Goal: Task Accomplishment & Management: Manage account settings

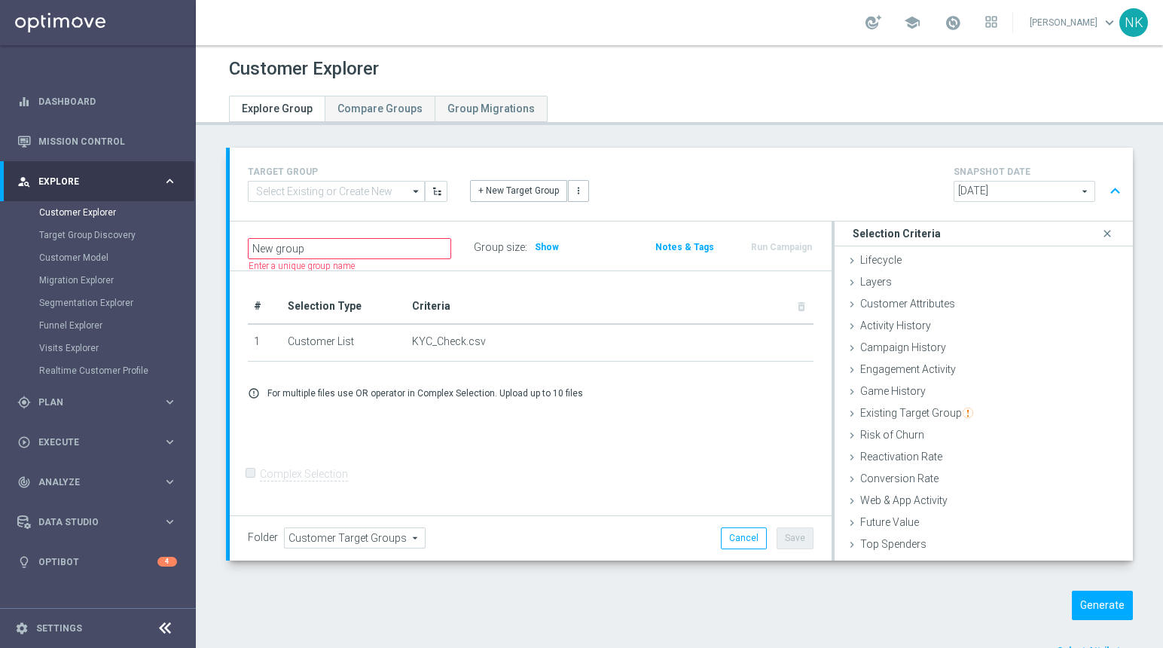
scroll to position [62, 0]
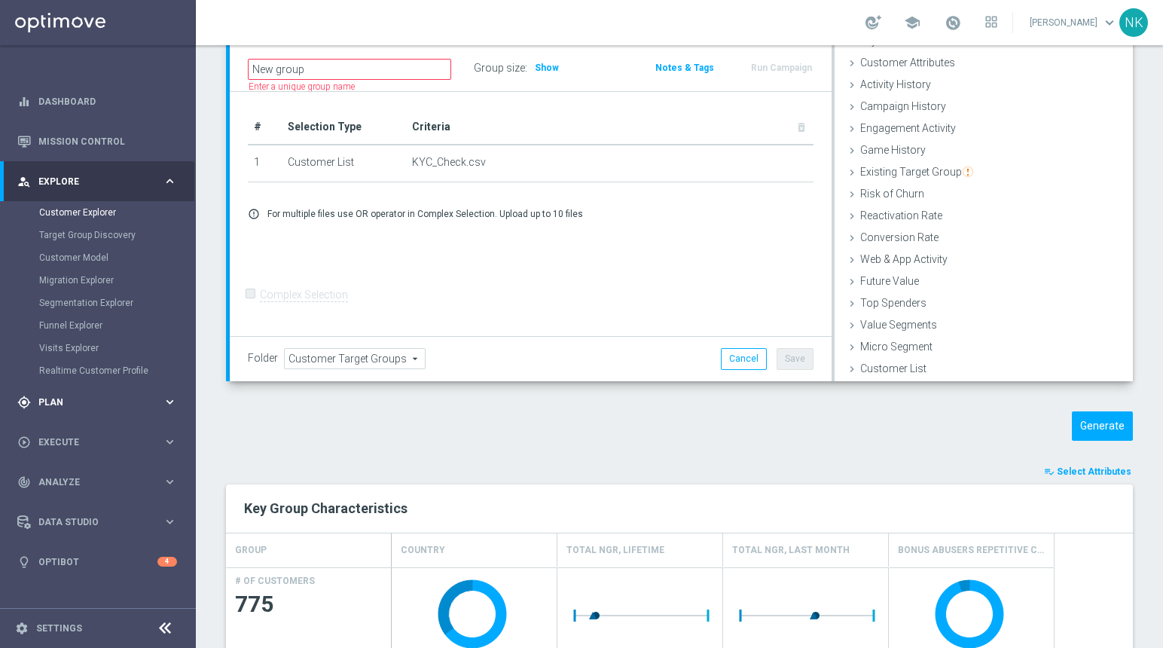
click at [111, 398] on span "Plan" at bounding box center [100, 402] width 124 height 9
click at [74, 255] on link "Target Groups" at bounding box center [97, 252] width 117 height 12
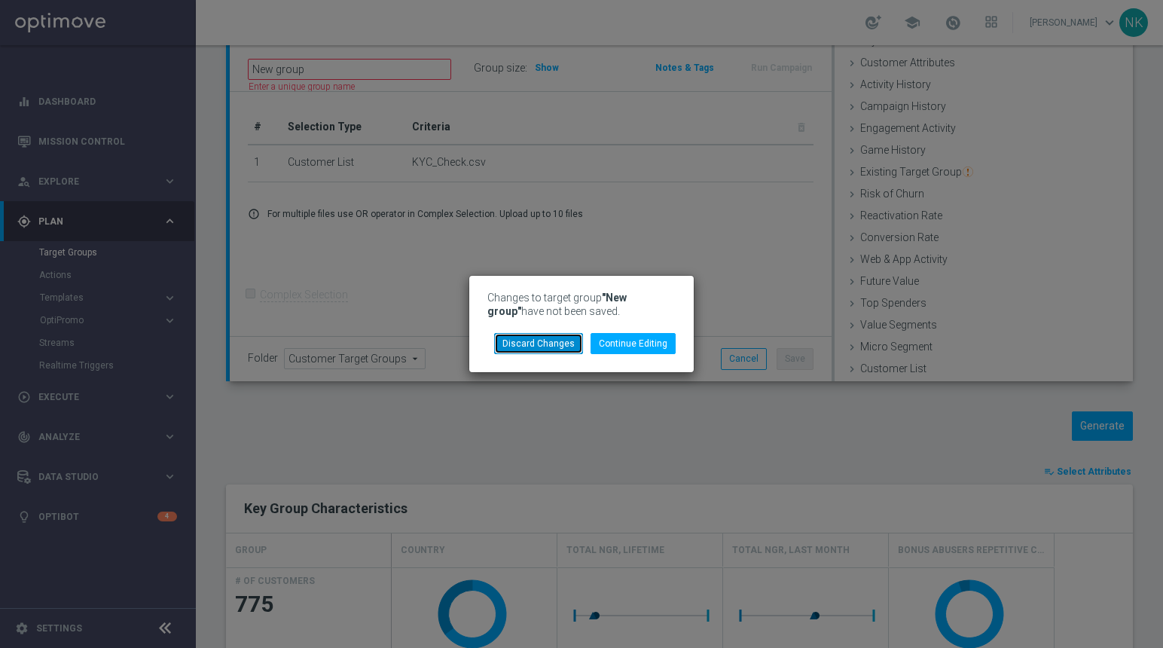
click at [545, 350] on button "Discard Changes" at bounding box center [538, 343] width 89 height 21
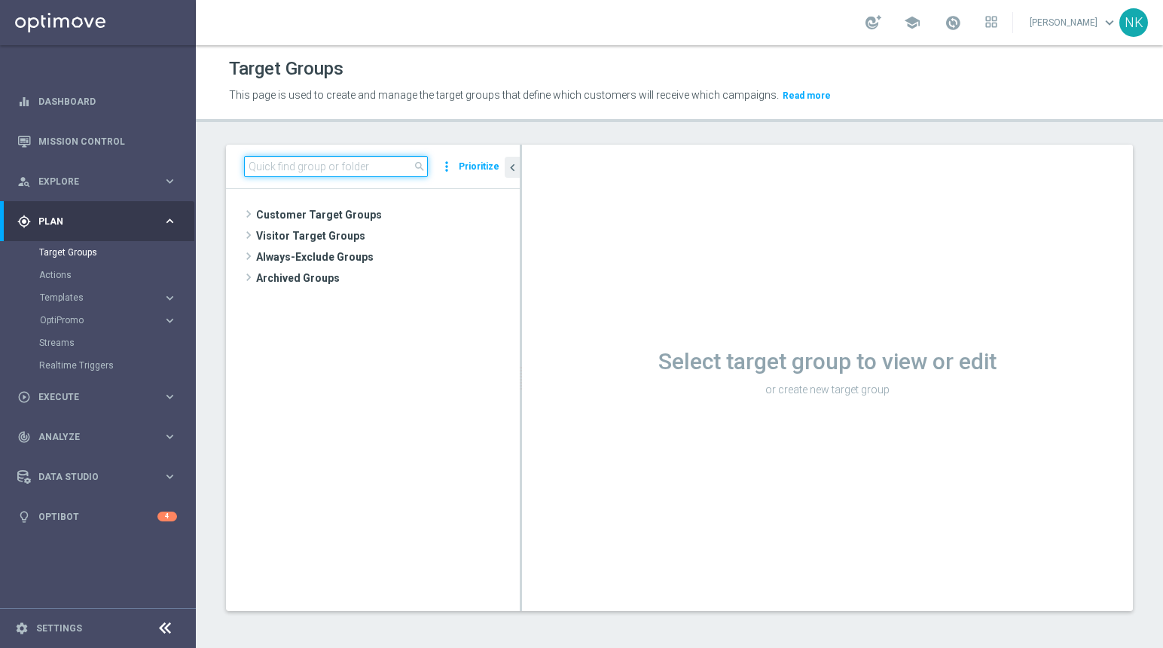
click at [308, 160] on input at bounding box center [336, 166] width 184 height 21
paste input "UK_Payments_Service_Mailer"
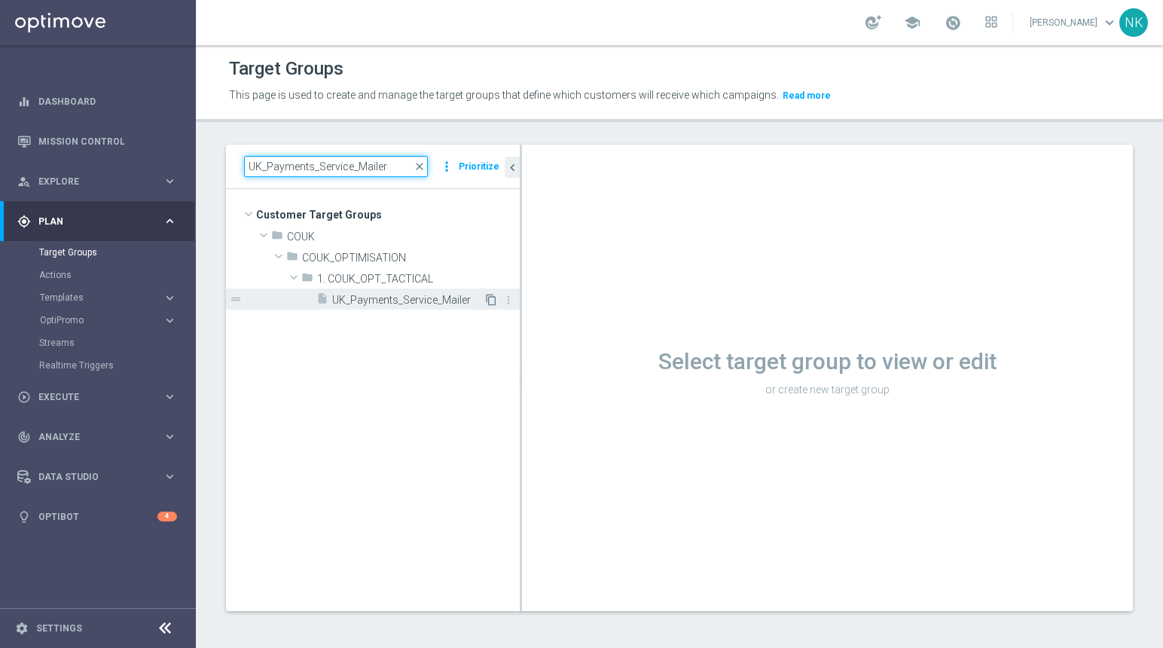
type input "UK_Payments_Service_Mailer"
click at [492, 304] on icon "content_copy" at bounding box center [491, 300] width 12 height 12
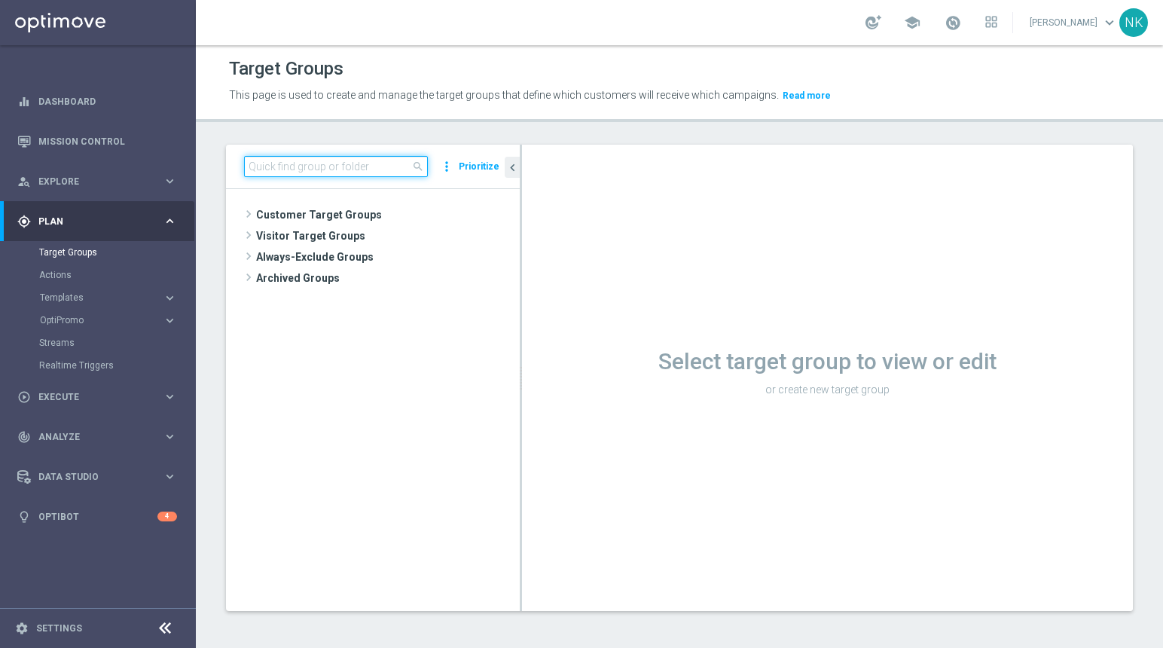
click at [345, 169] on input at bounding box center [336, 166] width 184 height 21
paste input "UK_Payments_Service_Mailer"
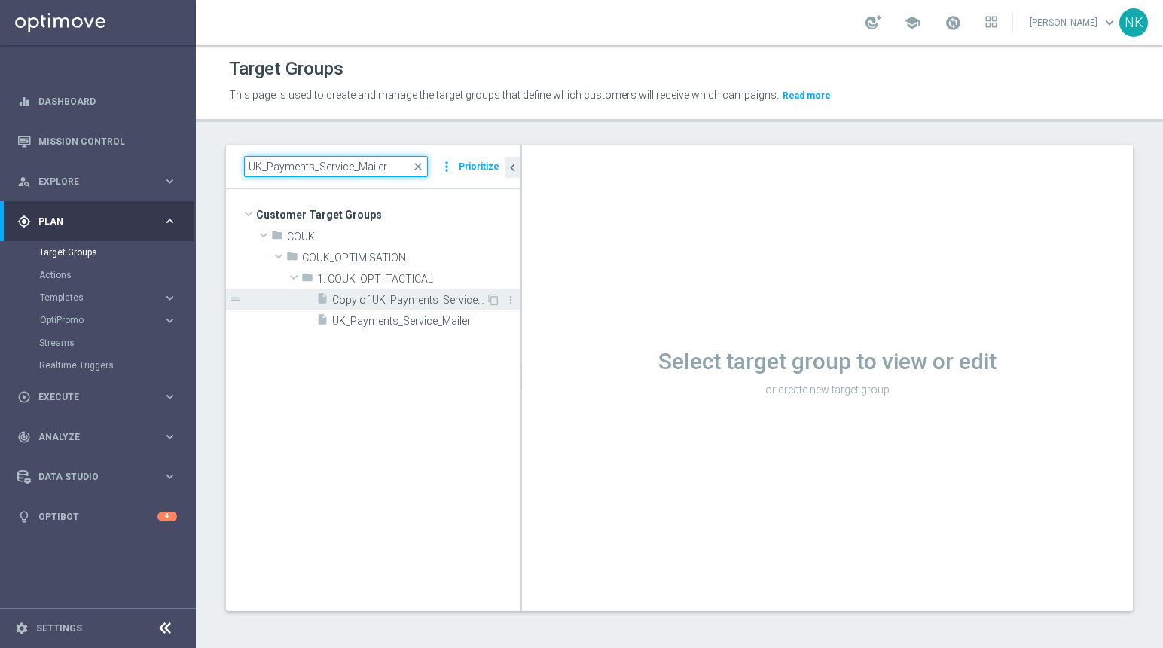
type input "UK_Payments_Service_Mailer"
click at [401, 294] on span "Copy of UK_Payments_Service_Mailer" at bounding box center [409, 300] width 154 height 13
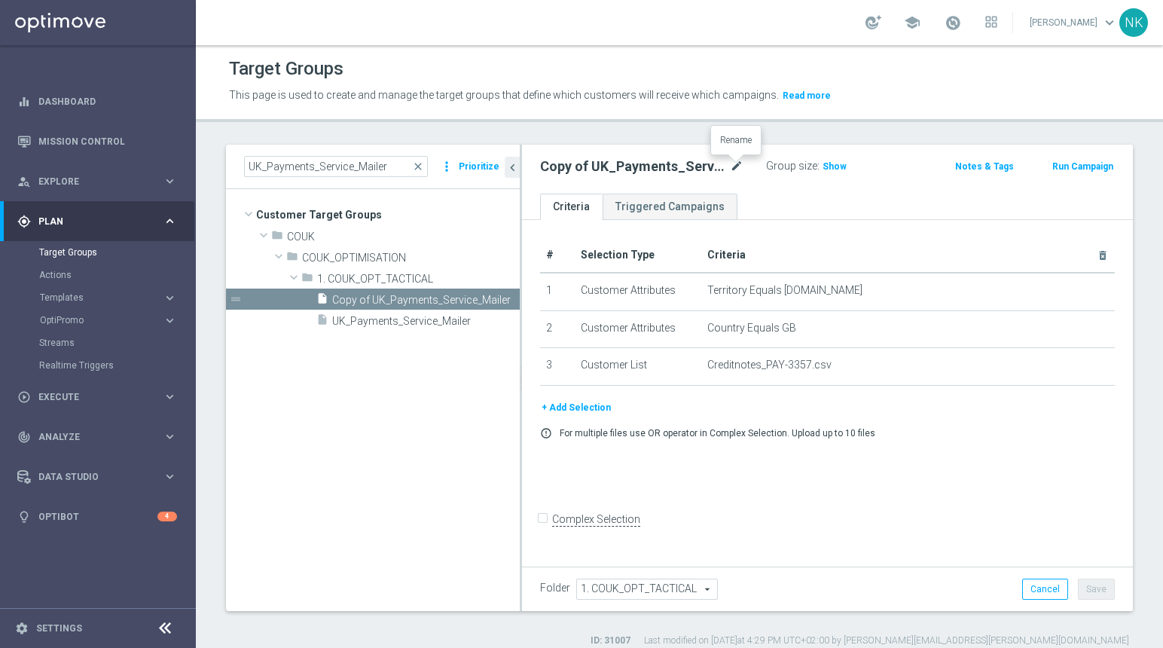
click at [735, 166] on icon "mode_edit" at bounding box center [737, 166] width 14 height 18
click at [599, 167] on input "Copy of UK_Payments_Service_Mailer" at bounding box center [641, 167] width 203 height 21
drag, startPoint x: 593, startPoint y: 168, endPoint x: 535, endPoint y: 166, distance: 58.8
click at [535, 166] on div "Copy of UK_Payments_Service_Mailer" at bounding box center [642, 167] width 226 height 21
click at [628, 164] on input "MT_Payments_Service_Mailer" at bounding box center [641, 167] width 203 height 21
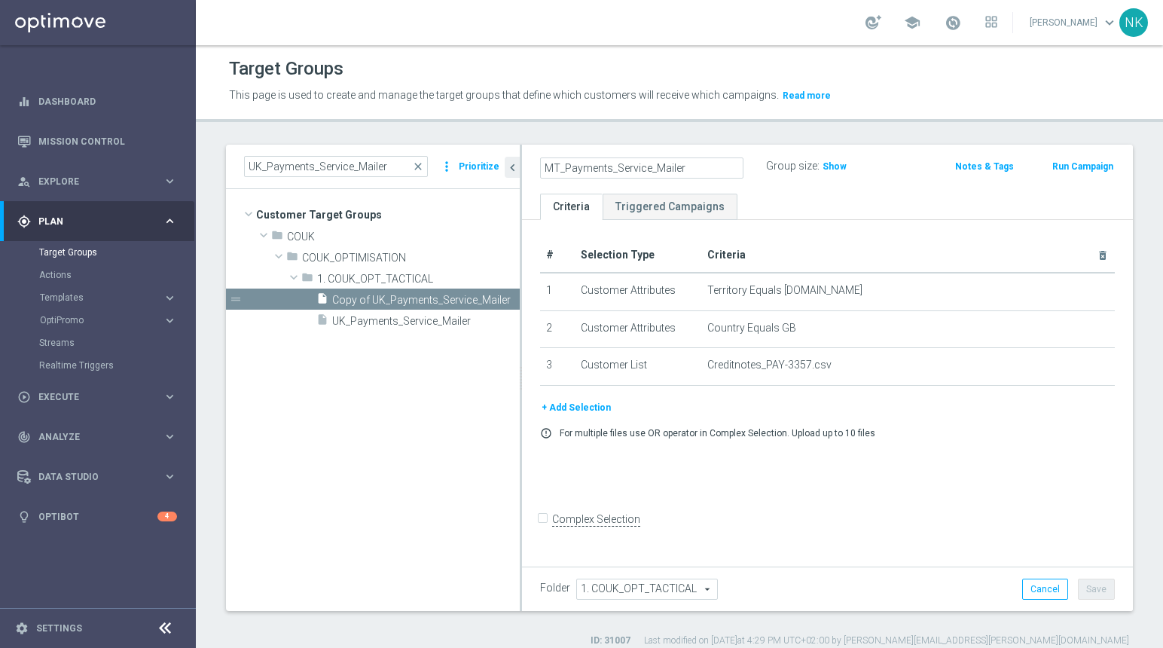
click at [628, 164] on input "MT_Payments_Service_Mailer" at bounding box center [641, 167] width 203 height 21
click at [708, 169] on input "MT_Payments_Service_Mailer" at bounding box center [641, 167] width 203 height 21
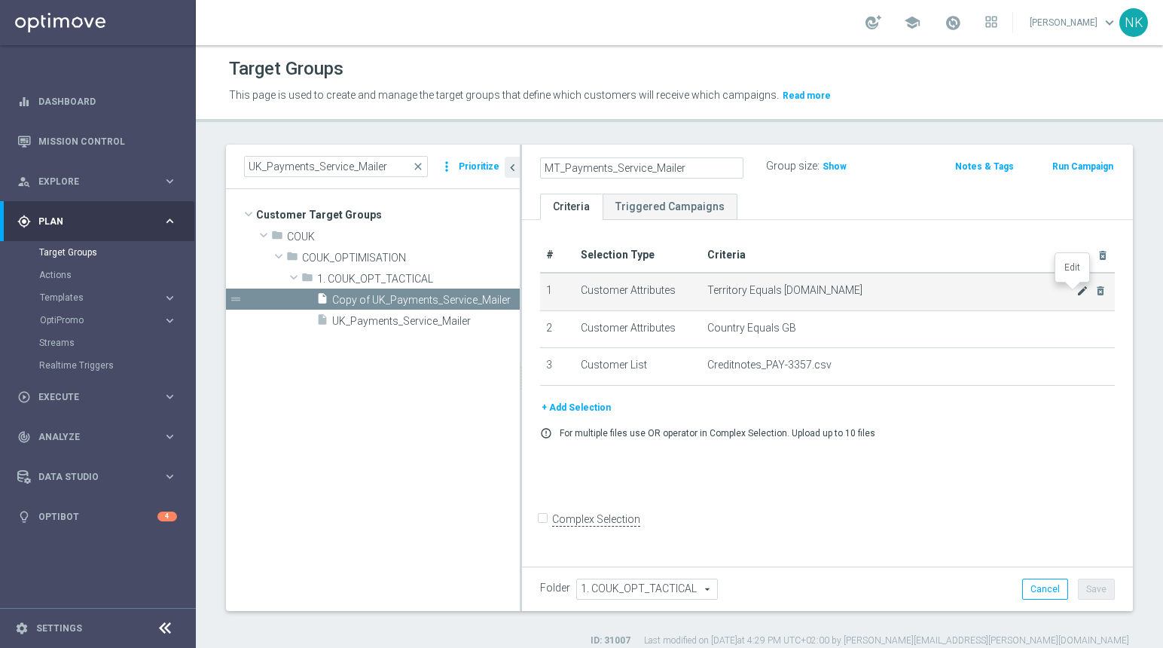
type input "MT_Payments_Service_Mailer"
click at [1076, 287] on icon "mode_edit" at bounding box center [1082, 291] width 12 height 12
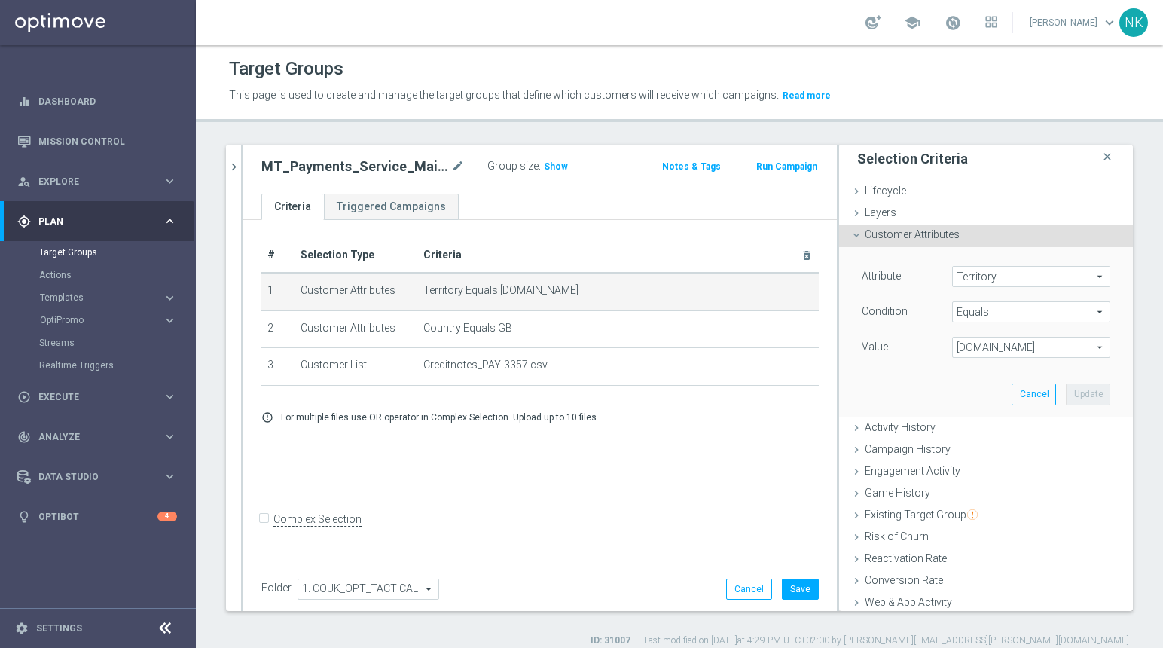
click at [1048, 347] on span "[DOMAIN_NAME]" at bounding box center [1031, 347] width 157 height 20
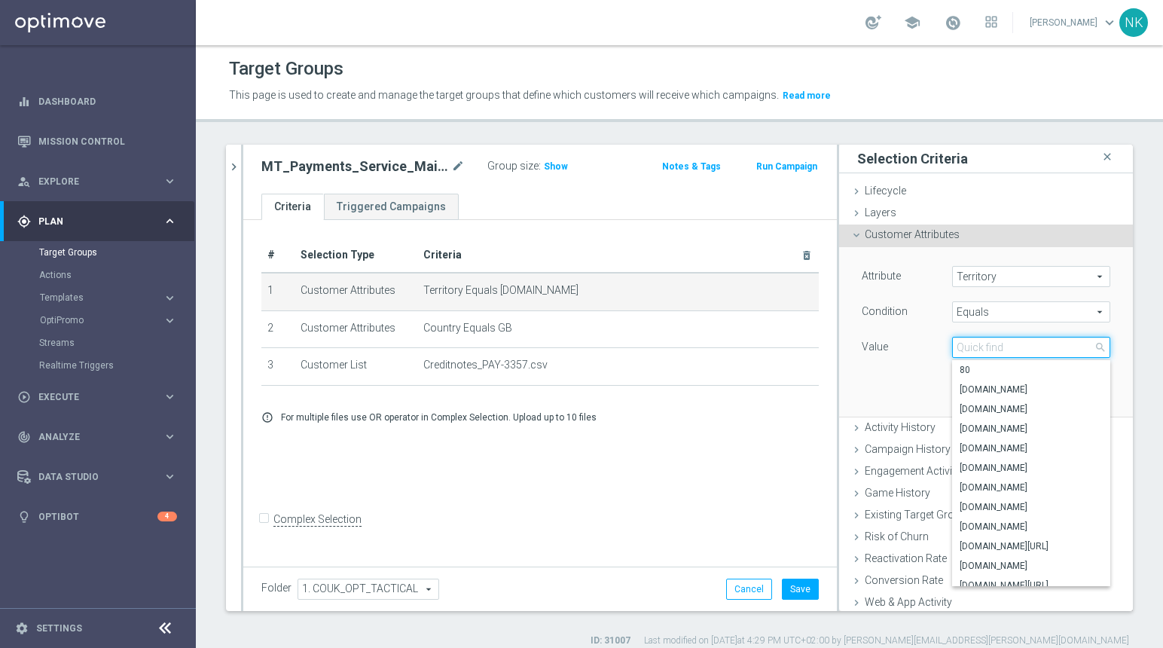
click at [981, 339] on input "search" at bounding box center [1031, 347] width 158 height 21
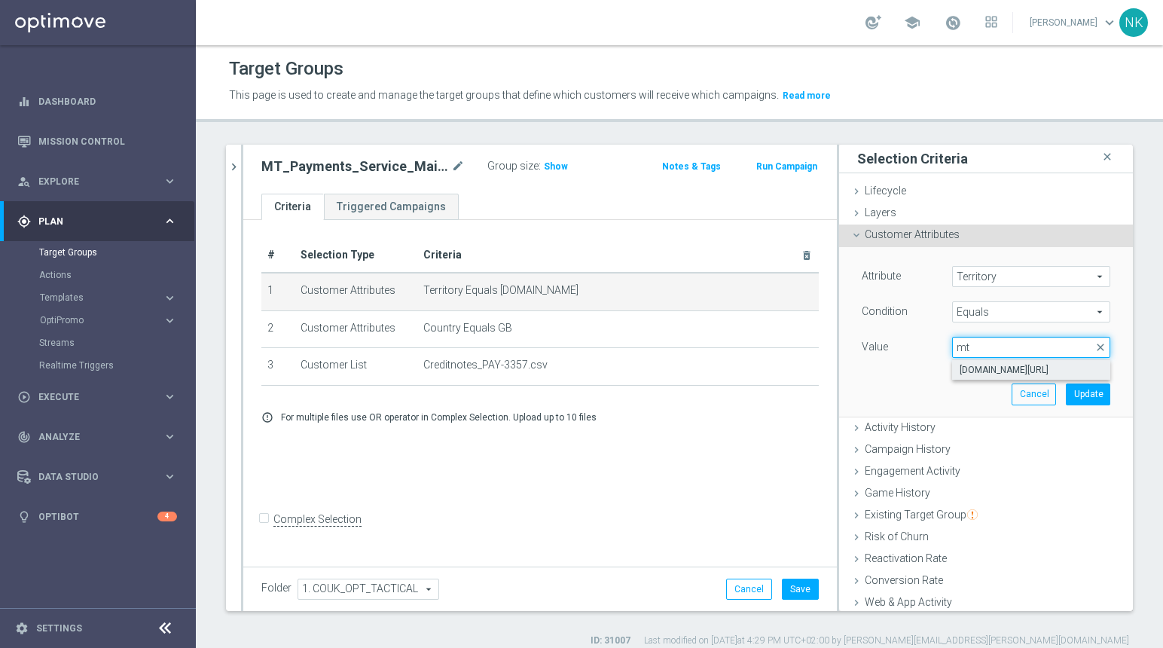
type input "mt"
click at [988, 365] on span "[DOMAIN_NAME][URL]" at bounding box center [1031, 370] width 143 height 12
type input "[DOMAIN_NAME][URL]"
click at [1076, 387] on button "Update" at bounding box center [1088, 393] width 44 height 21
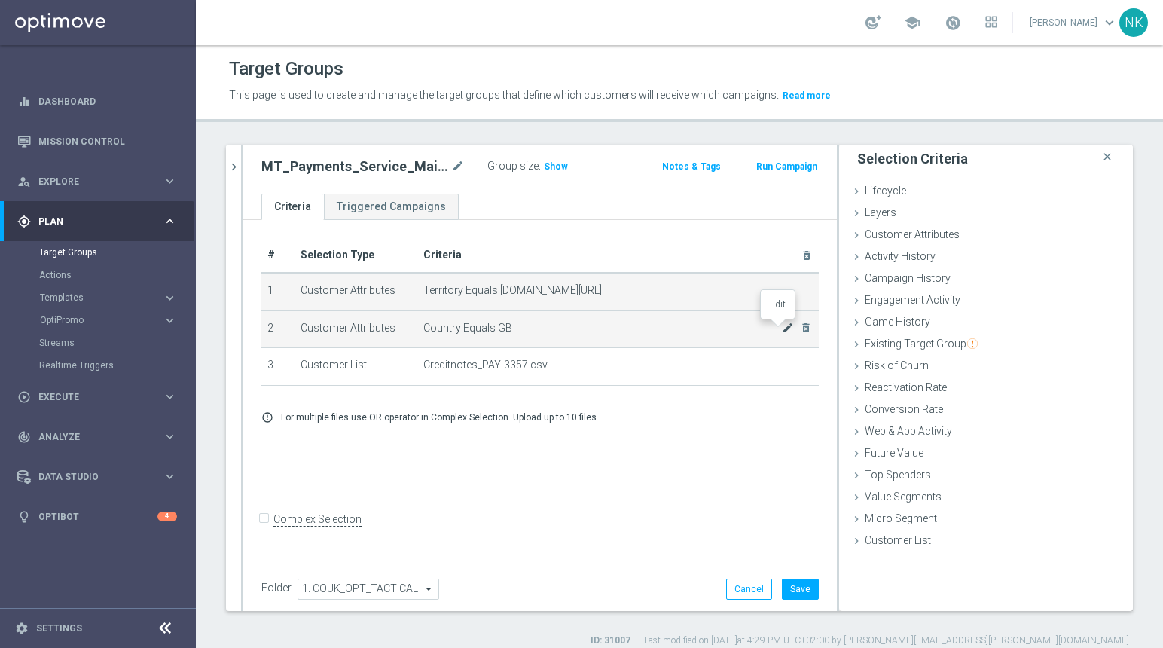
click at [782, 329] on icon "mode_edit" at bounding box center [788, 328] width 12 height 12
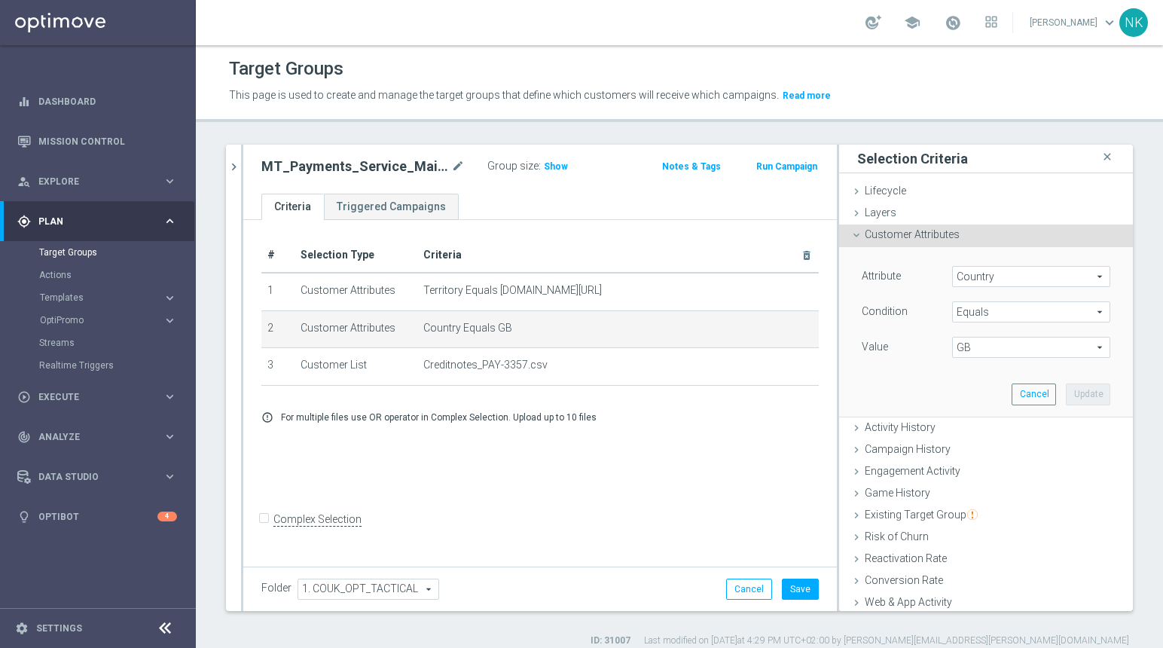
click at [980, 348] on span "GB" at bounding box center [1031, 347] width 157 height 20
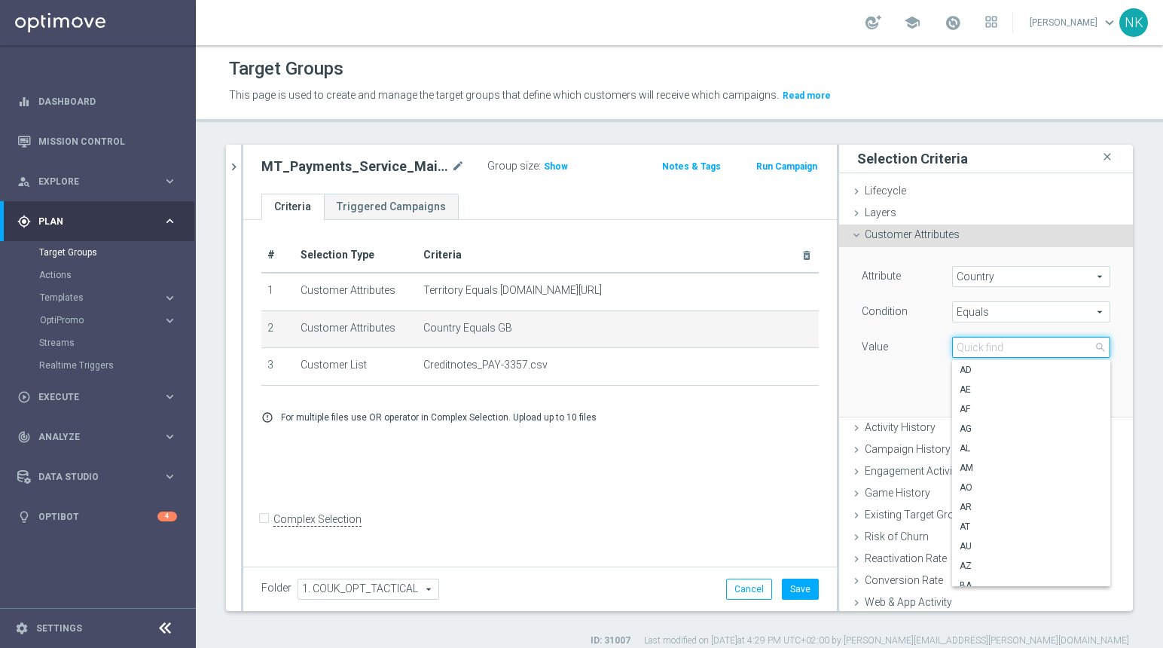
click at [980, 348] on input "search" at bounding box center [1031, 347] width 158 height 21
type input "e"
type input "mt"
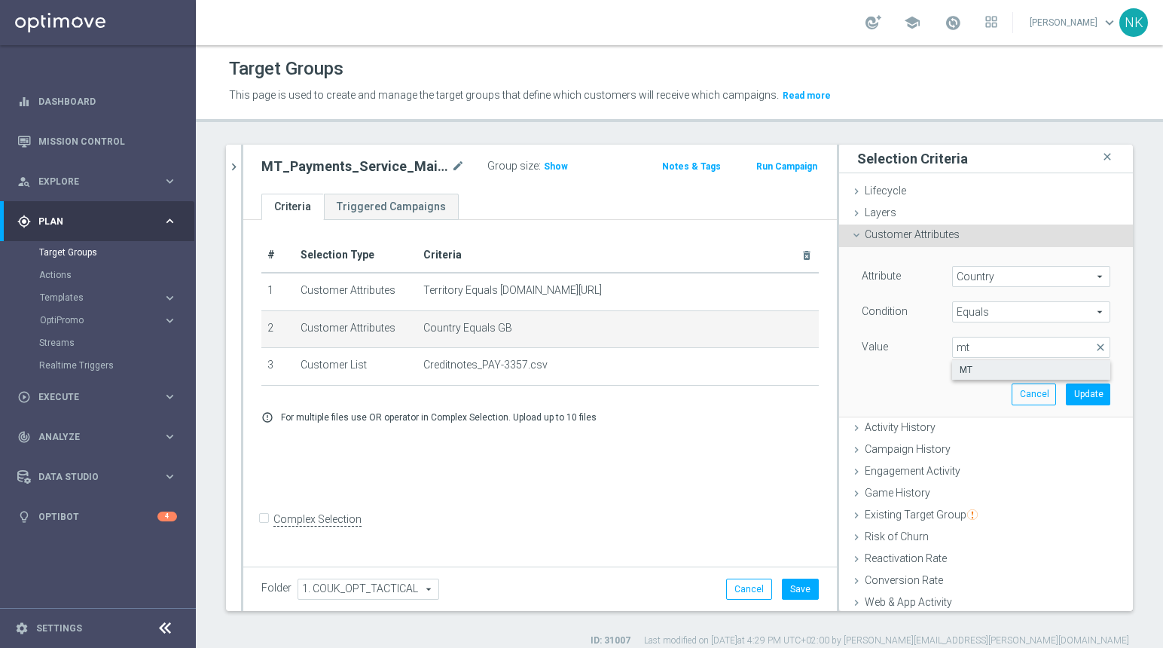
click at [978, 368] on span "MT" at bounding box center [1031, 370] width 143 height 12
type input "MT"
click at [1066, 395] on button "Update" at bounding box center [1088, 393] width 44 height 21
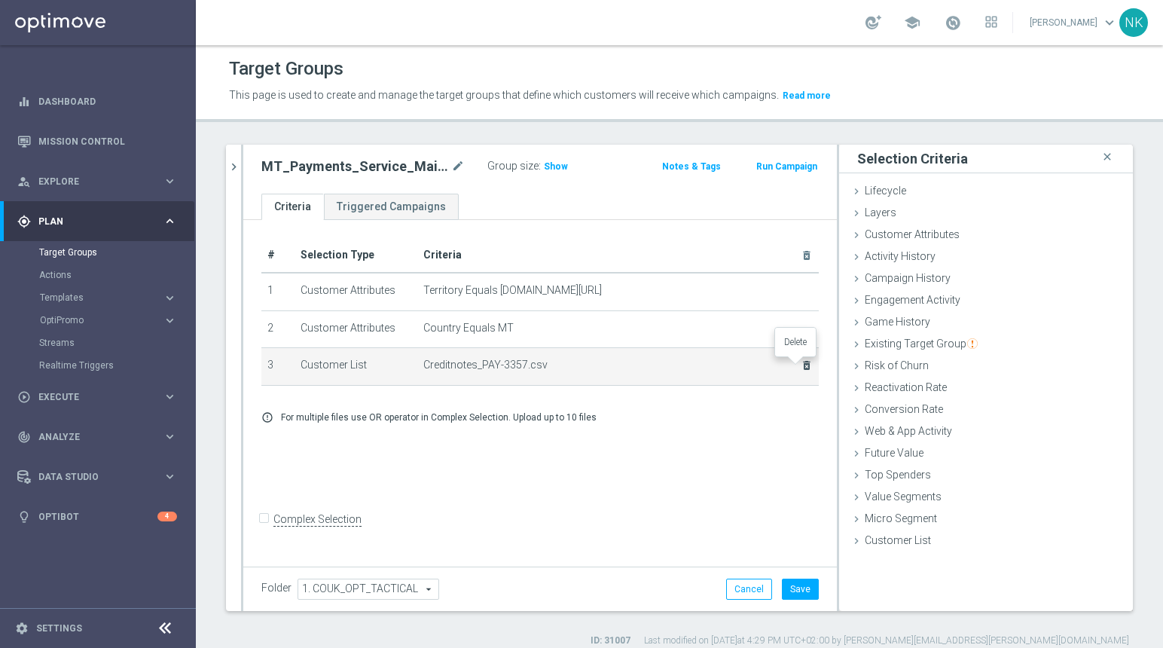
click at [801, 368] on icon "delete_forever" at bounding box center [807, 365] width 12 height 12
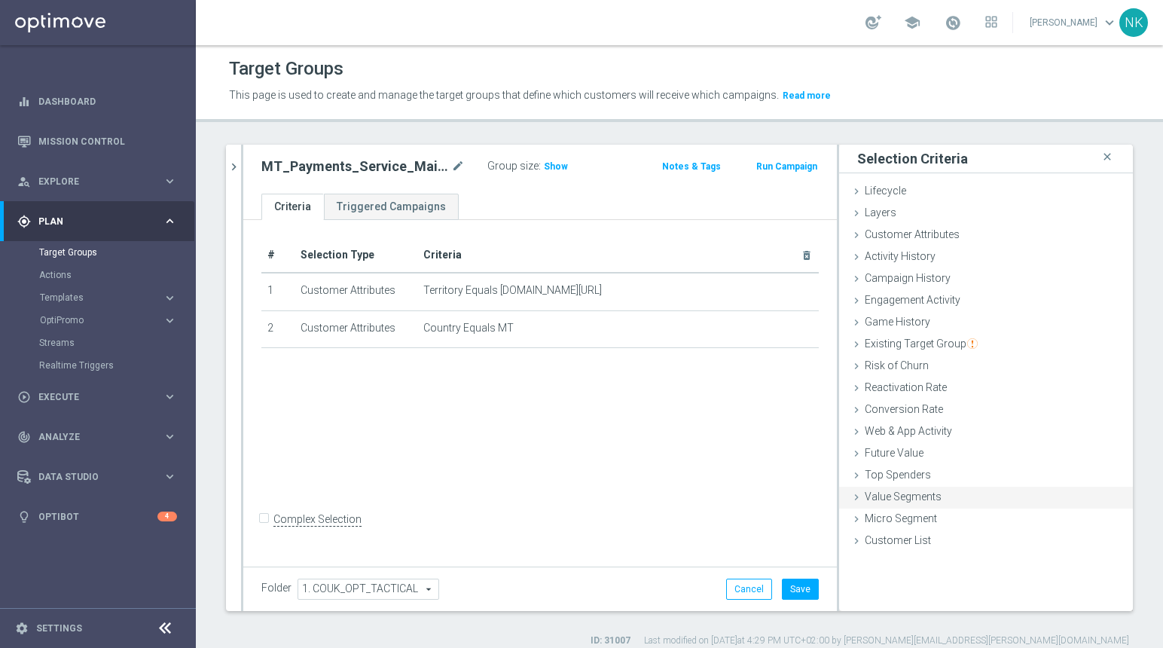
scroll to position [14, 0]
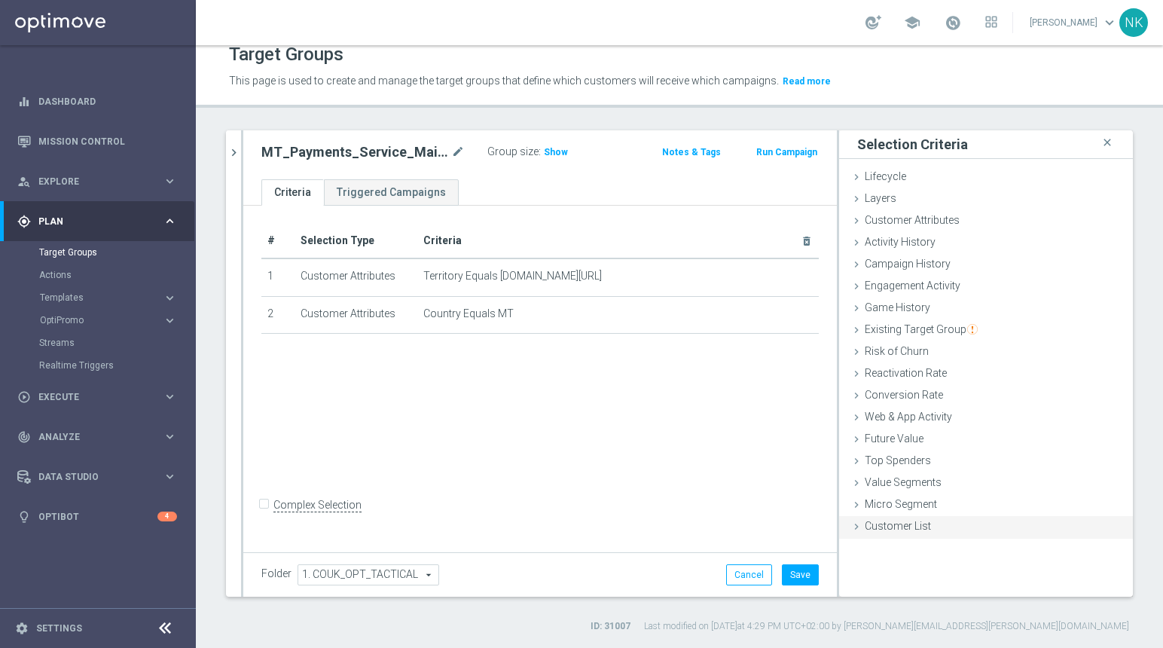
click at [892, 523] on span "Customer List" at bounding box center [898, 526] width 66 height 12
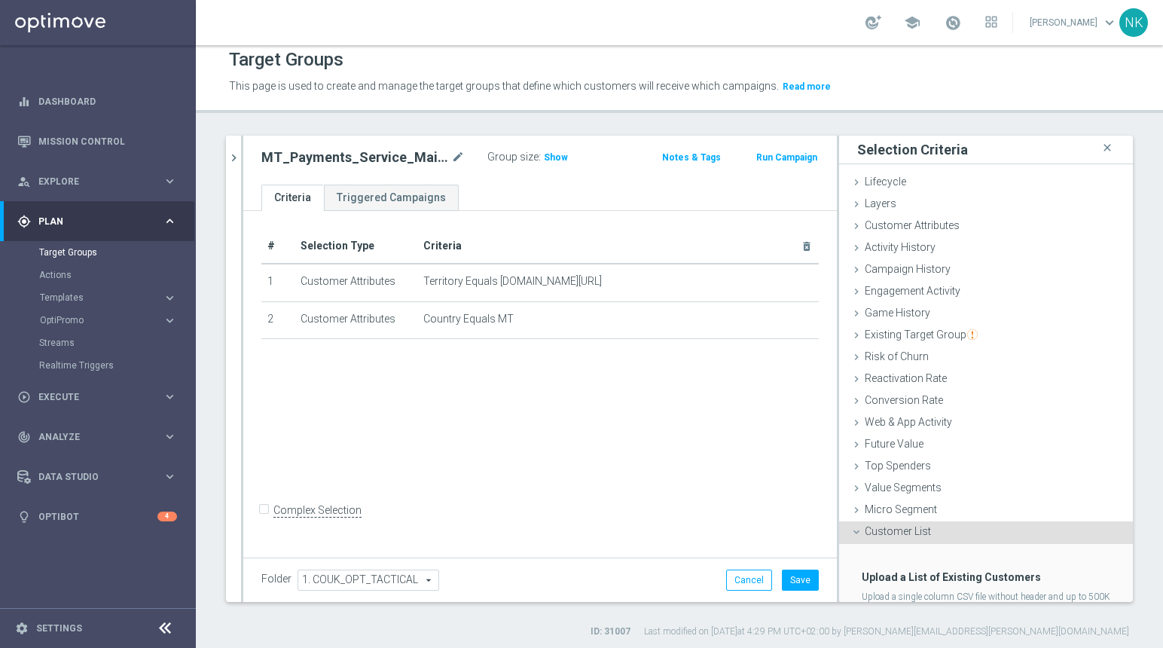
scroll to position [79, 0]
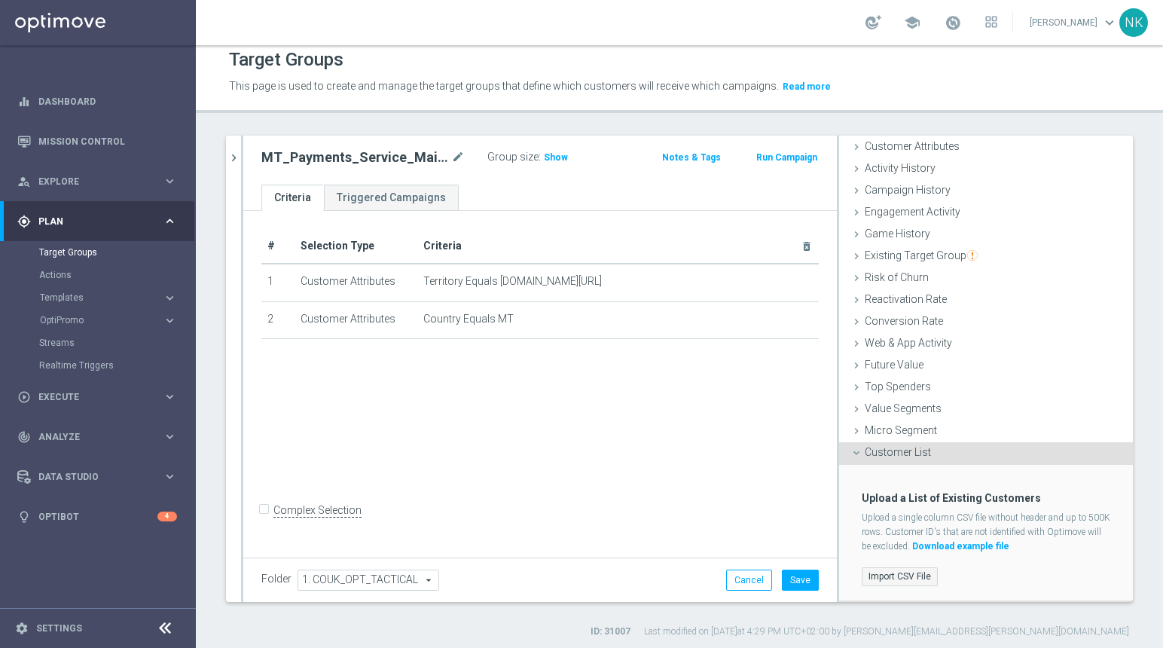
click at [907, 576] on label "Import CSV File" at bounding box center [900, 576] width 76 height 19
click at [0, 0] on input "Import CSV File" at bounding box center [0, 0] width 0 height 0
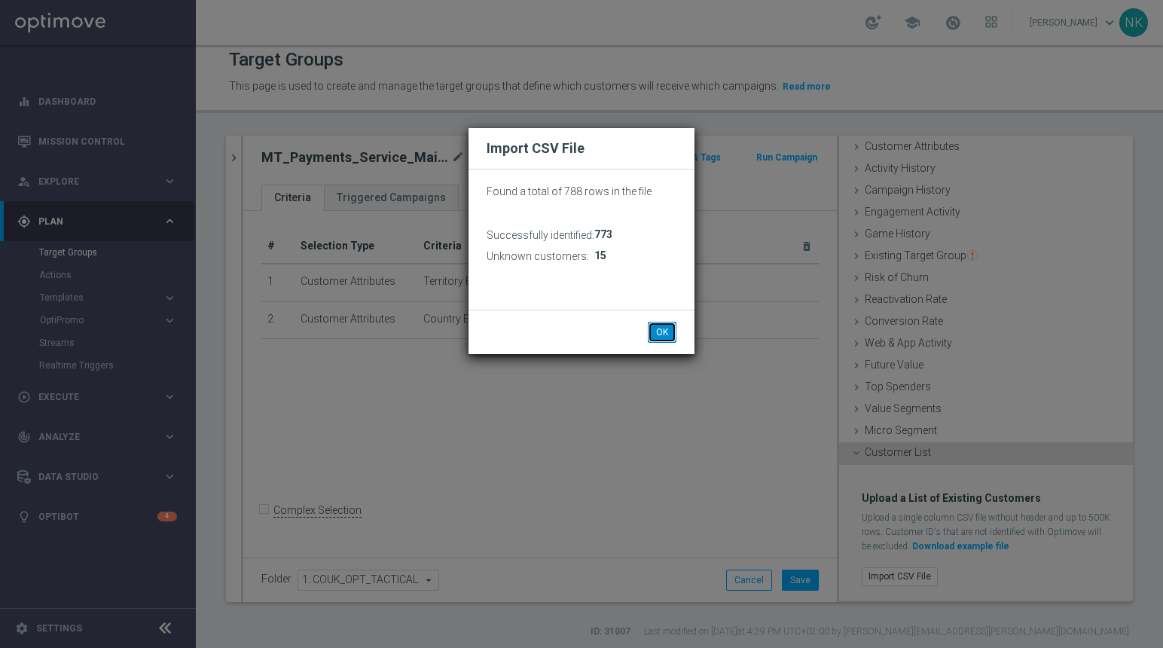
click at [665, 337] on button "OK" at bounding box center [662, 332] width 29 height 21
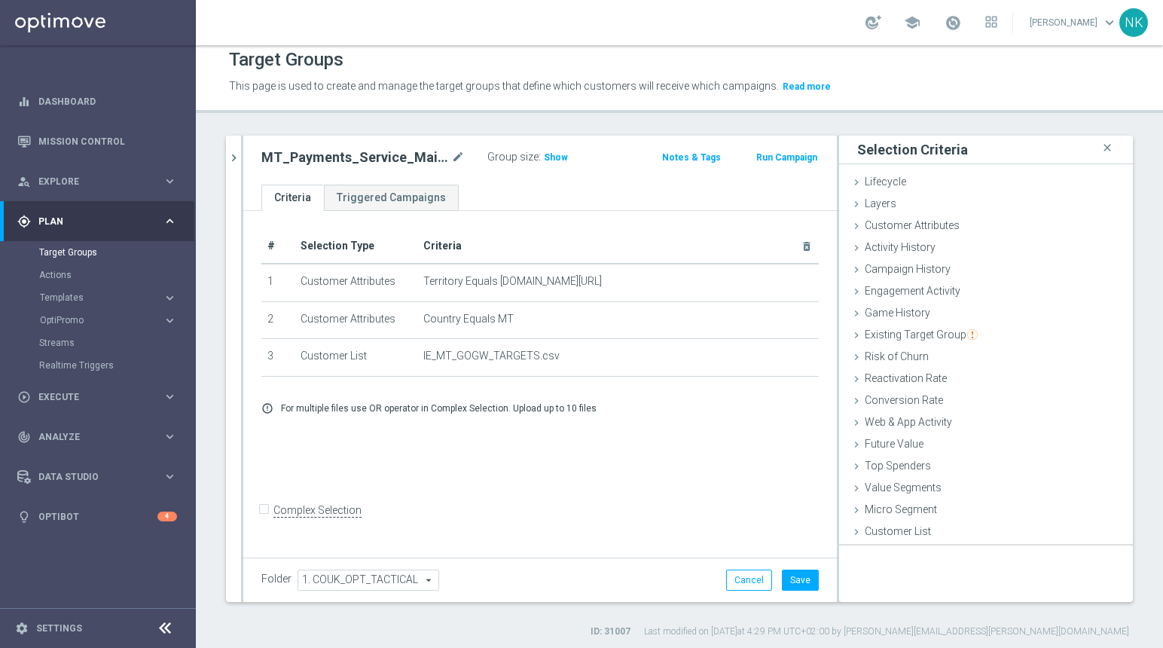
scroll to position [0, 0]
click at [548, 157] on span "Show" at bounding box center [556, 157] width 24 height 11
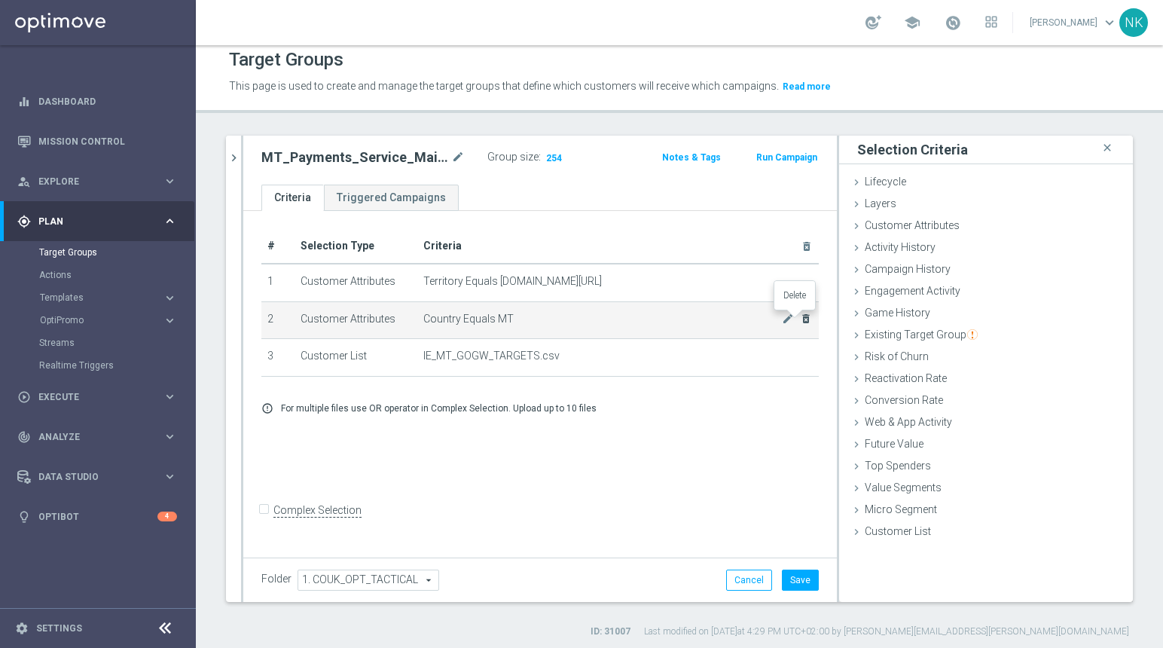
click at [800, 321] on icon "delete_forever" at bounding box center [806, 319] width 12 height 12
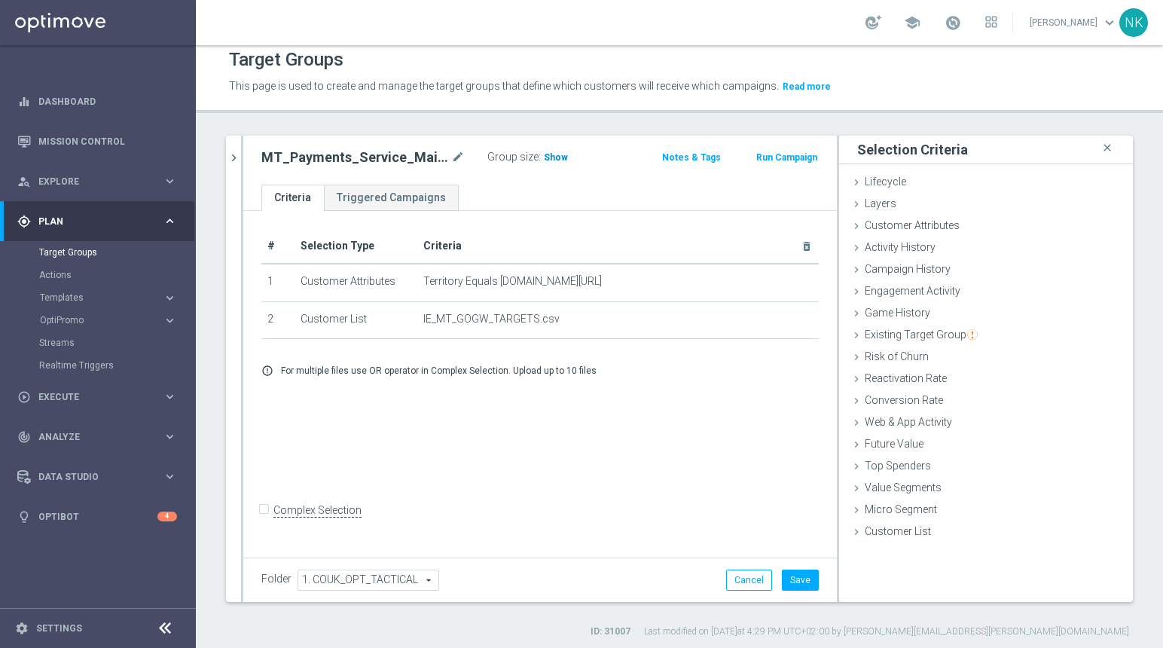
click at [554, 152] on span "Show" at bounding box center [556, 157] width 24 height 11
click at [887, 223] on span "Customer Attributes" at bounding box center [912, 225] width 95 height 12
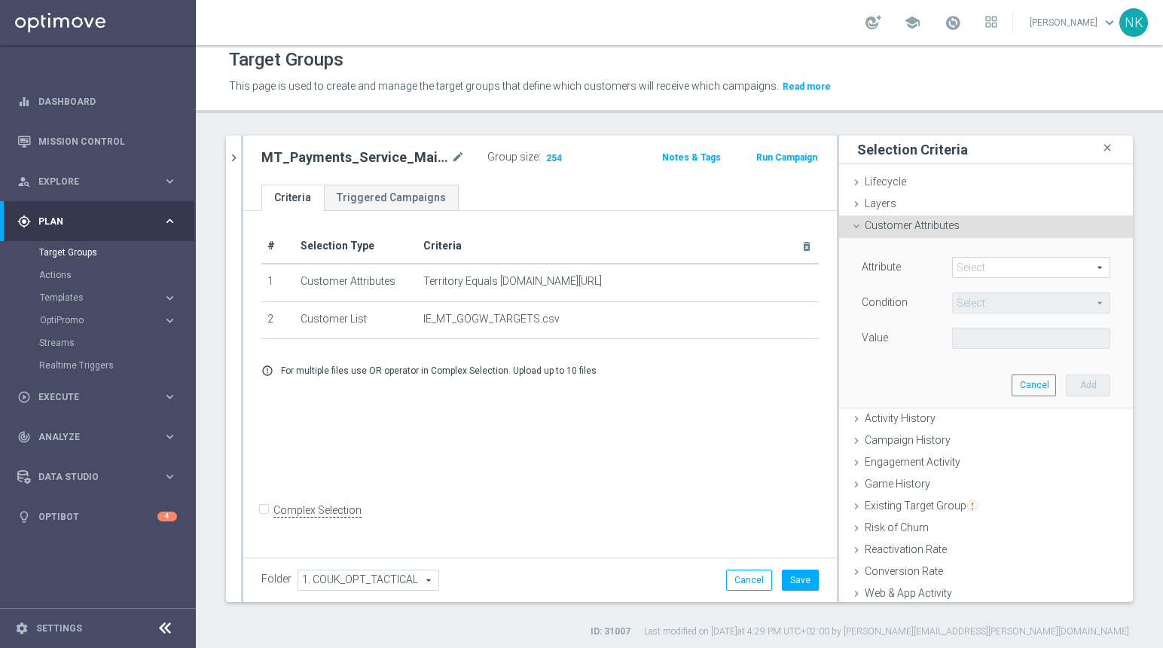
click at [981, 271] on span at bounding box center [1031, 268] width 157 height 20
click at [0, 0] on input "search" at bounding box center [0, 0] width 0 height 0
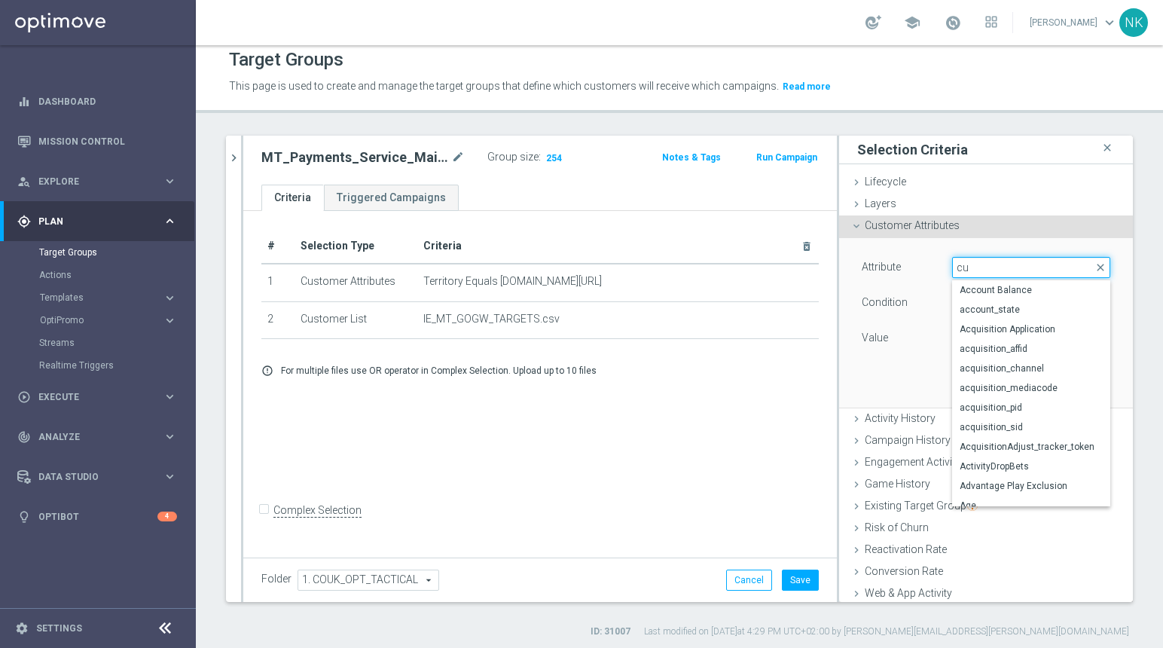
type input "cur"
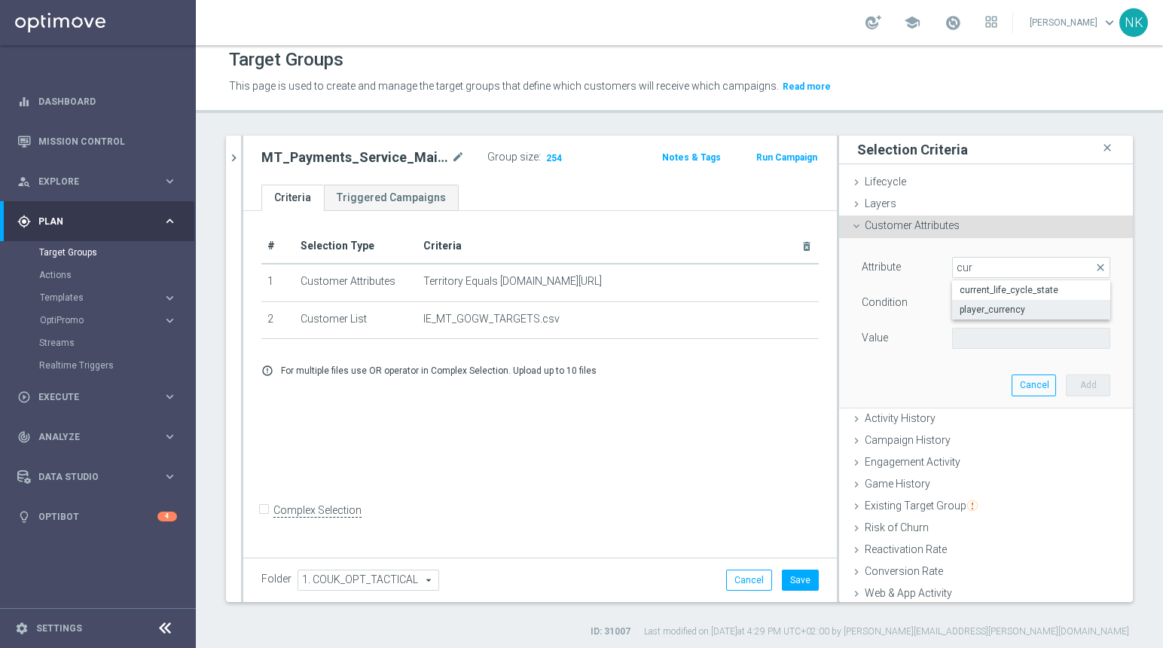
click at [984, 301] on label "player_currency" at bounding box center [1031, 310] width 158 height 20
type input "player_currency"
type input "Equals"
click at [964, 340] on span at bounding box center [1031, 338] width 157 height 20
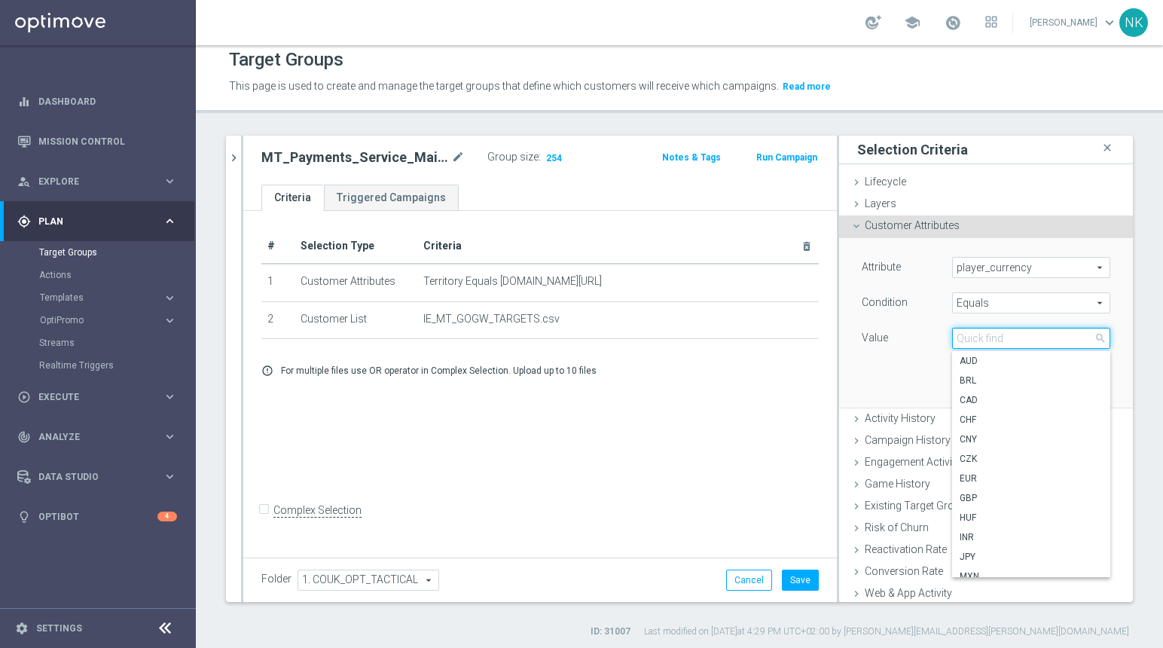
click at [964, 340] on input "search" at bounding box center [1031, 338] width 158 height 21
type input "eu"
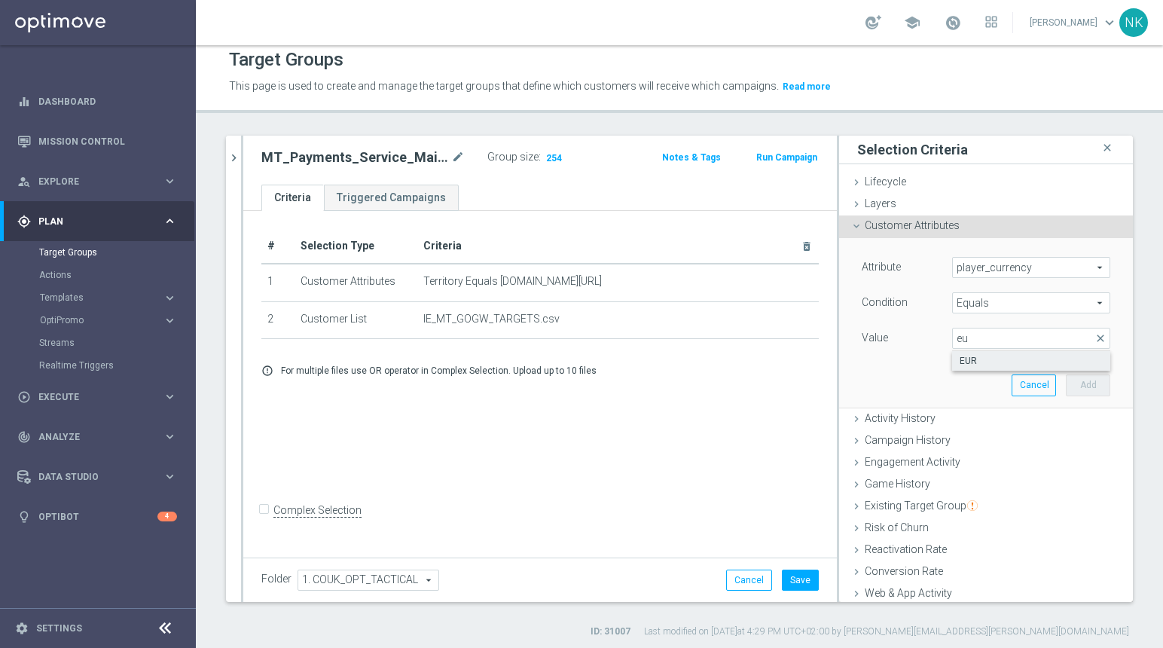
click at [974, 352] on label "EUR" at bounding box center [1031, 361] width 158 height 20
type input "EUR"
click at [1069, 387] on button "Add" at bounding box center [1088, 384] width 44 height 21
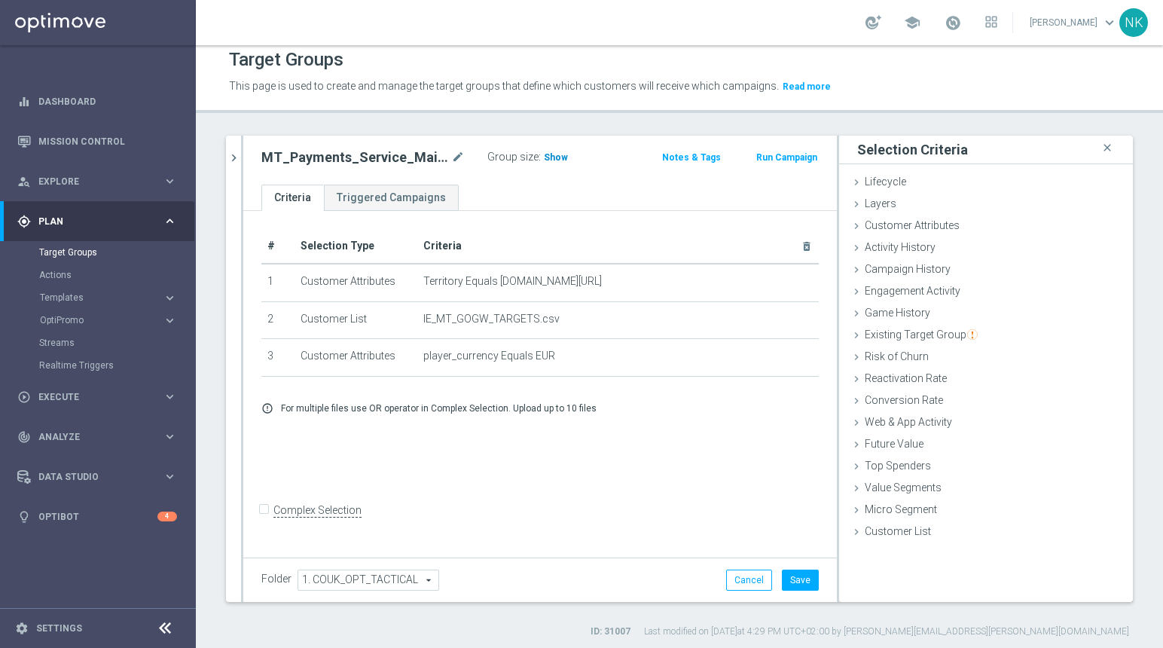
click at [550, 160] on span "Show" at bounding box center [556, 157] width 24 height 11
click at [795, 578] on button "Save" at bounding box center [800, 579] width 37 height 21
click at [1100, 149] on icon "close" at bounding box center [1107, 148] width 15 height 20
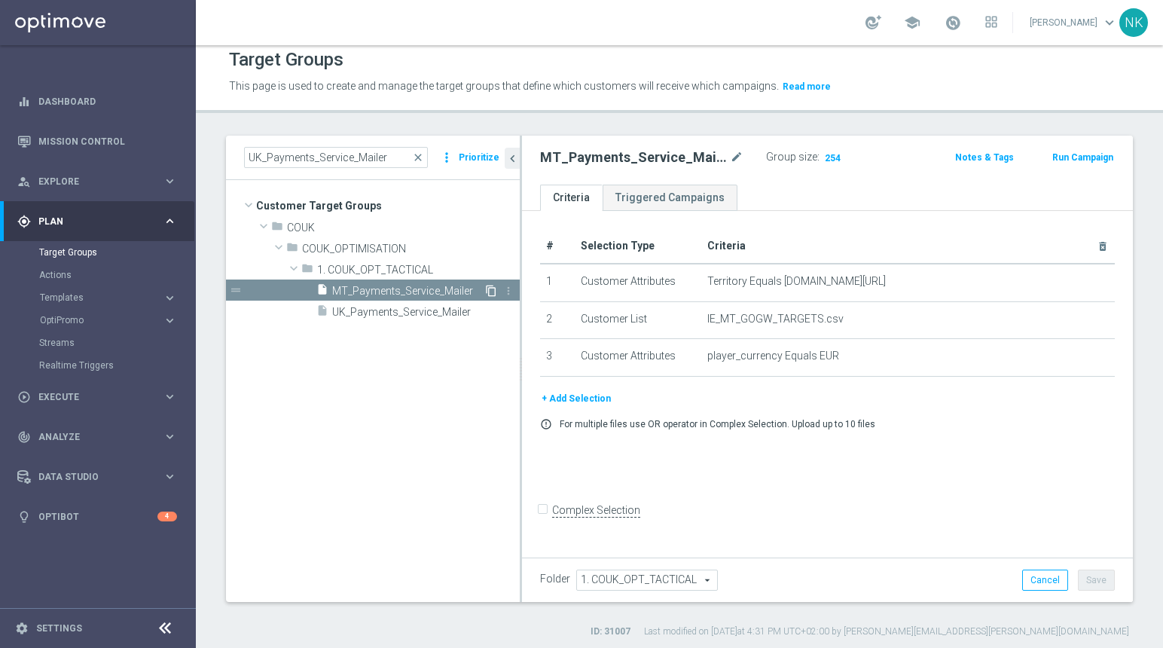
click at [490, 291] on icon "content_copy" at bounding box center [491, 291] width 12 height 12
click at [735, 156] on icon "mode_edit" at bounding box center [737, 157] width 14 height 18
click at [624, 156] on input "Copy of MT_Payments_Service_Mailer" at bounding box center [641, 158] width 203 height 21
drag, startPoint x: 594, startPoint y: 159, endPoint x: 491, endPoint y: 159, distance: 103.2
click at [491, 159] on as-split "UK_Payments_Service_Mailer close more_vert Prioritize Customer Target Groups li…" at bounding box center [679, 369] width 907 height 466
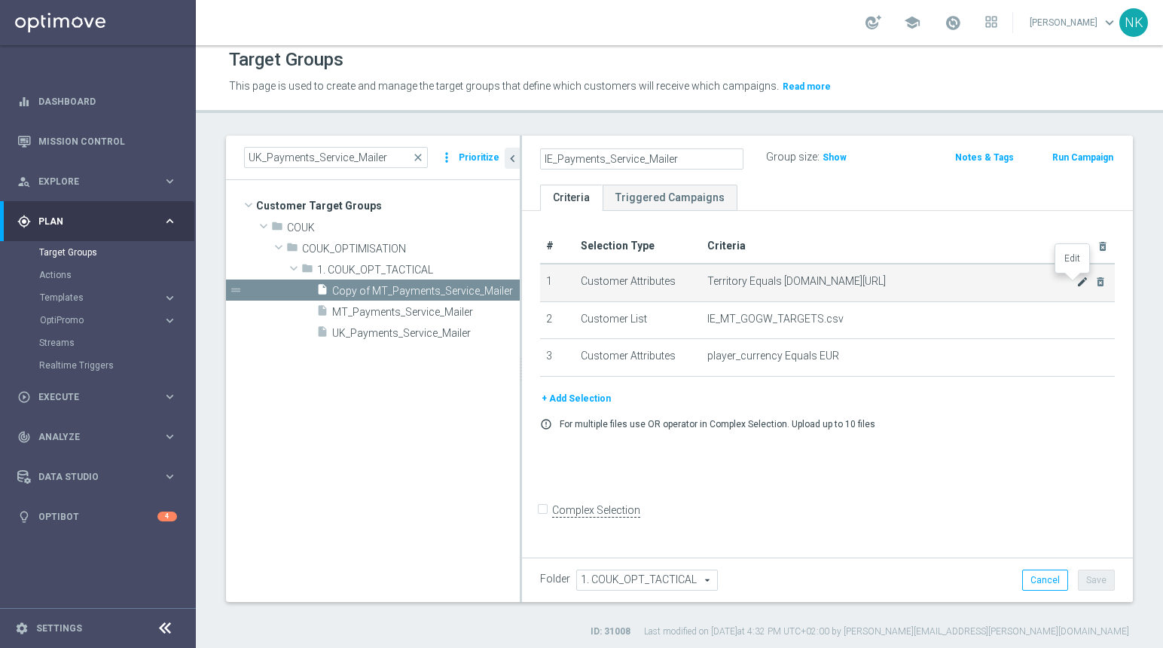
type input "IE_Payments_Service_Mailer"
click at [1076, 282] on icon "mode_edit" at bounding box center [1082, 282] width 12 height 12
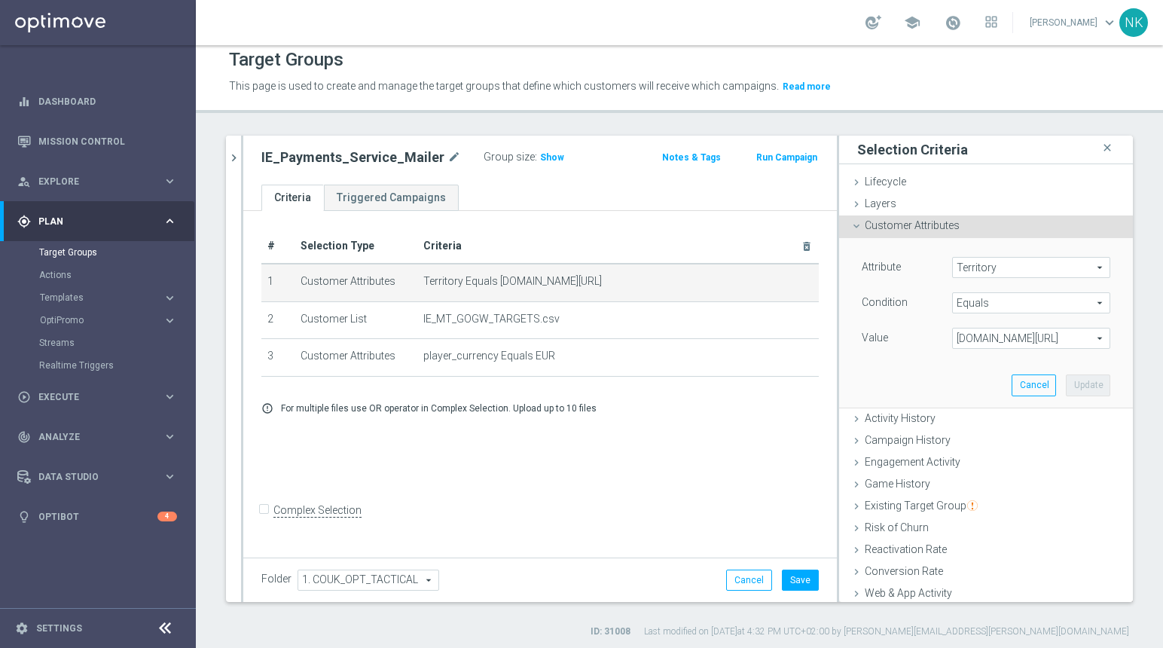
click at [1028, 337] on span "[DOMAIN_NAME][URL]" at bounding box center [1031, 338] width 157 height 20
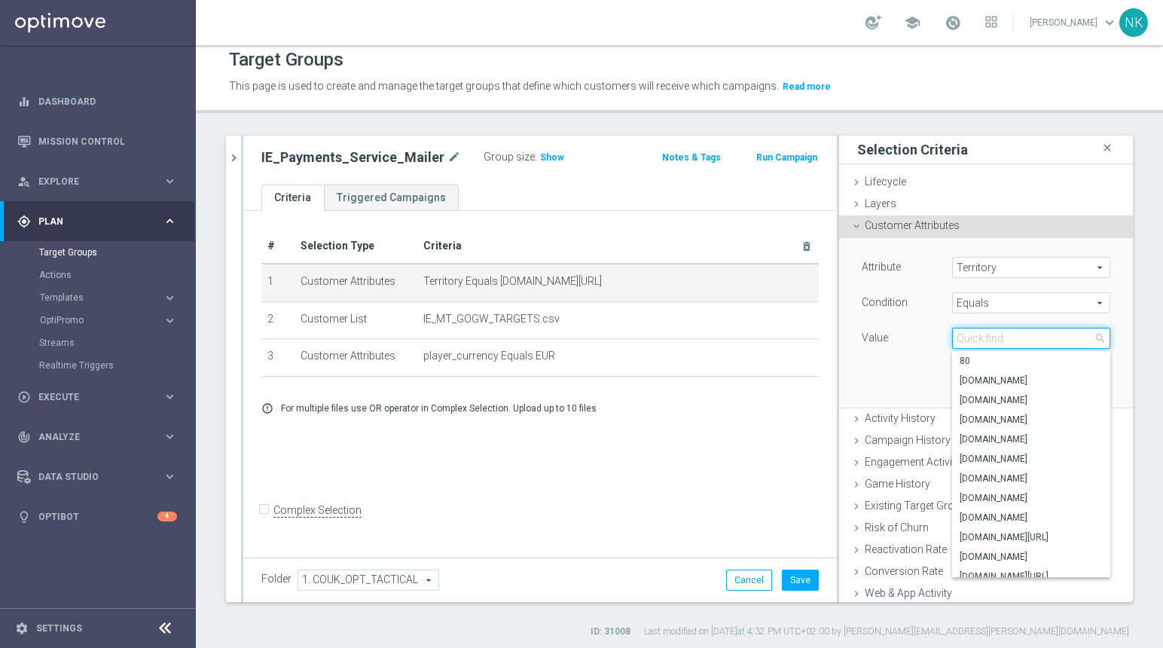
click at [1028, 337] on input "search" at bounding box center [1031, 338] width 158 height 21
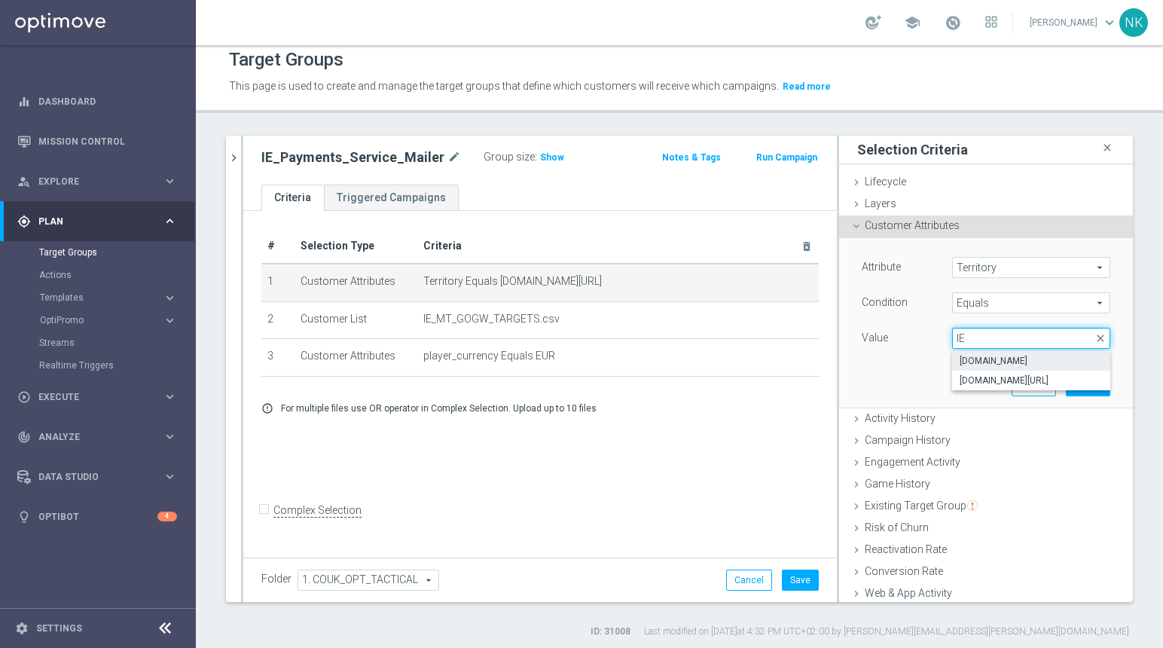
type input "IE"
click at [990, 359] on span "[DOMAIN_NAME]" at bounding box center [1031, 361] width 143 height 12
type input "[DOMAIN_NAME]"
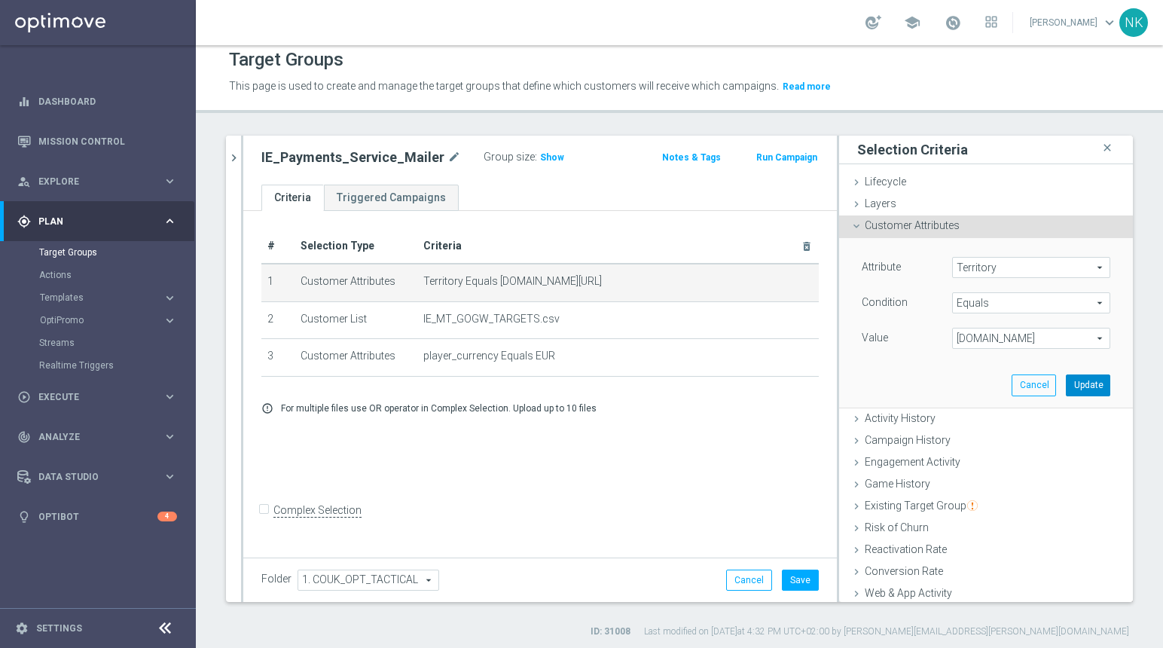
click at [1075, 390] on button "Update" at bounding box center [1088, 384] width 44 height 21
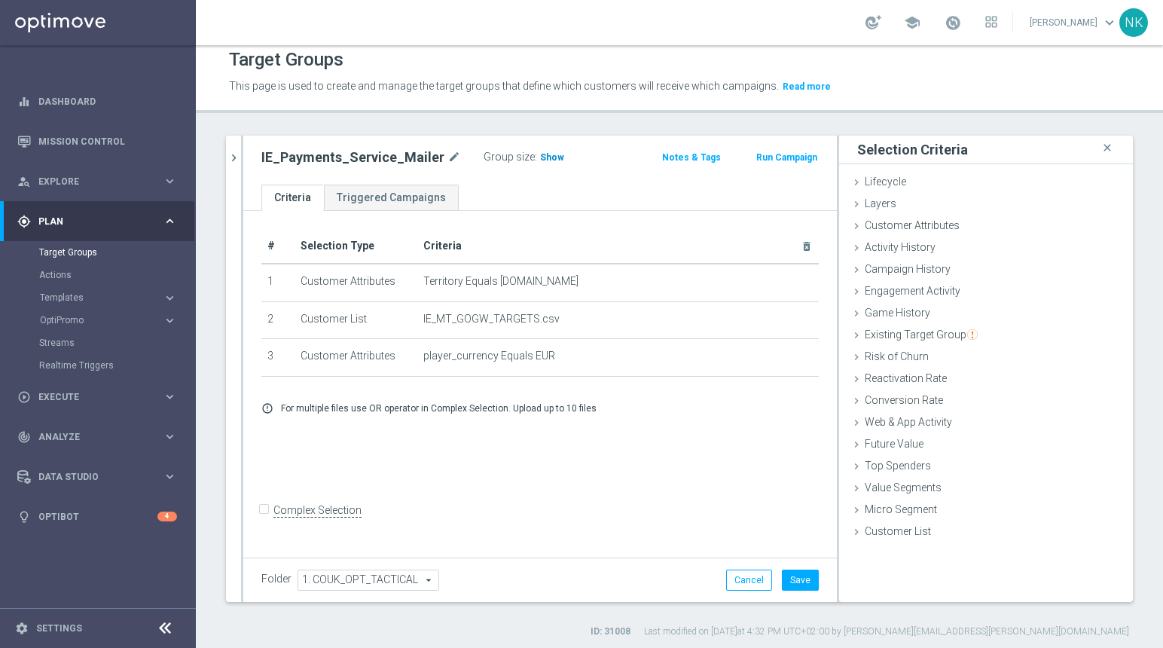
click at [543, 161] on span "Show" at bounding box center [552, 157] width 24 height 11
click at [786, 575] on button "Save" at bounding box center [800, 579] width 37 height 21
click at [230, 152] on icon "chevron_right" at bounding box center [234, 158] width 14 height 14
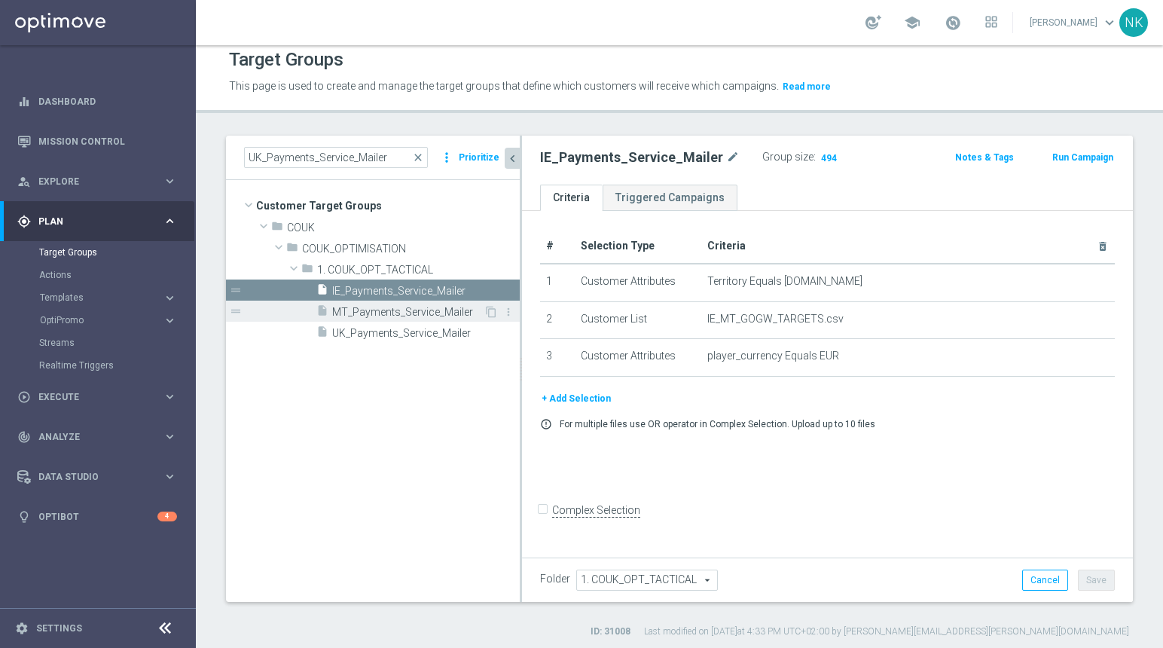
click at [383, 310] on span "MT_Payments_Service_Mailer" at bounding box center [407, 312] width 151 height 13
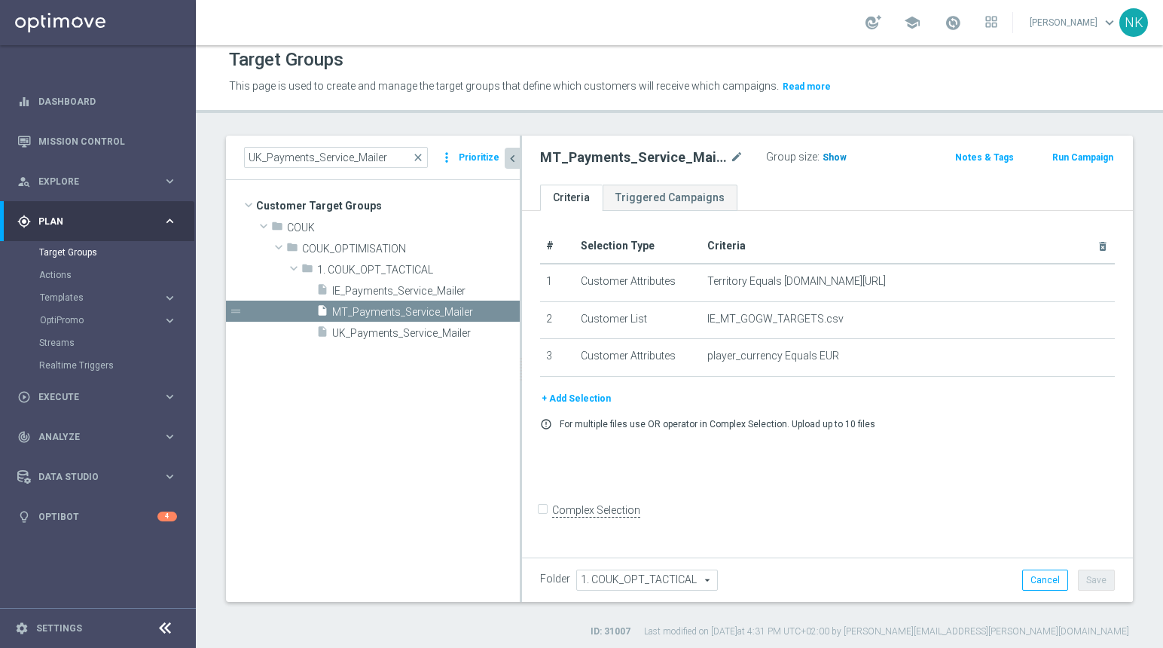
click at [837, 161] on span "Show" at bounding box center [834, 157] width 24 height 11
click at [575, 398] on button "+ Add Selection" at bounding box center [576, 398] width 72 height 17
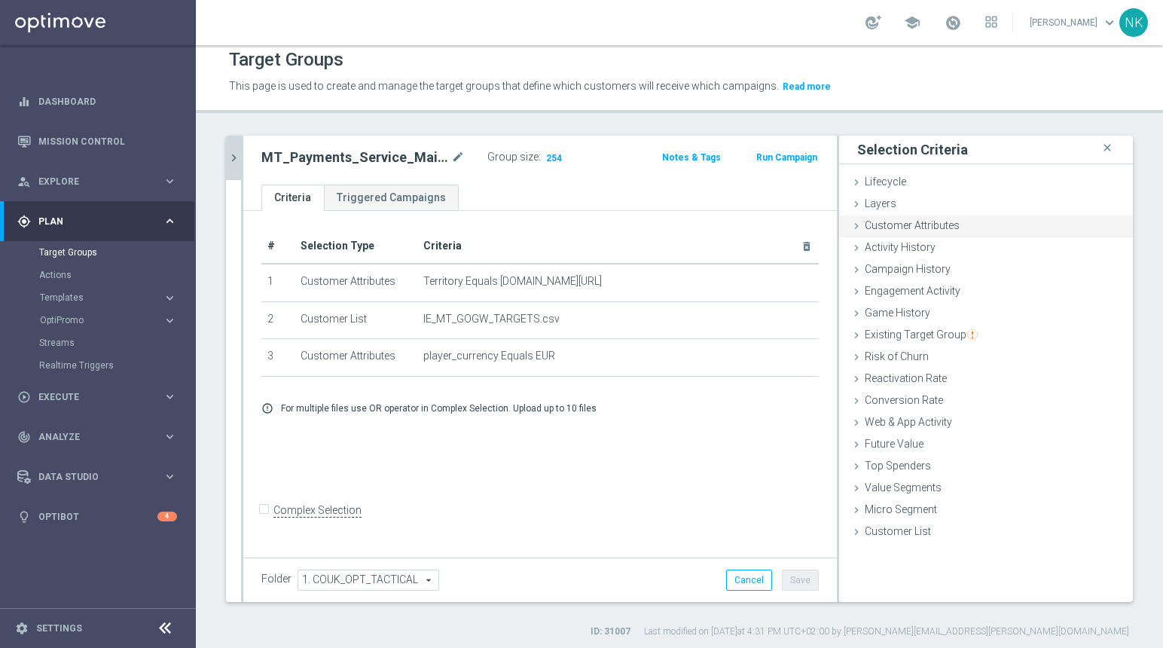
click at [871, 227] on span "Customer Attributes" at bounding box center [912, 225] width 95 height 12
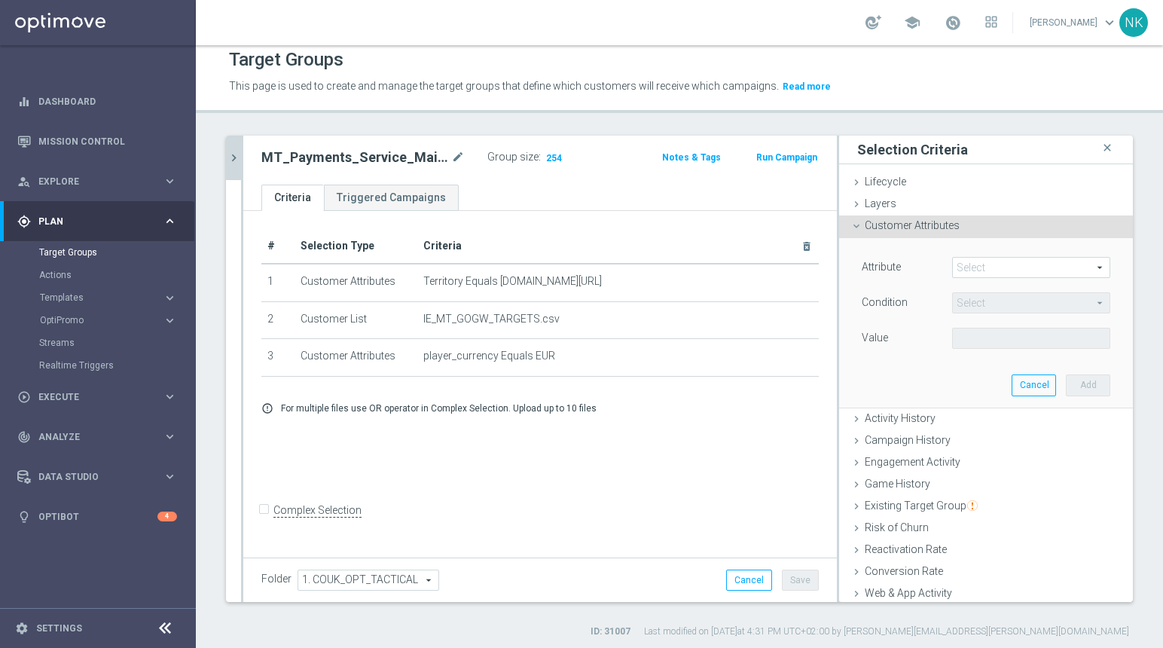
click at [954, 258] on span at bounding box center [1031, 268] width 157 height 20
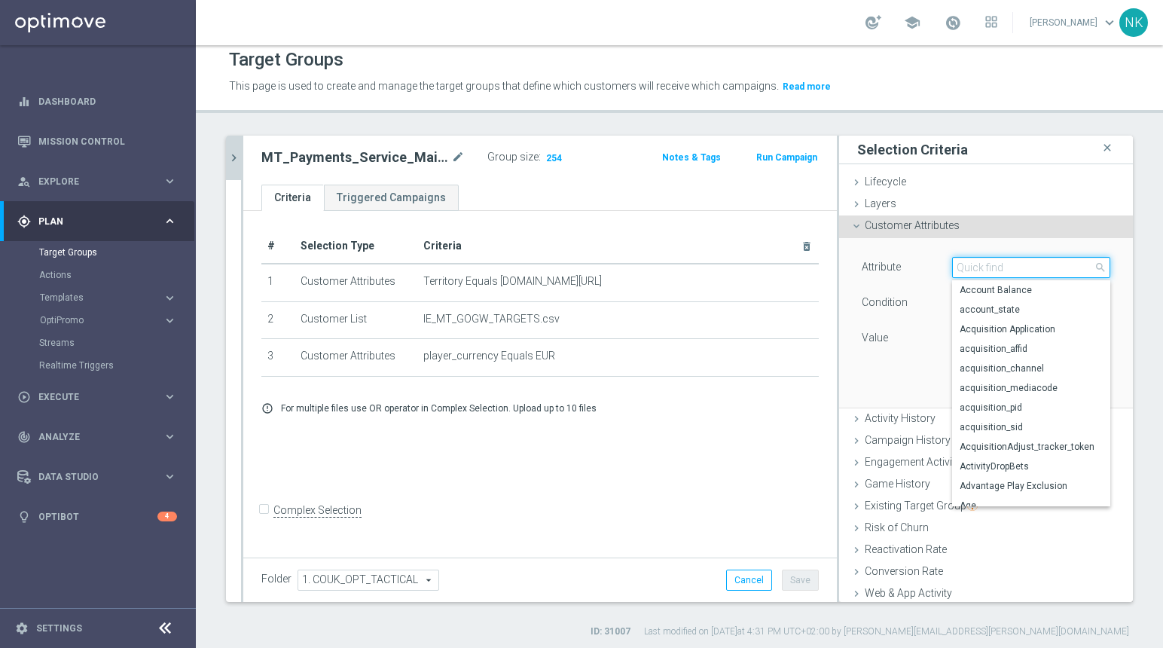
click at [954, 258] on input "search" at bounding box center [1031, 267] width 158 height 21
type input "not"
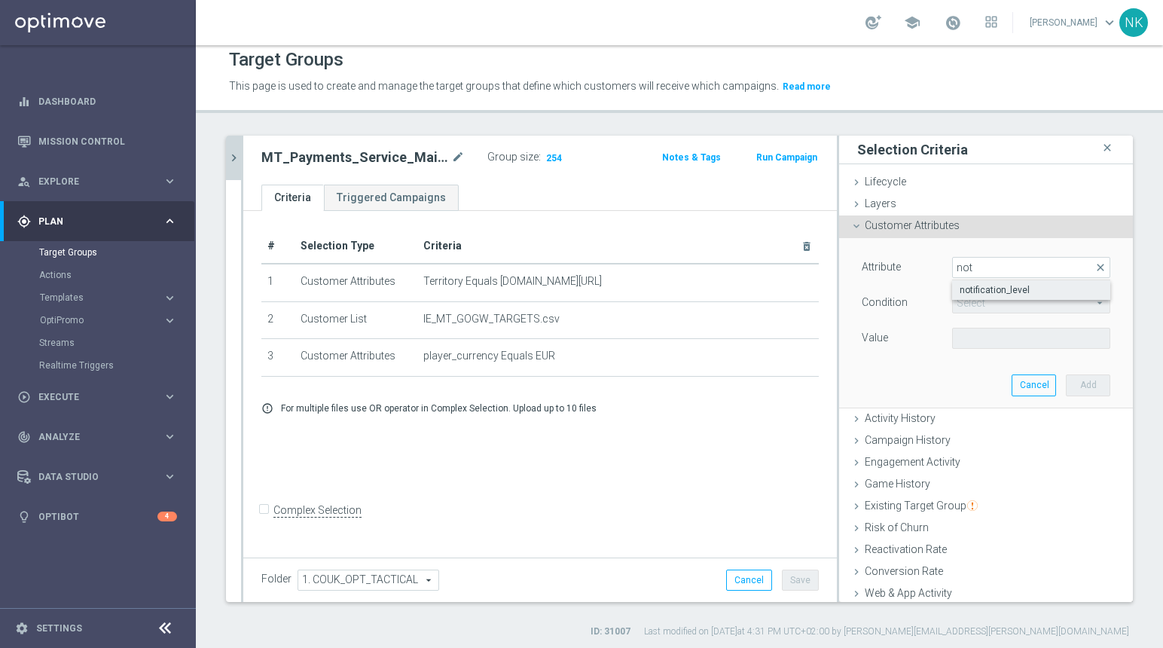
click at [965, 288] on span "notification_level" at bounding box center [1031, 290] width 143 height 12
type input "notification_level"
type input "Equals"
click at [969, 346] on span at bounding box center [1031, 338] width 157 height 20
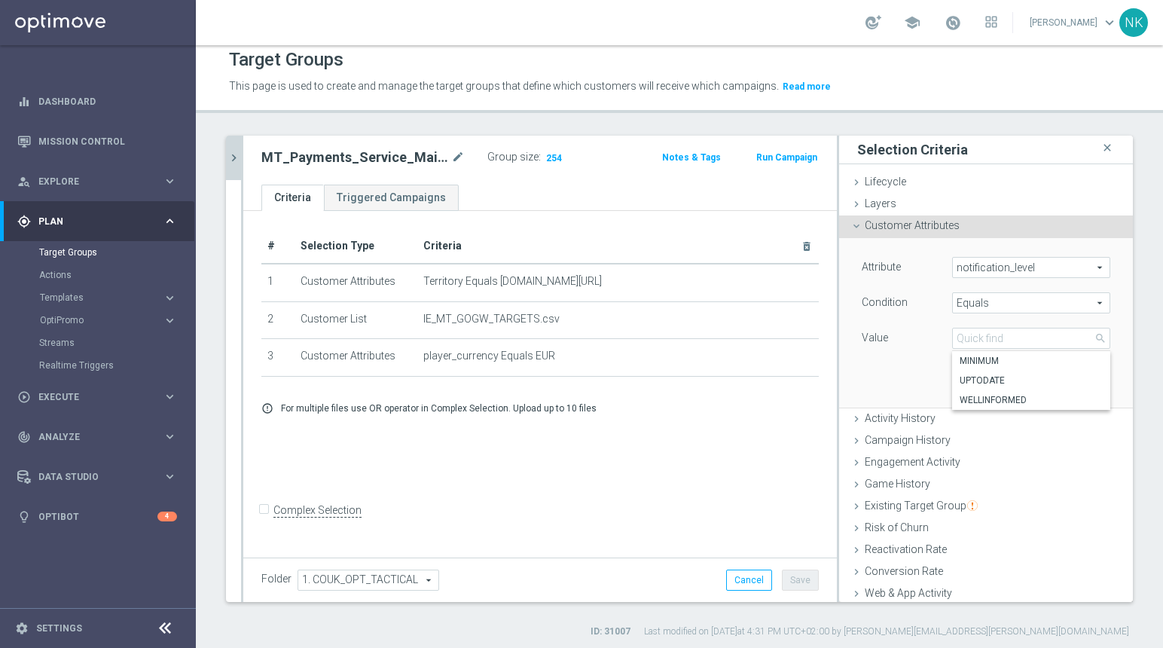
click at [993, 270] on span "notification_level" at bounding box center [1031, 268] width 157 height 20
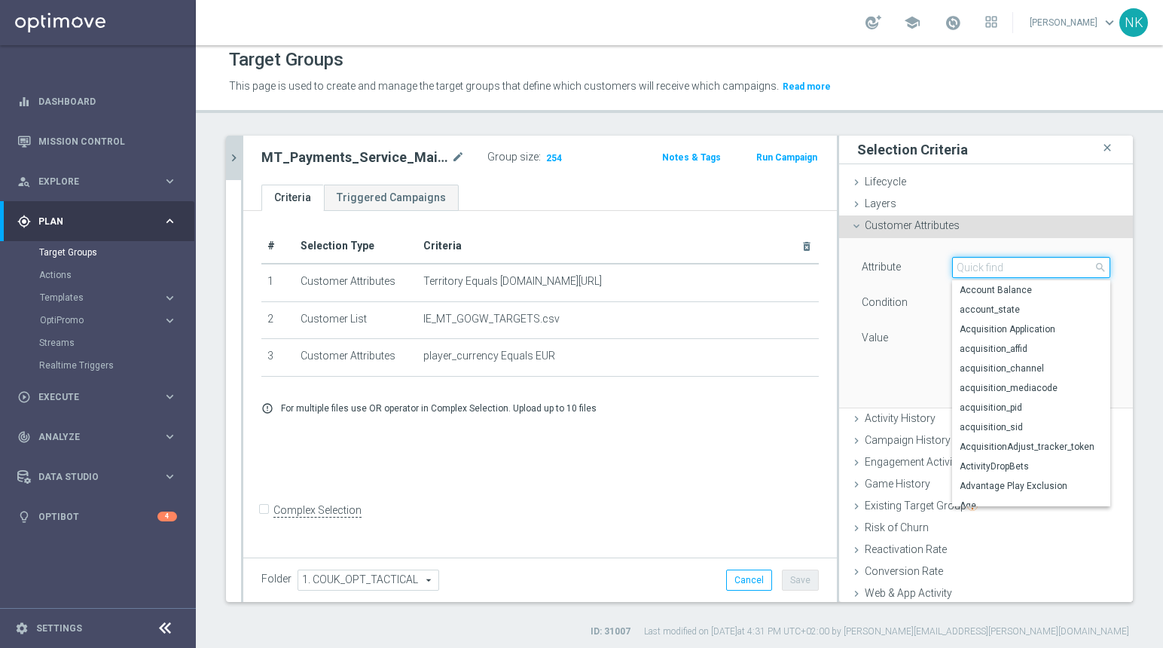
click at [993, 270] on input "search" at bounding box center [1031, 267] width 158 height 21
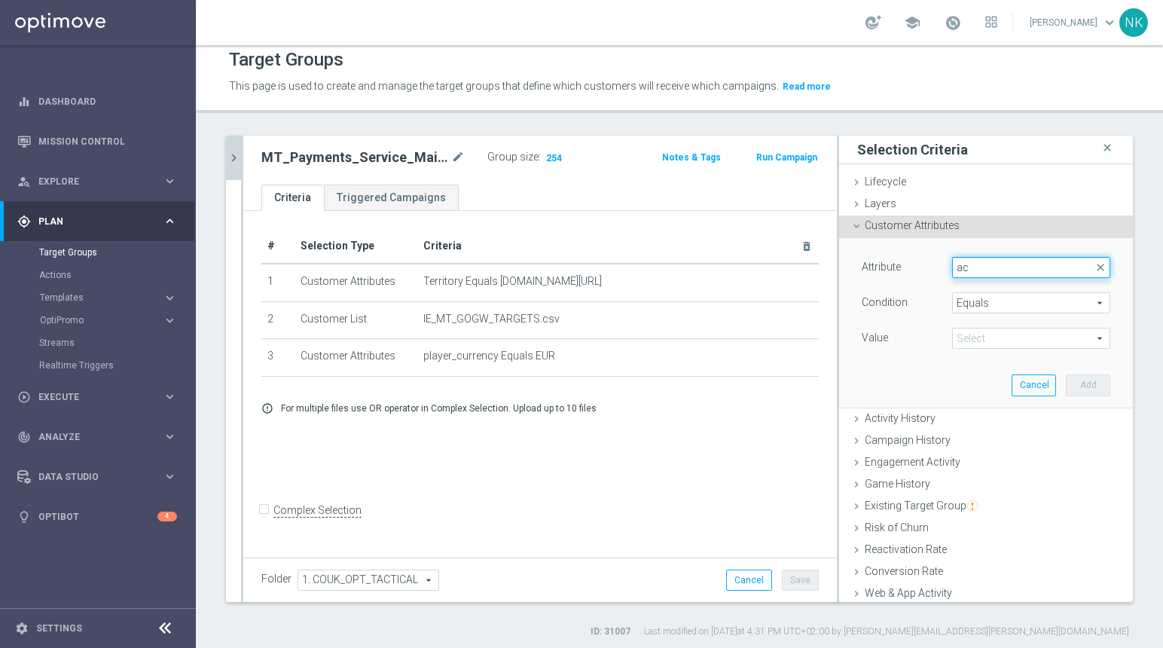
type input "a"
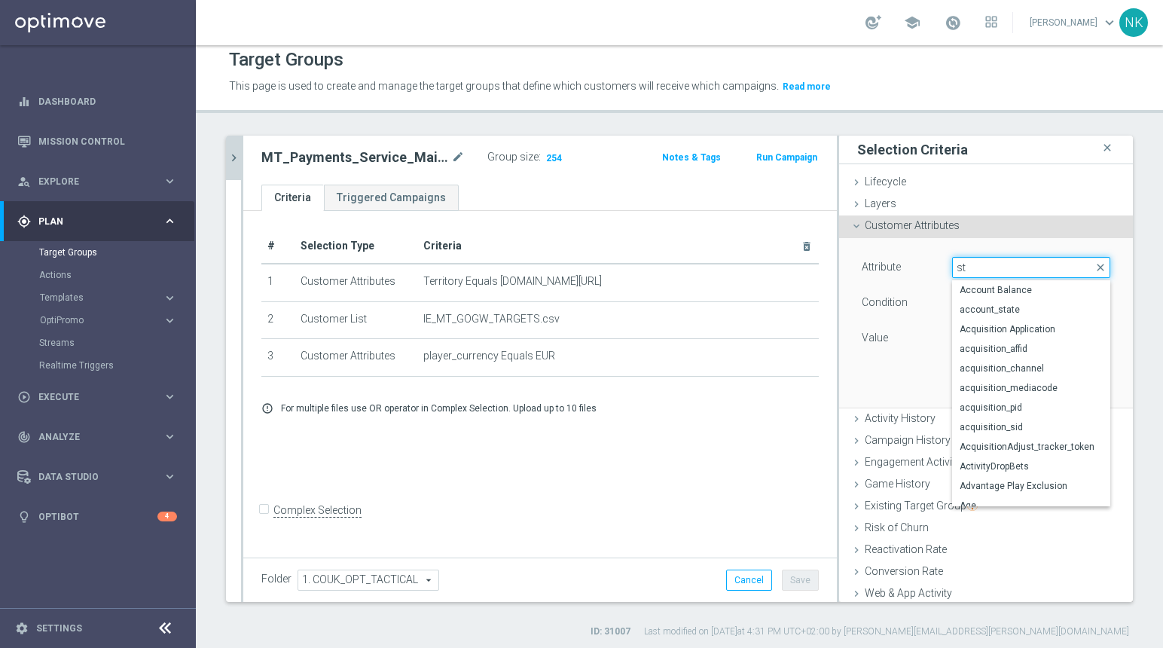
type input "sta"
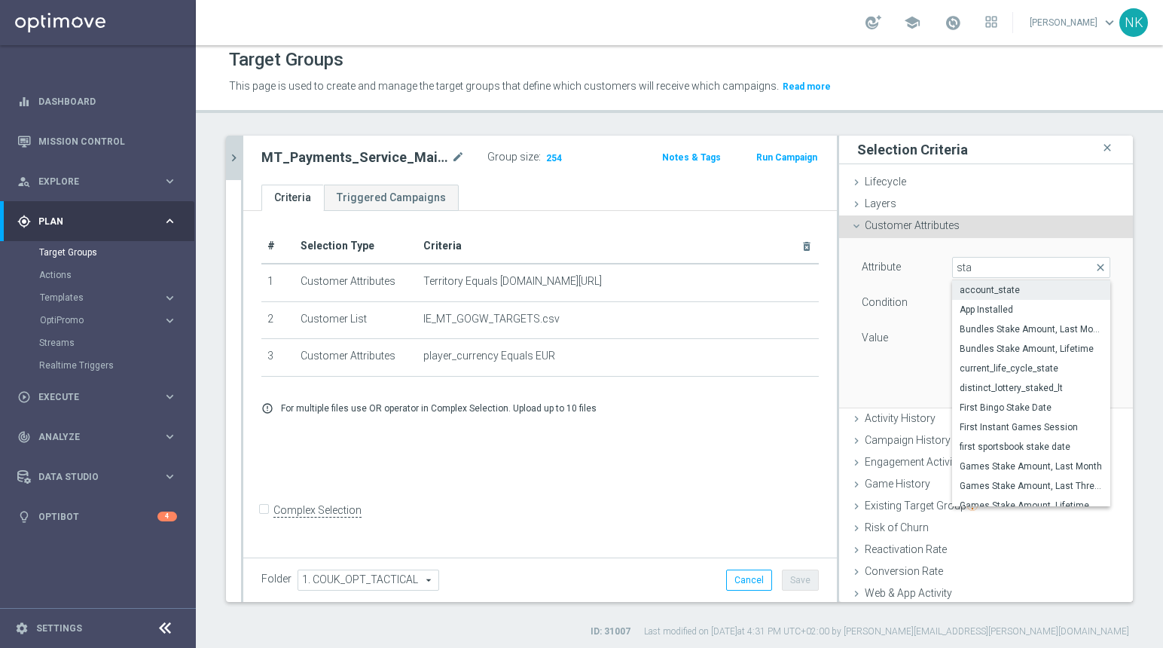
click at [1002, 291] on span "account_state" at bounding box center [1031, 290] width 143 height 12
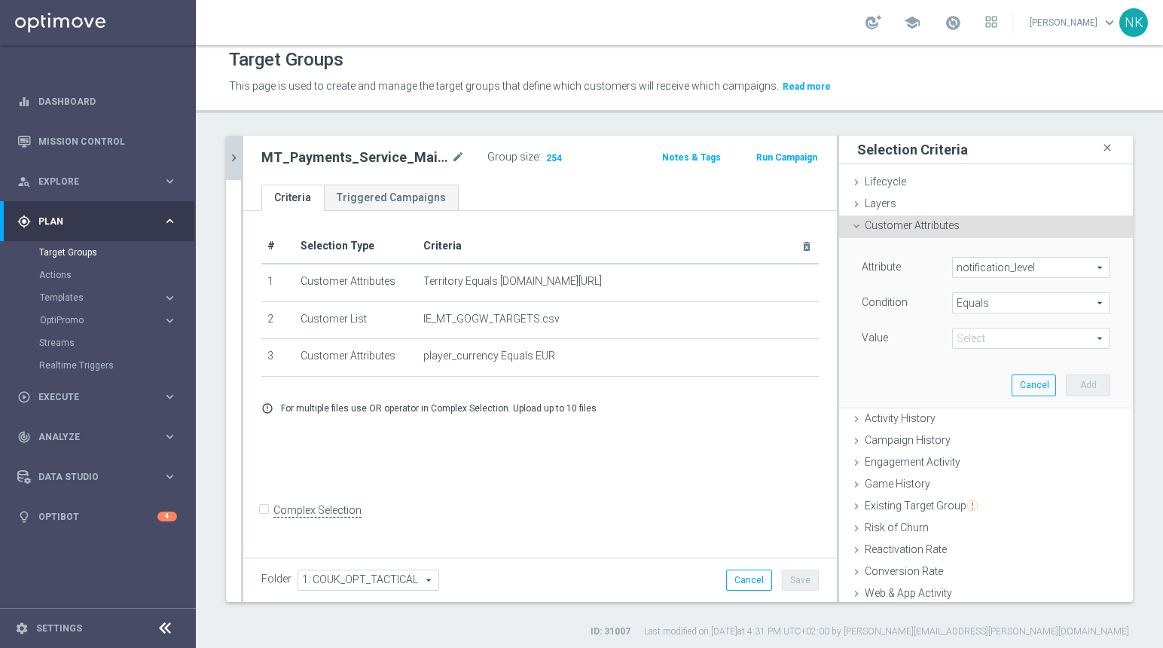
type input "account_state"
click at [986, 301] on span "Equals" at bounding box center [1031, 303] width 157 height 20
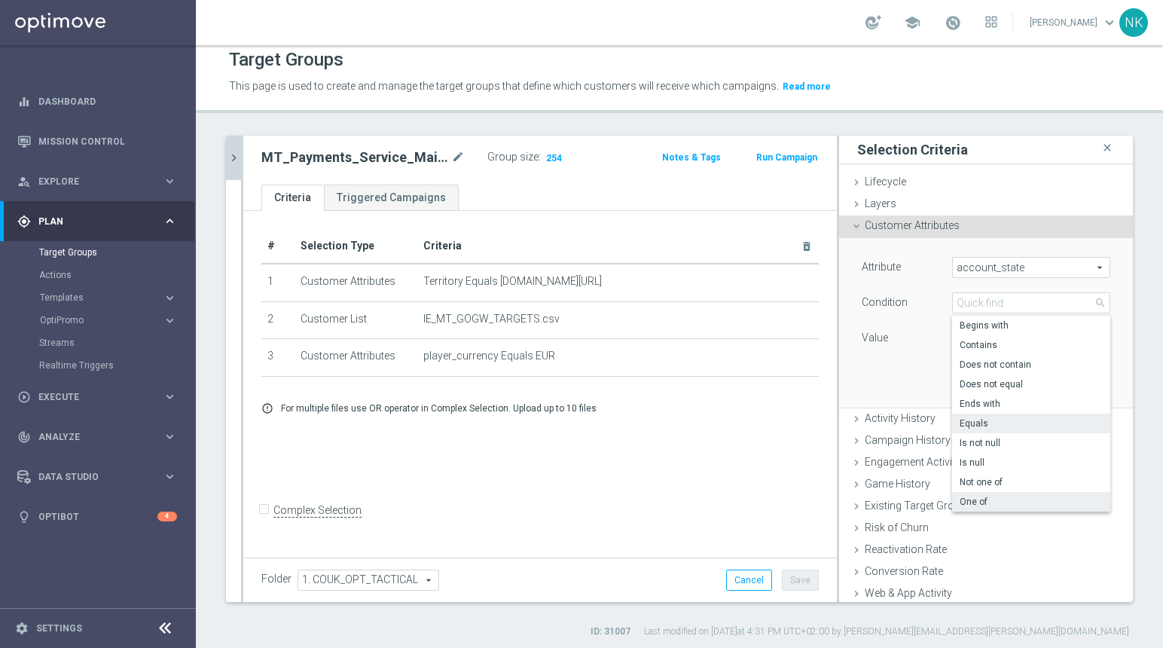
click at [969, 493] on label "One of" at bounding box center [1031, 502] width 158 height 20
type input "One of"
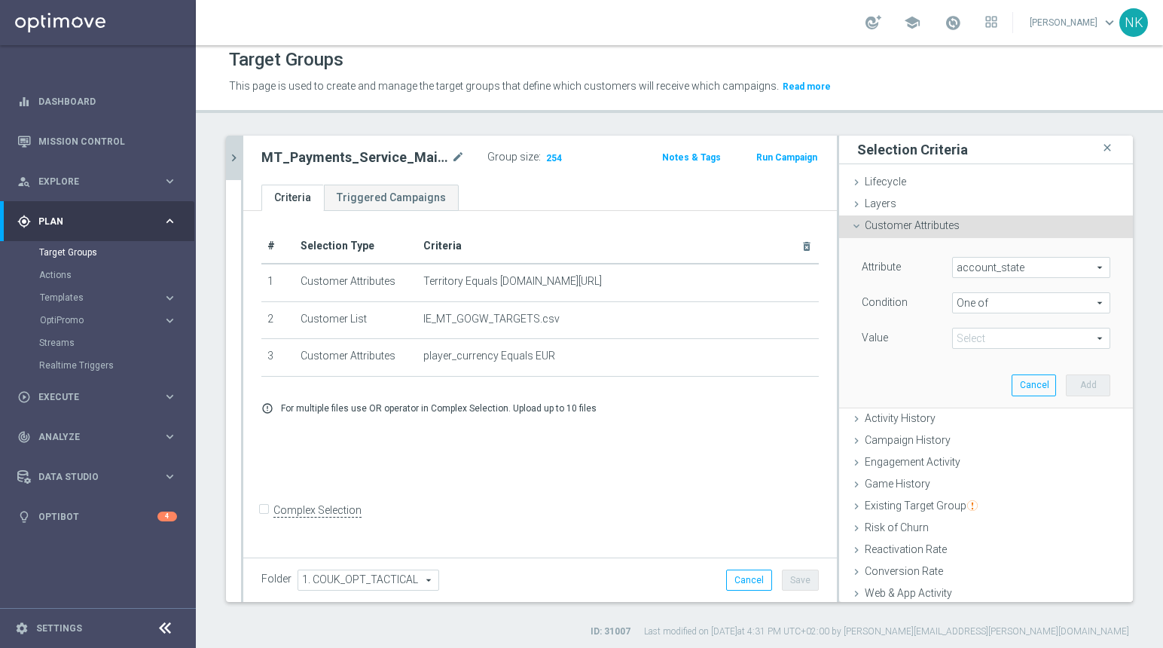
click at [973, 341] on span at bounding box center [1031, 338] width 157 height 20
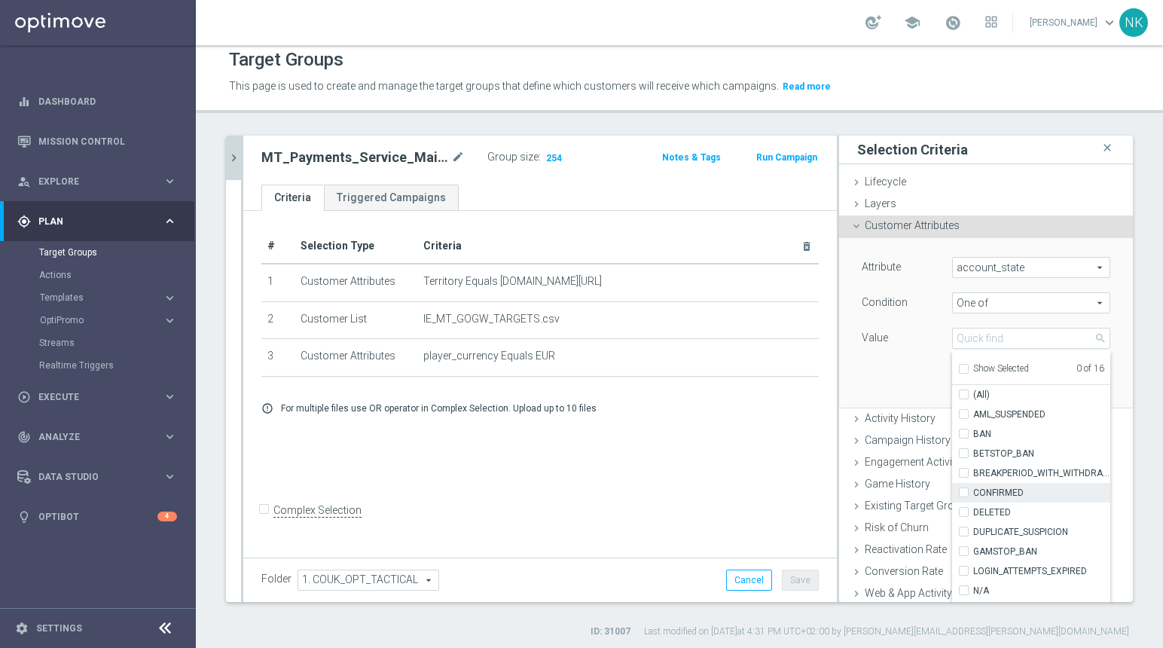
click at [963, 494] on input "CONFIRMED" at bounding box center [968, 493] width 10 height 10
checkbox input "true"
type input "CONFIRMED"
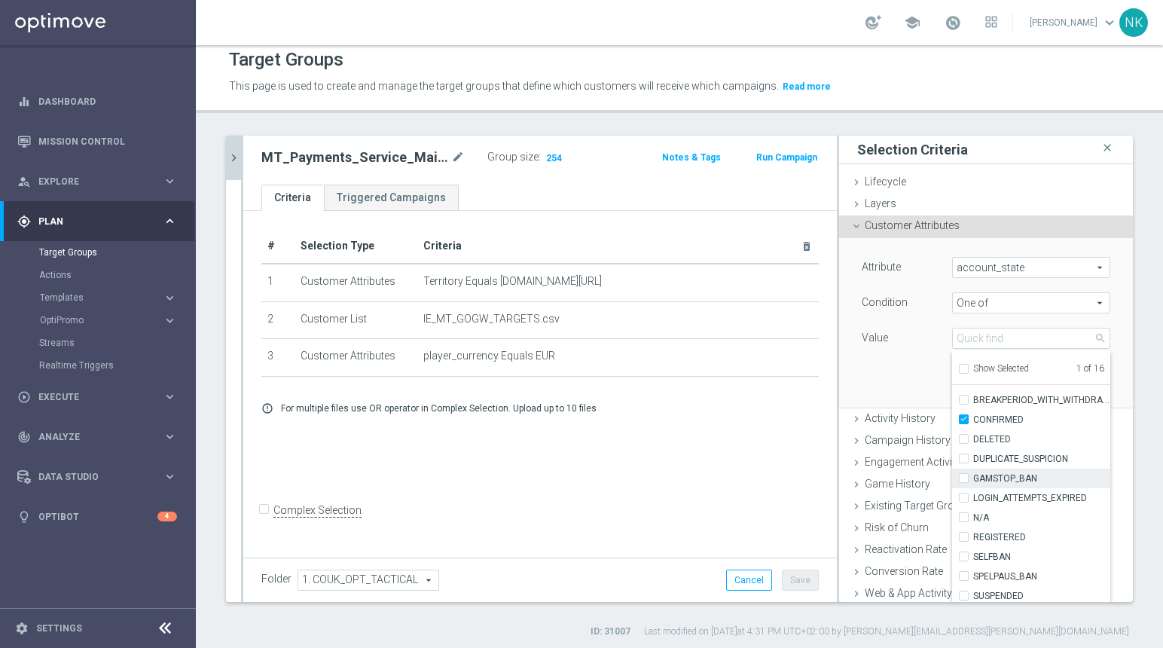
scroll to position [76, 0]
click at [963, 530] on input "REGISTERED" at bounding box center [968, 534] width 10 height 10
checkbox input "true"
type input "Selected 2 of 16"
click at [903, 329] on div "Value" at bounding box center [895, 340] width 90 height 24
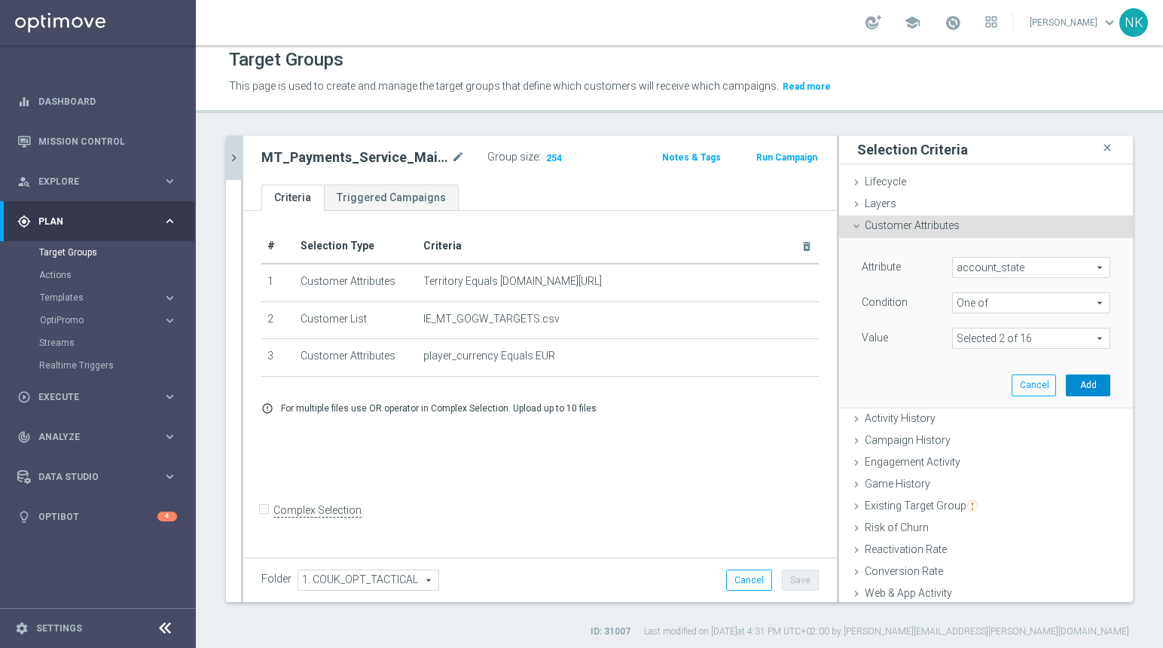
click at [1066, 380] on button "Add" at bounding box center [1088, 384] width 44 height 21
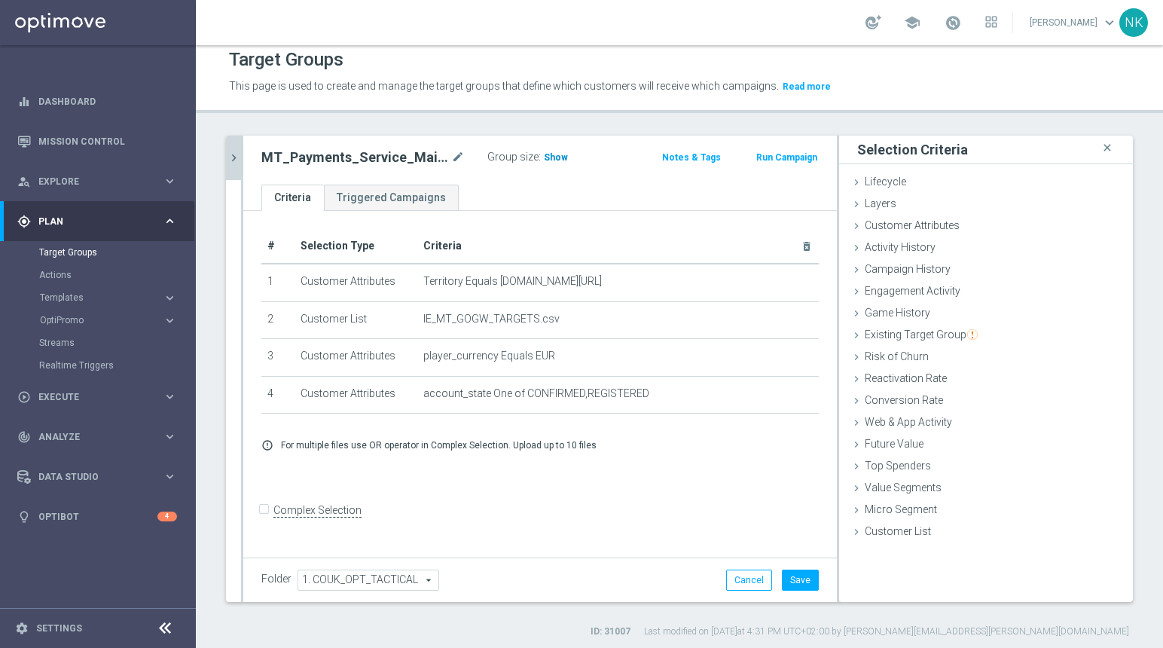
click at [551, 154] on span "Show" at bounding box center [556, 157] width 24 height 11
click at [792, 580] on button "Save" at bounding box center [800, 579] width 37 height 21
click at [237, 158] on icon "chevron_right" at bounding box center [234, 158] width 14 height 14
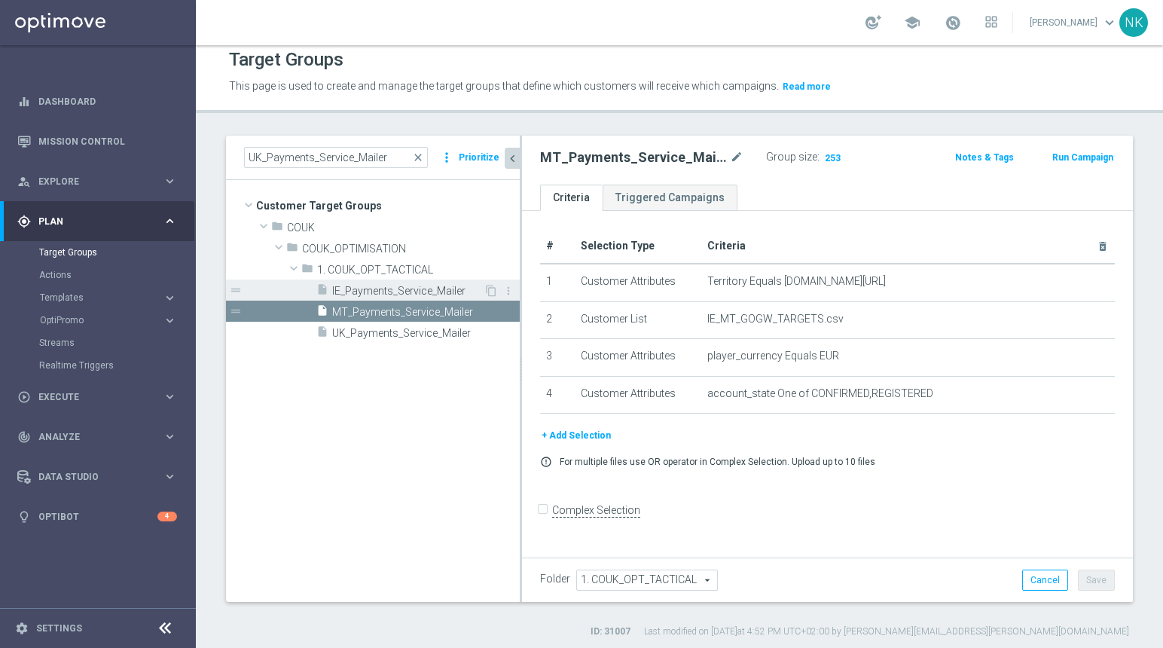
click at [386, 293] on span "IE_Payments_Service_Mailer" at bounding box center [407, 291] width 151 height 13
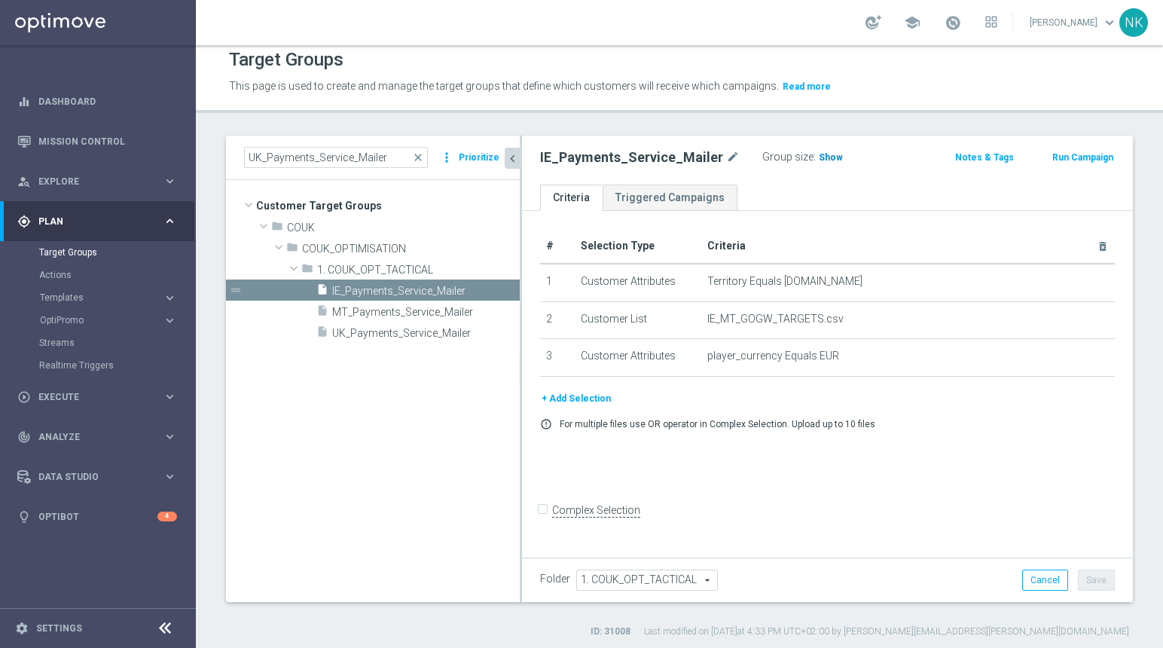
click at [828, 162] on span "Show" at bounding box center [831, 157] width 24 height 11
click at [578, 394] on button "+ Add Selection" at bounding box center [576, 398] width 72 height 17
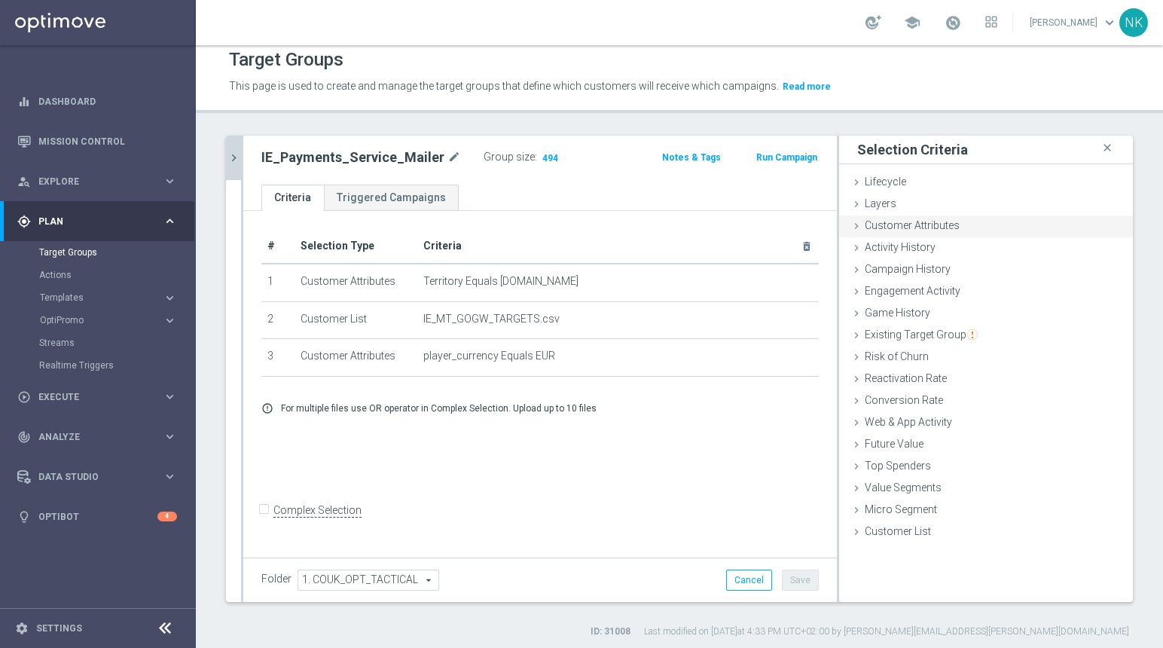
click at [883, 234] on div "Customer Attributes done selection saved" at bounding box center [986, 226] width 294 height 23
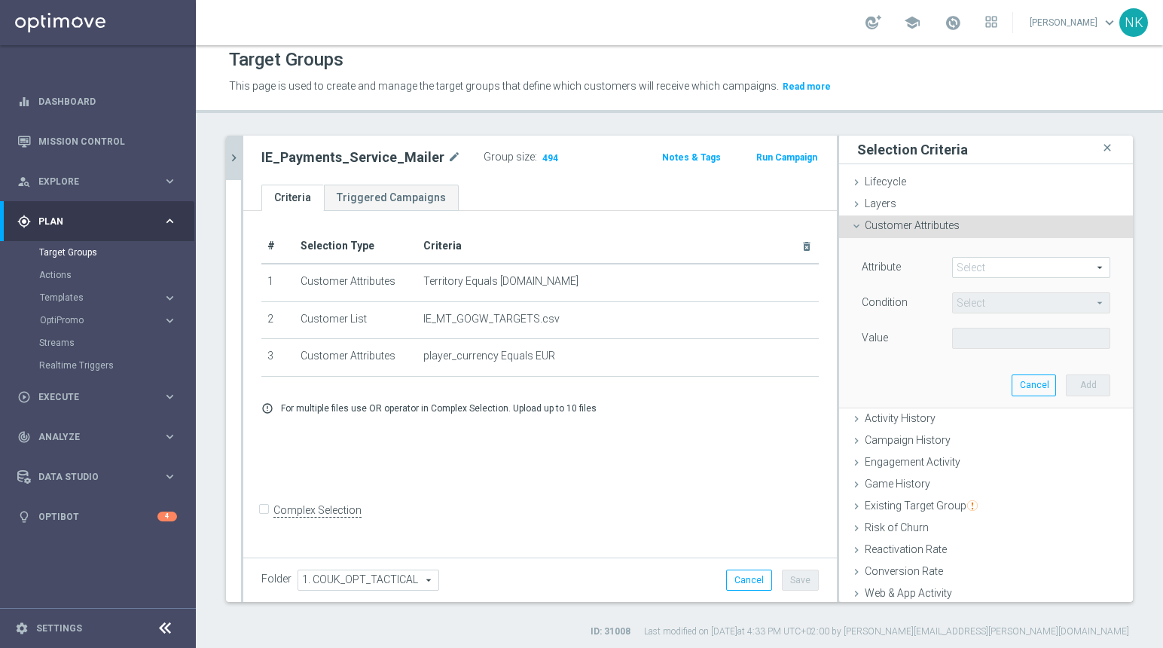
click at [983, 266] on span at bounding box center [1031, 268] width 157 height 20
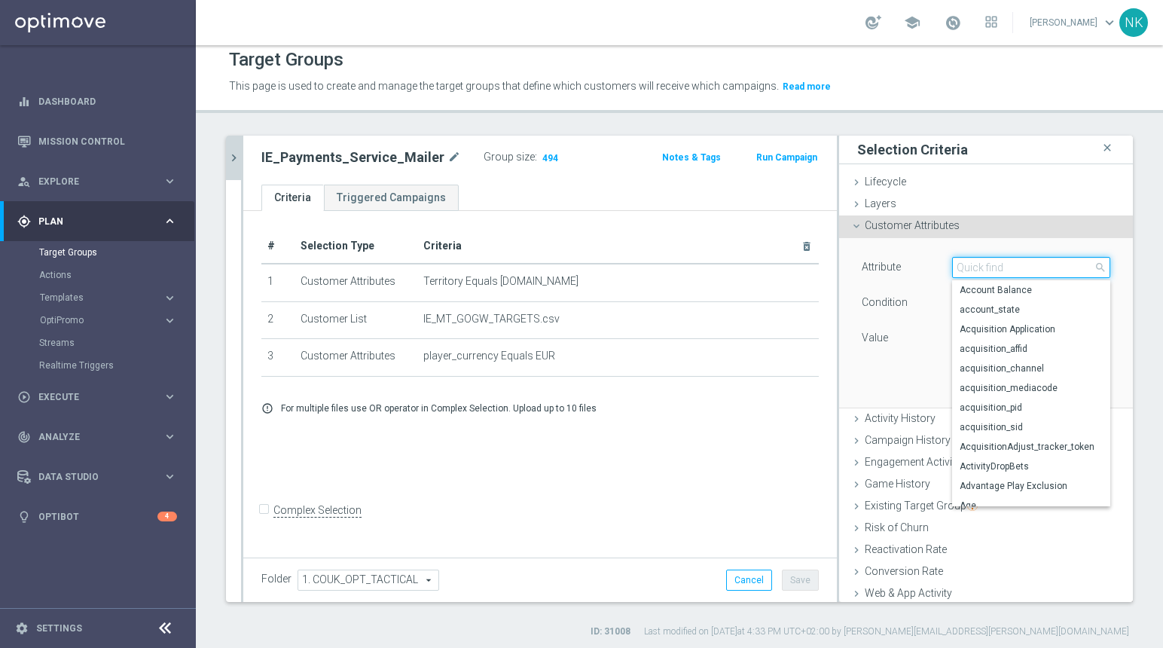
click at [983, 266] on input "search" at bounding box center [1031, 267] width 158 height 21
type input "t"
type input "state"
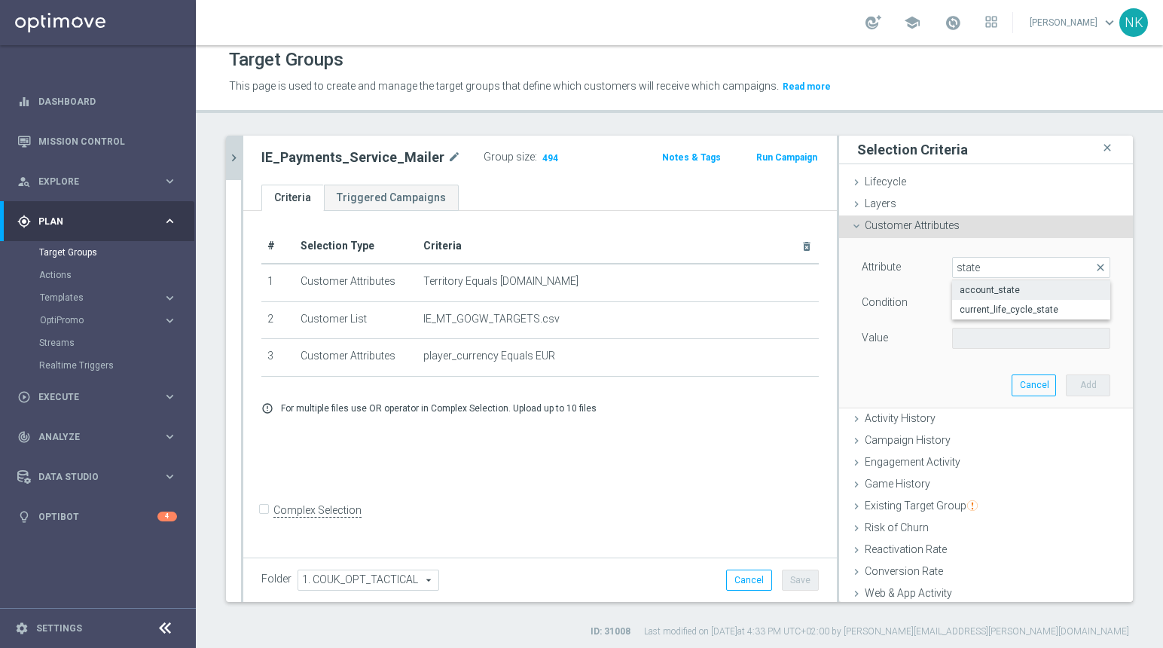
click at [991, 294] on span "account_state" at bounding box center [1031, 290] width 143 height 12
type input "account_state"
click at [983, 308] on span "Equals" at bounding box center [1031, 303] width 157 height 20
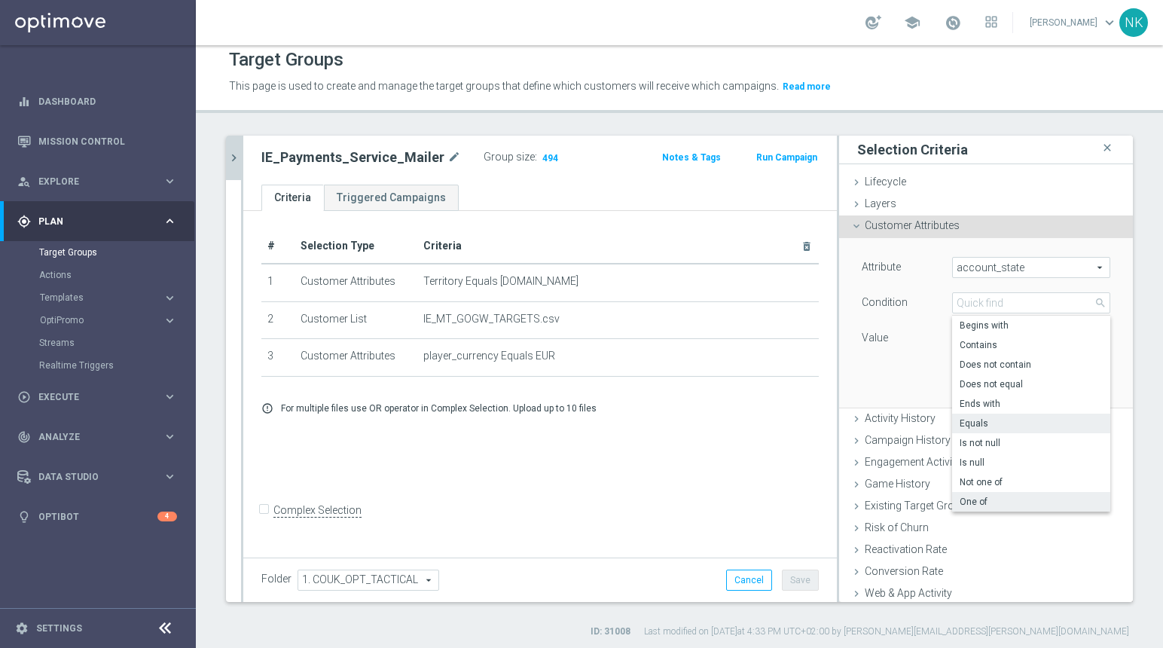
click at [966, 499] on span "One of" at bounding box center [1031, 502] width 143 height 12
type input "One of"
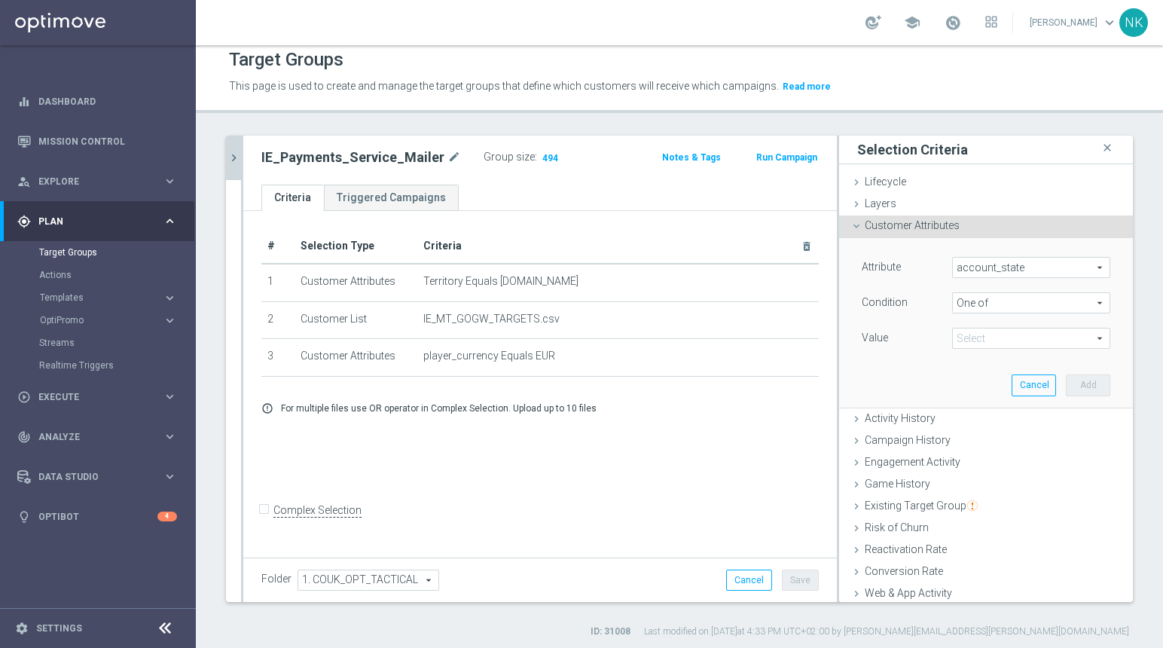
click at [978, 333] on span at bounding box center [1031, 338] width 157 height 20
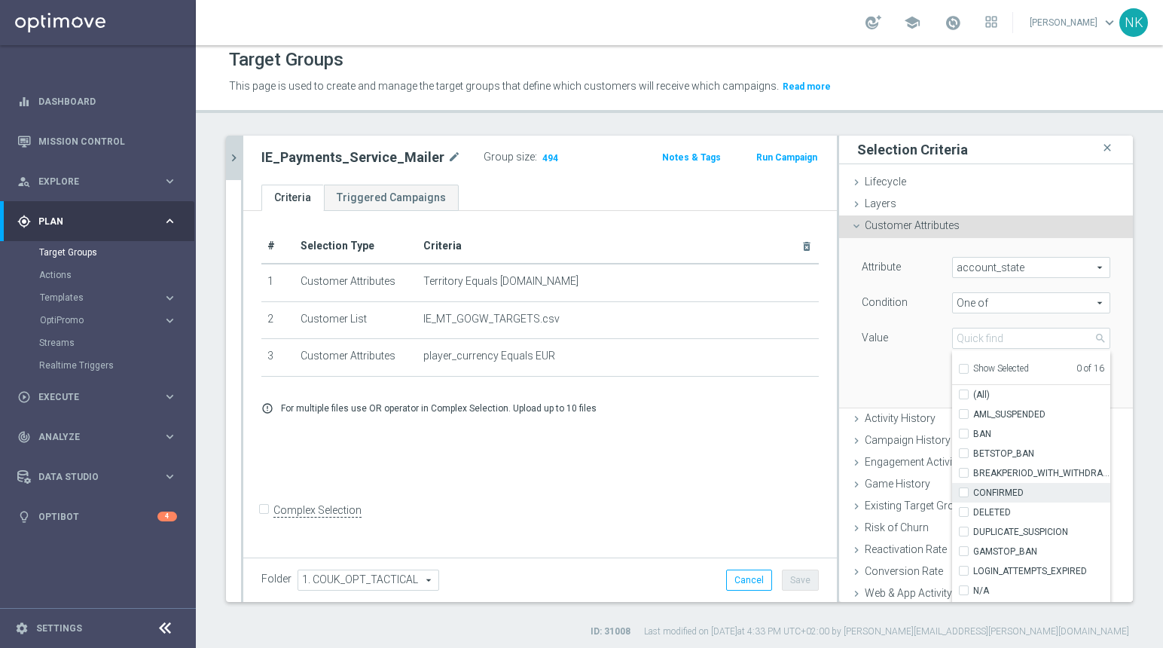
click at [973, 493] on label "CONFIRMED" at bounding box center [1041, 493] width 137 height 20
click at [963, 493] on input "CONFIRMED" at bounding box center [968, 493] width 10 height 10
checkbox input "true"
type input "CONFIRMED"
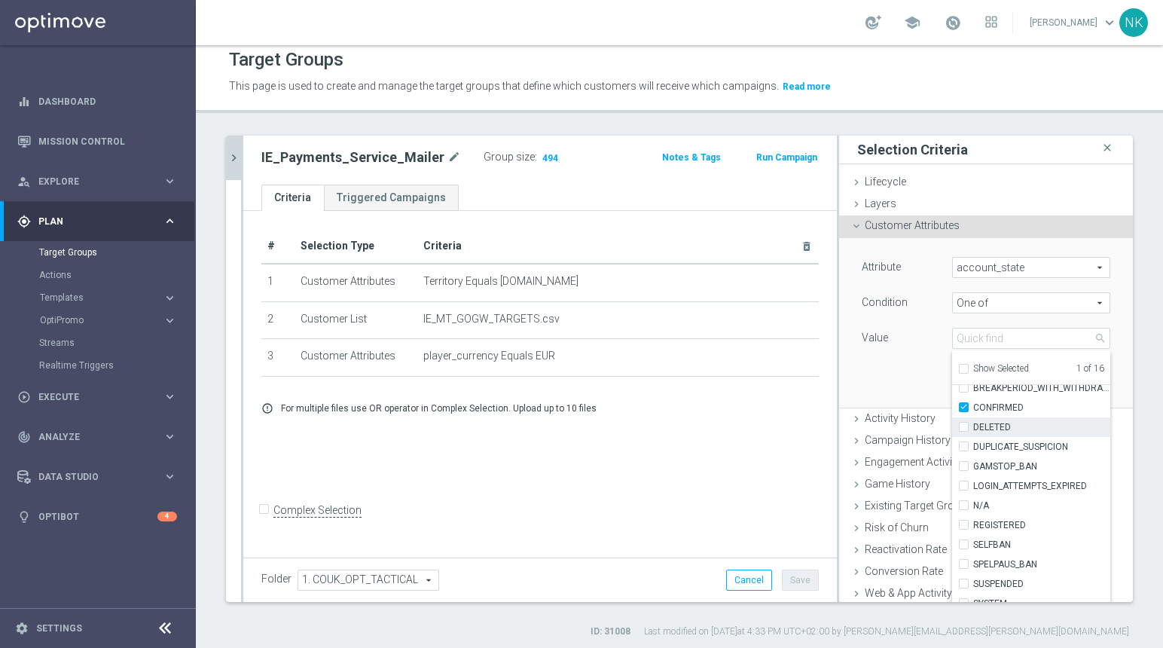
scroll to position [88, 0]
click at [963, 522] on input "REGISTERED" at bounding box center [968, 522] width 10 height 10
checkbox input "true"
type input "Selected 2 of 16"
click at [899, 374] on div "Attribute account_state account_state arrow_drop_down search Condition One of O…" at bounding box center [985, 322] width 271 height 169
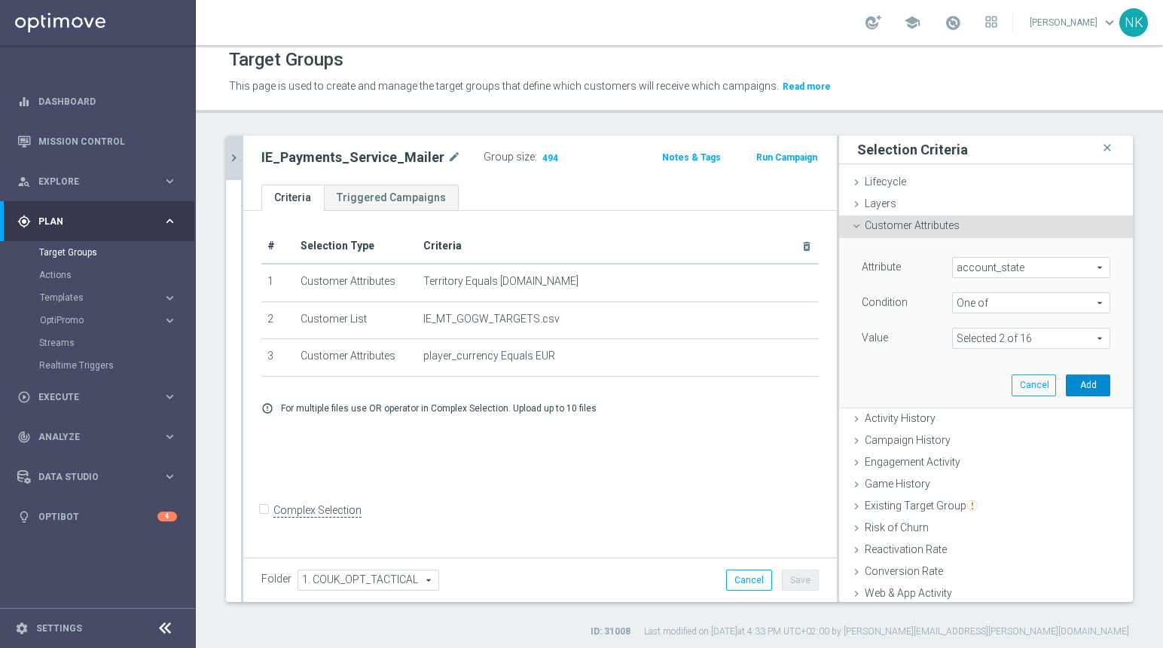
click at [1066, 384] on button "Add" at bounding box center [1088, 384] width 44 height 21
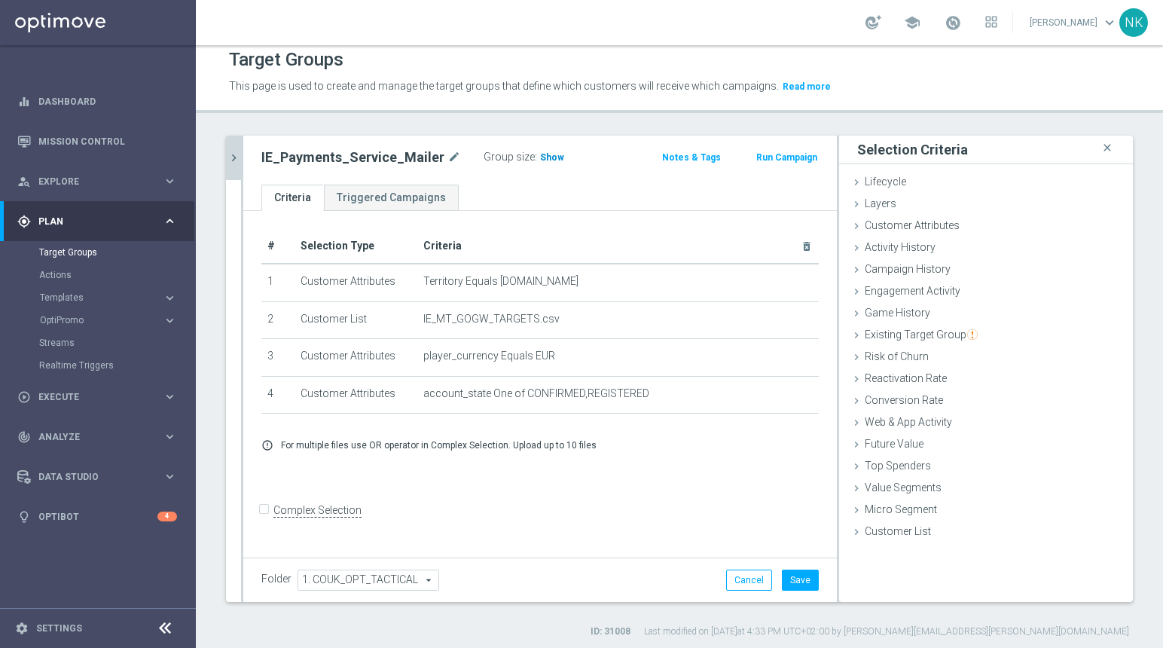
click at [542, 157] on span "Show" at bounding box center [552, 157] width 24 height 11
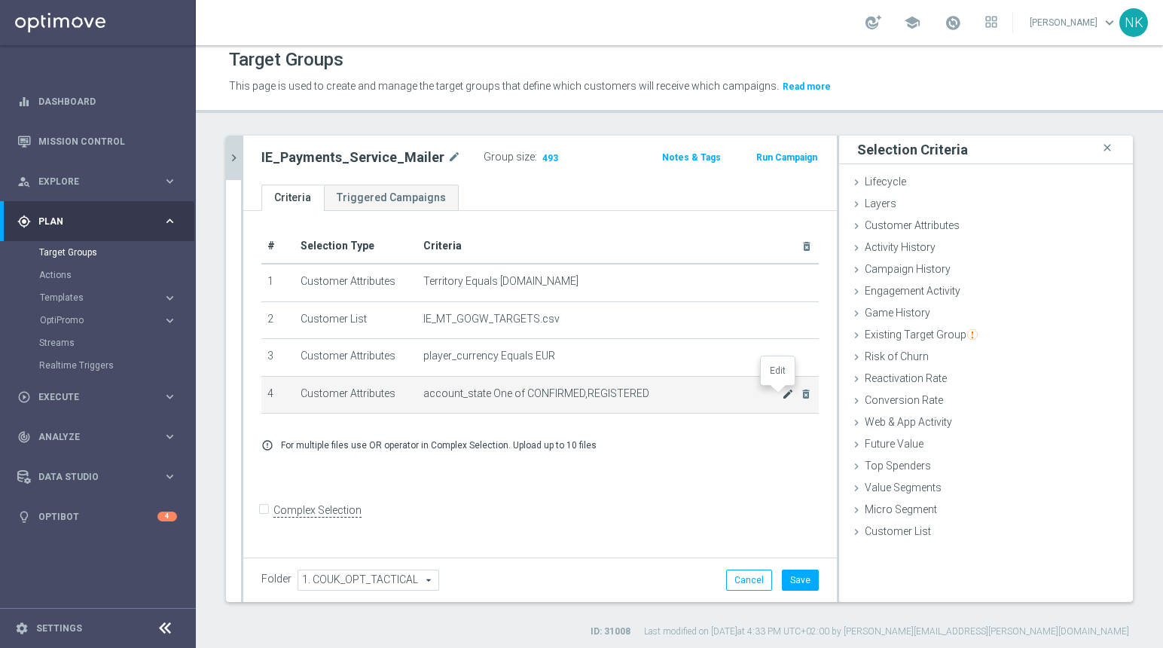
click at [782, 394] on icon "mode_edit" at bounding box center [788, 394] width 12 height 12
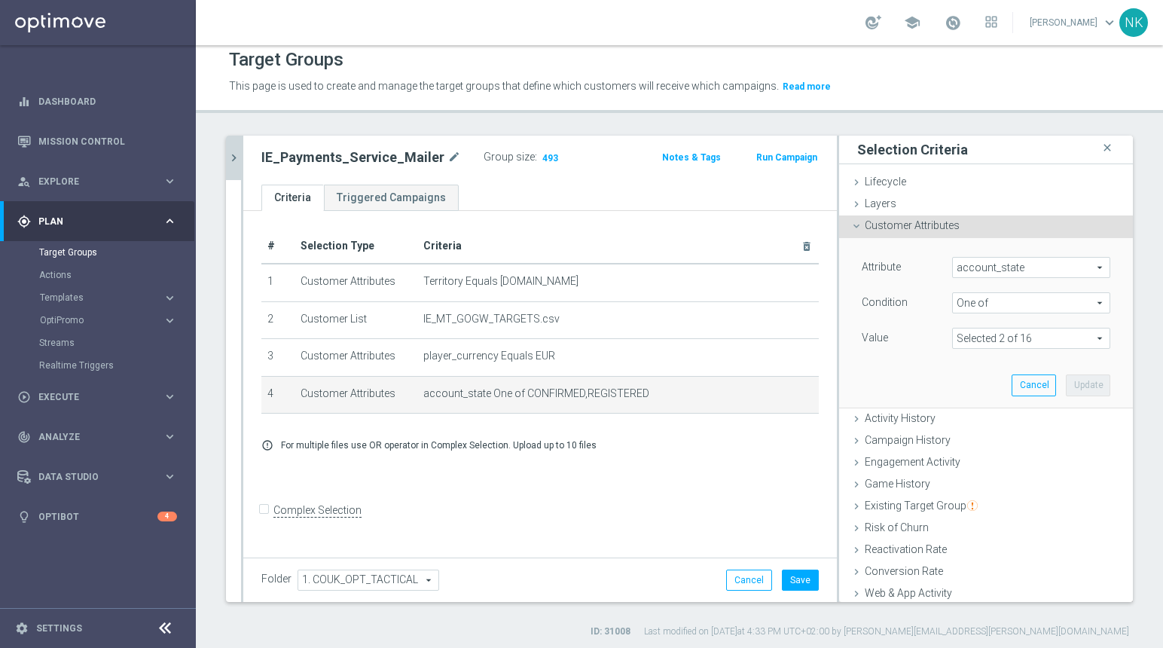
click at [1051, 333] on span at bounding box center [1031, 338] width 157 height 20
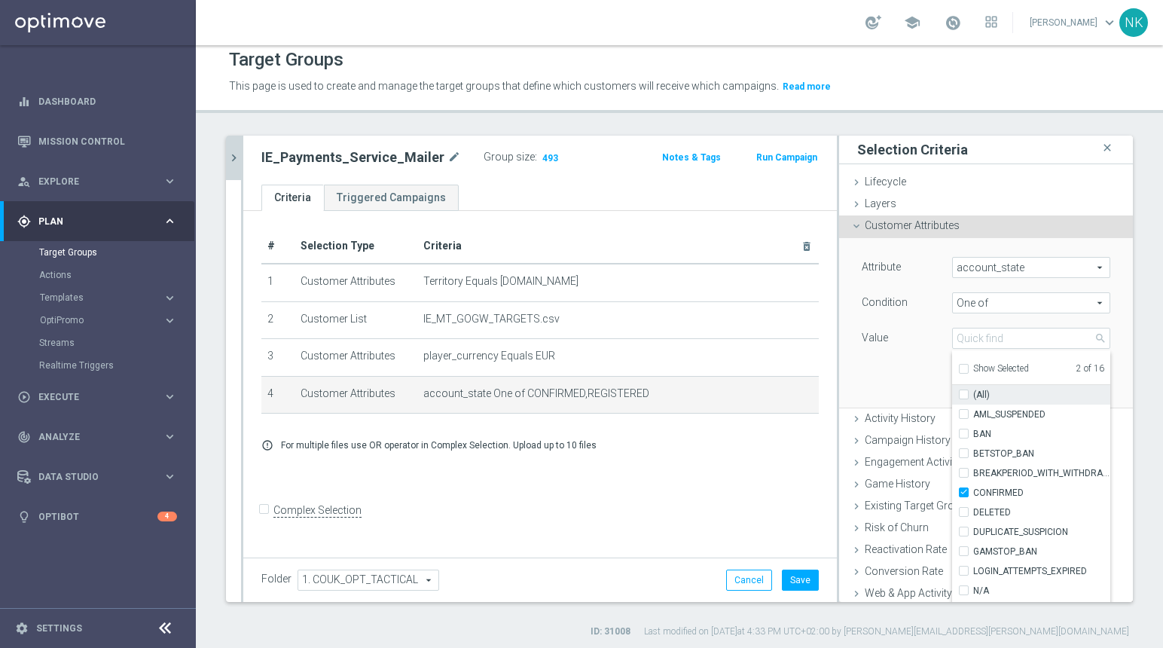
click at [973, 394] on label "(All)" at bounding box center [1041, 395] width 137 height 20
click at [963, 394] on input "(All)" at bounding box center [968, 395] width 10 height 10
checkbox input "true"
type input "Selected 16 of 16"
checkbox input "true"
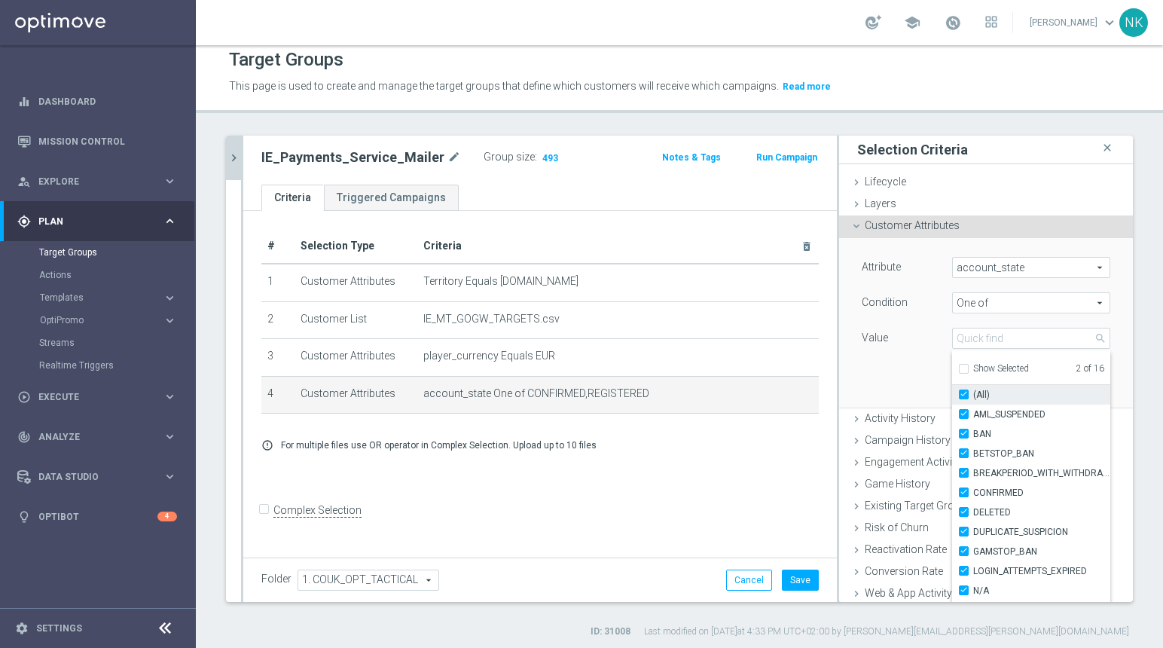
checkbox input "true"
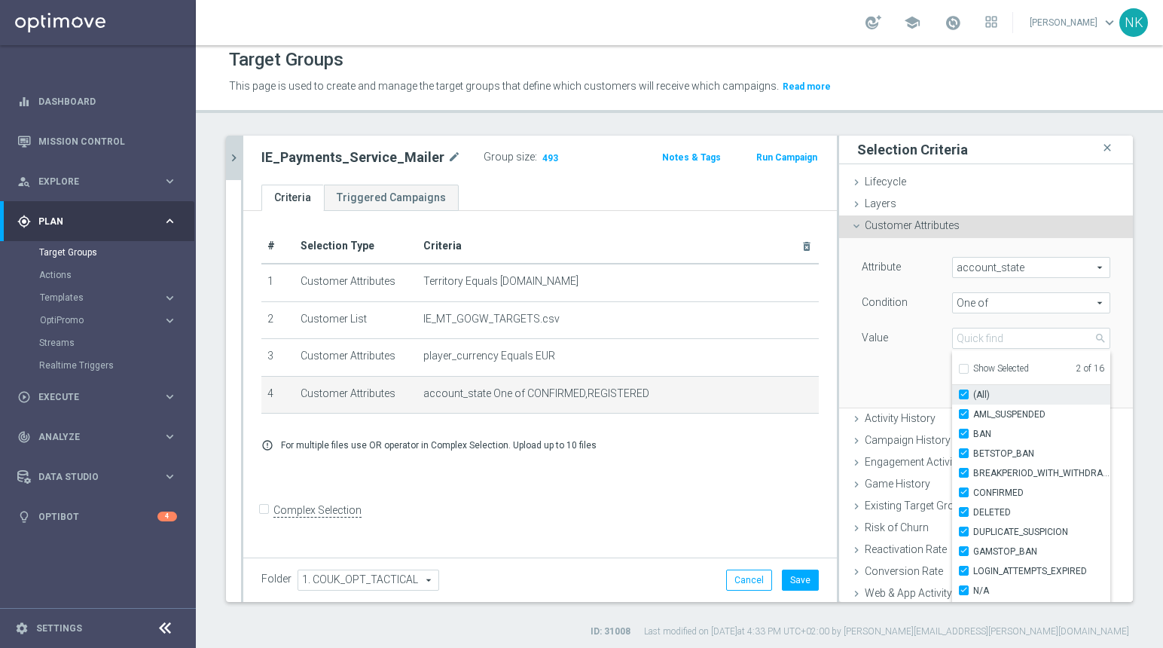
checkbox input "true"
click at [963, 416] on input "AML_SUSPENDED" at bounding box center [968, 415] width 10 height 10
checkbox input "false"
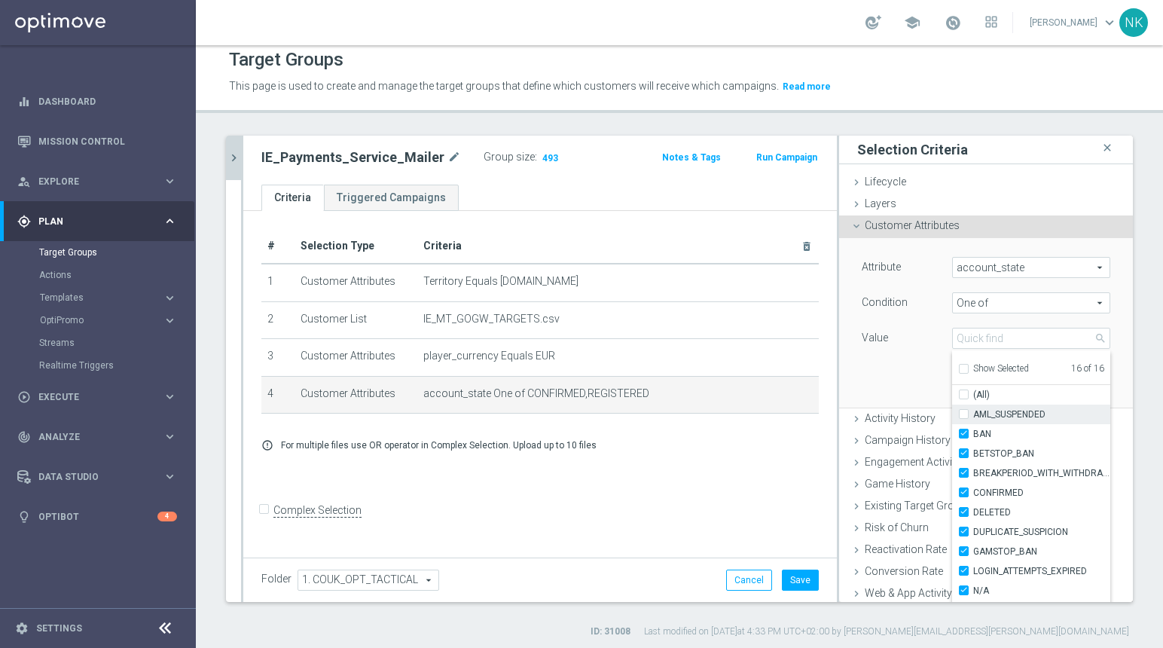
type input "Selected 15 of 16"
checkbox input "false"
click at [963, 438] on input "BAN" at bounding box center [968, 434] width 10 height 10
checkbox input "false"
type input "Selected 14 of 16"
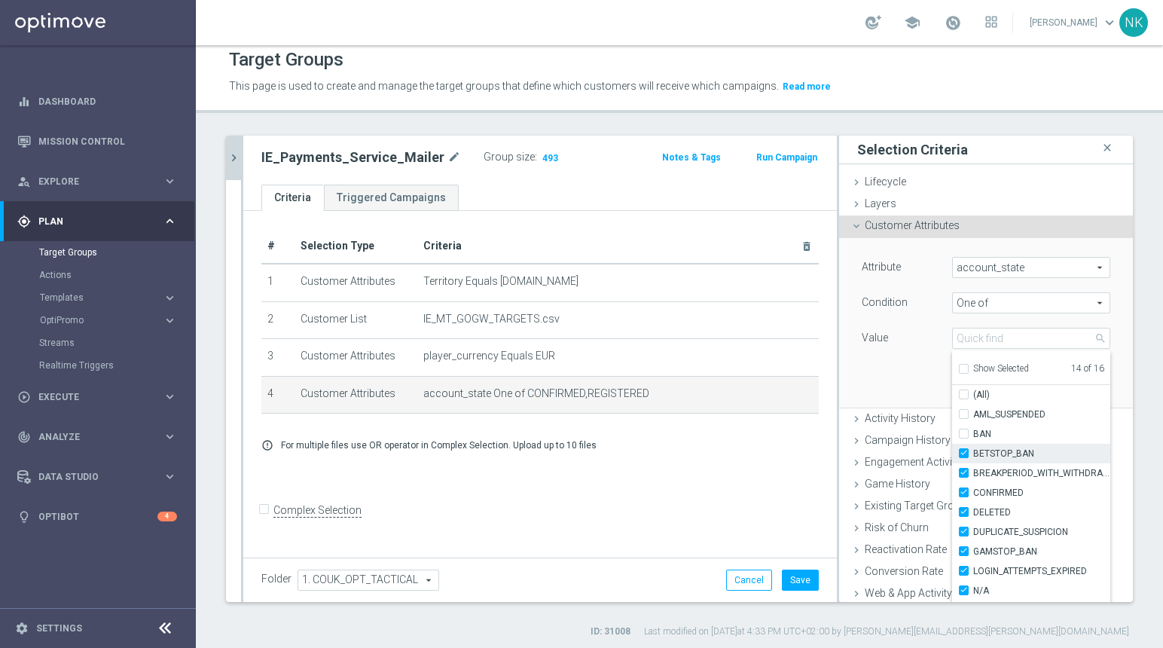
click at [963, 455] on input "BETSTOP_BAN" at bounding box center [968, 454] width 10 height 10
checkbox input "false"
type input "Selected 13 of 16"
click at [963, 473] on input "BREAKPERIOD_WITH_WITHDRAW" at bounding box center [968, 473] width 10 height 10
checkbox input "false"
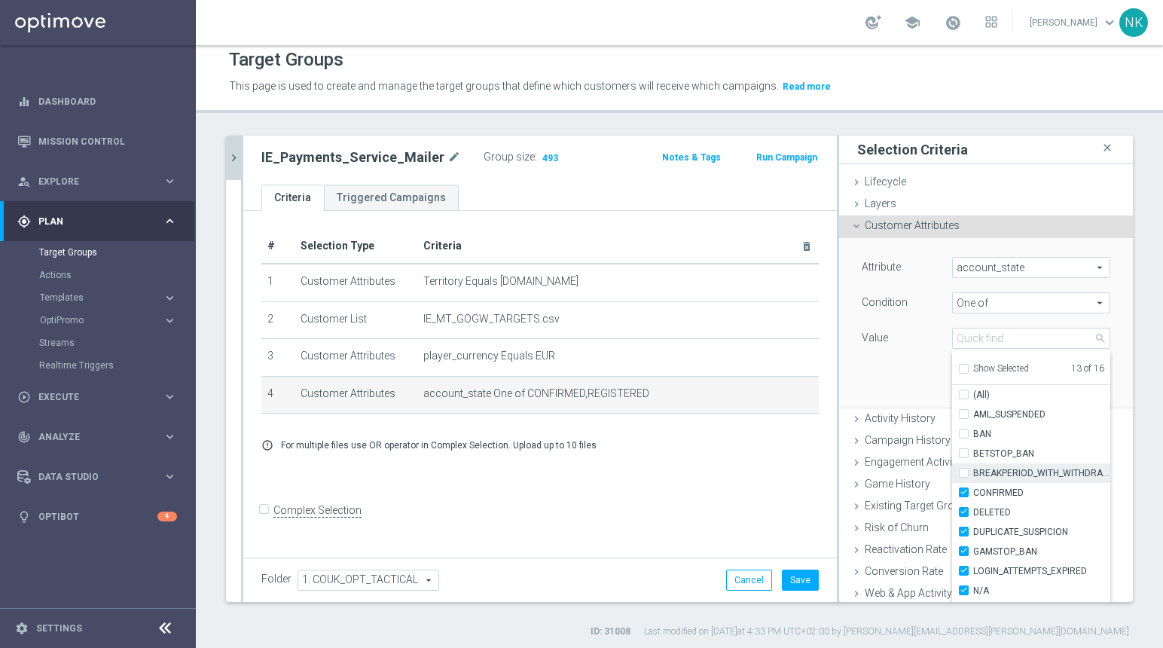
type input "Selected 12 of 16"
click at [963, 509] on input "DELETED" at bounding box center [968, 513] width 10 height 10
checkbox input "false"
type input "Selected 11 of 16"
click at [963, 534] on input "DUPLICATE_SUSPICION" at bounding box center [968, 532] width 10 height 10
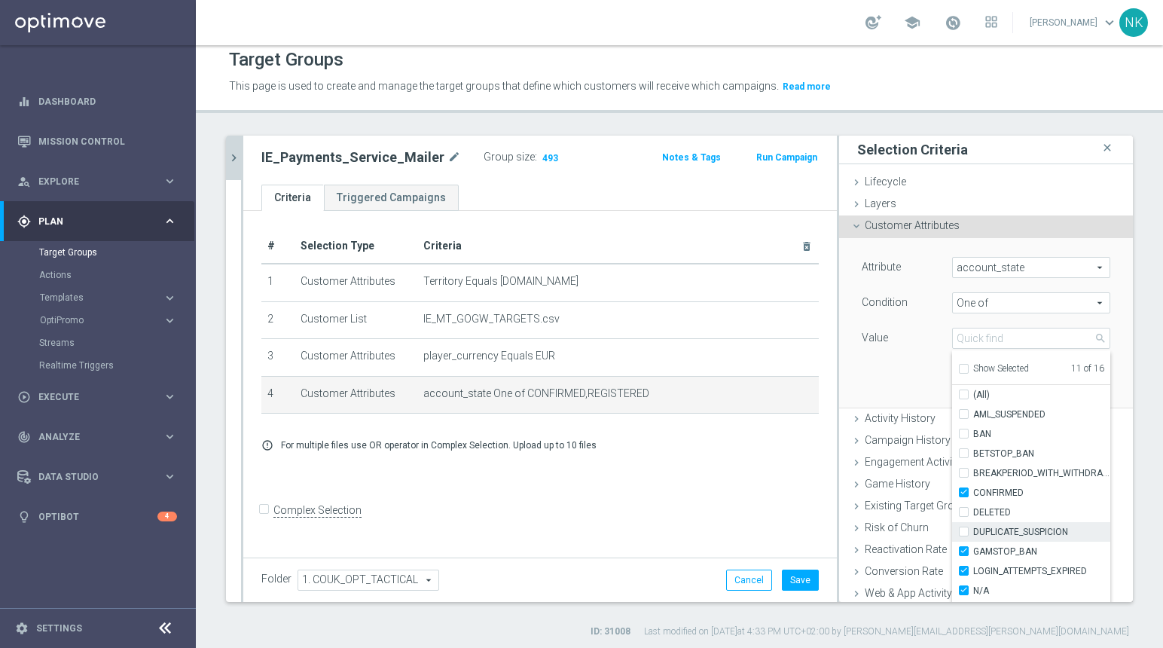
checkbox input "false"
type input "Selected 10 of 16"
click at [963, 550] on input "GAMSTOP_BAN" at bounding box center [968, 552] width 10 height 10
checkbox input "false"
type input "Selected 9 of 16"
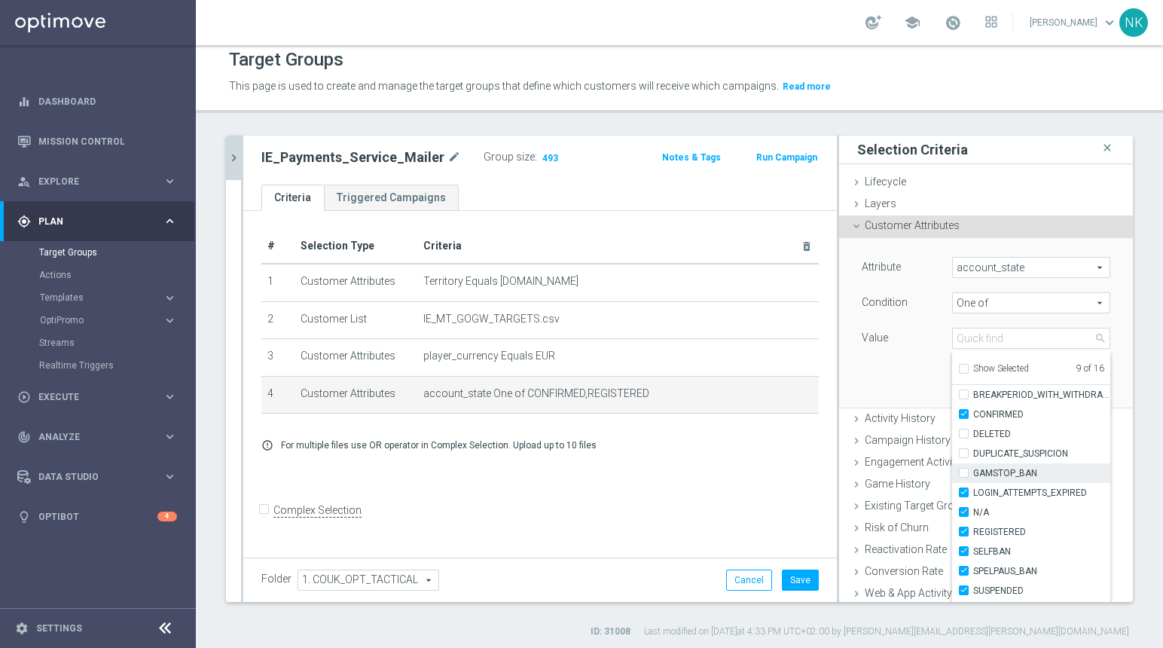
scroll to position [83, 0]
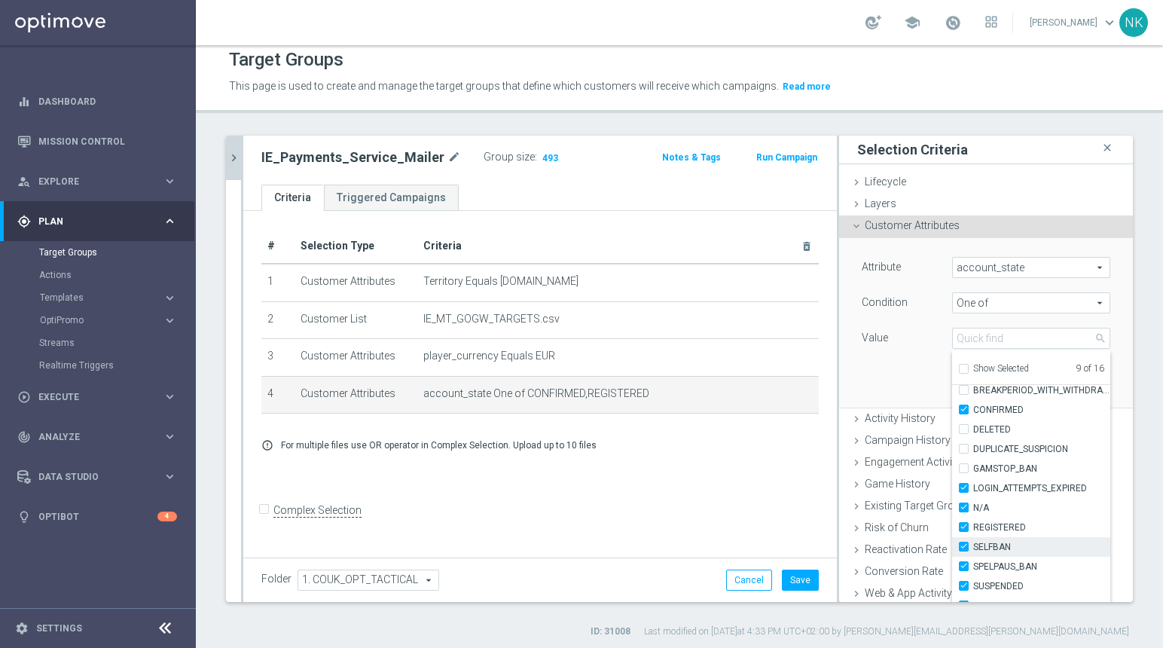
click at [963, 546] on input "SELFBAN" at bounding box center [968, 547] width 10 height 10
checkbox input "false"
type input "Selected 8 of 16"
click at [963, 566] on input "SPELPAUS_BAN" at bounding box center [968, 567] width 10 height 10
checkbox input "false"
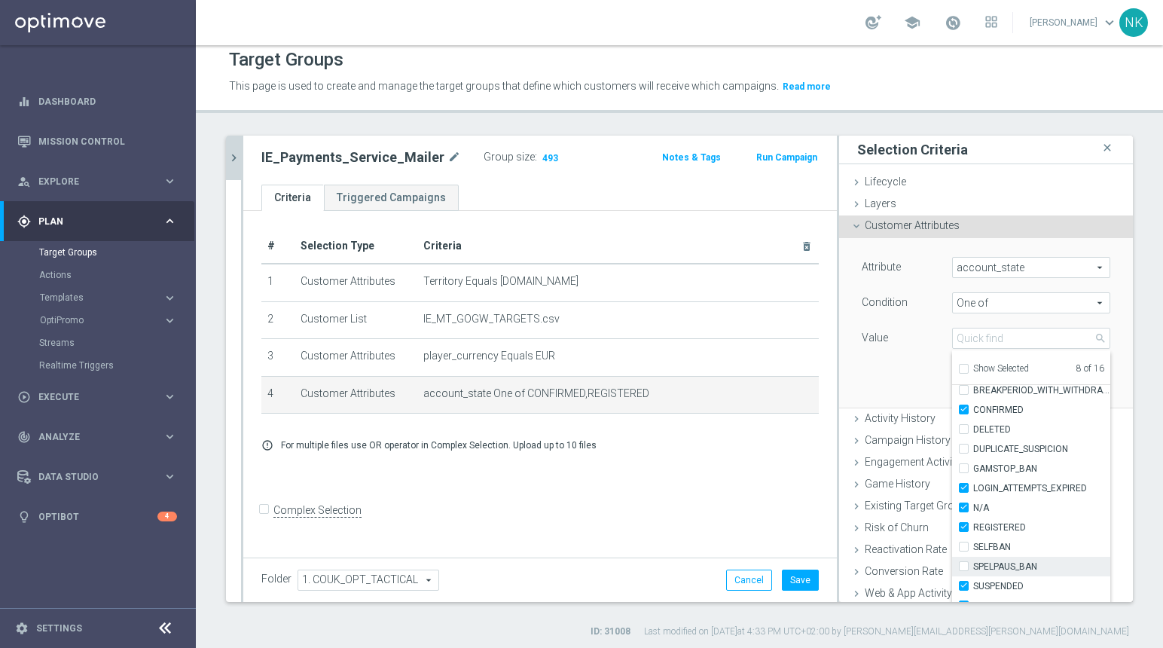
type input "Selected 7 of 16"
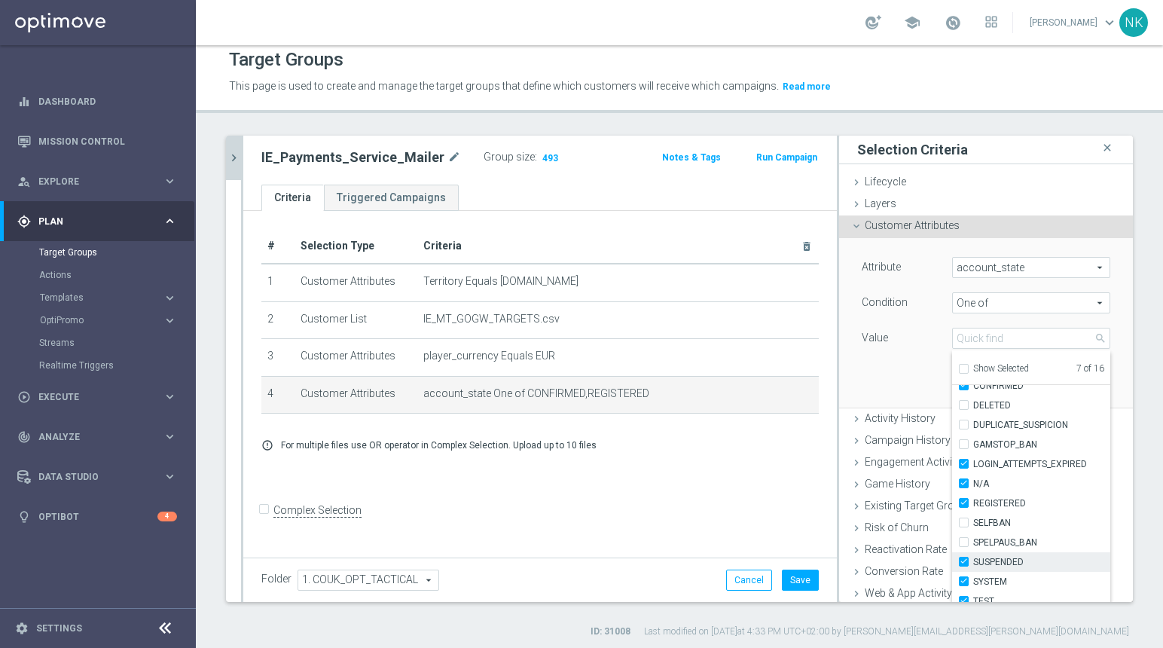
click at [963, 564] on input "SUSPENDED" at bounding box center [968, 562] width 10 height 10
checkbox input "false"
type input "Selected 6 of 16"
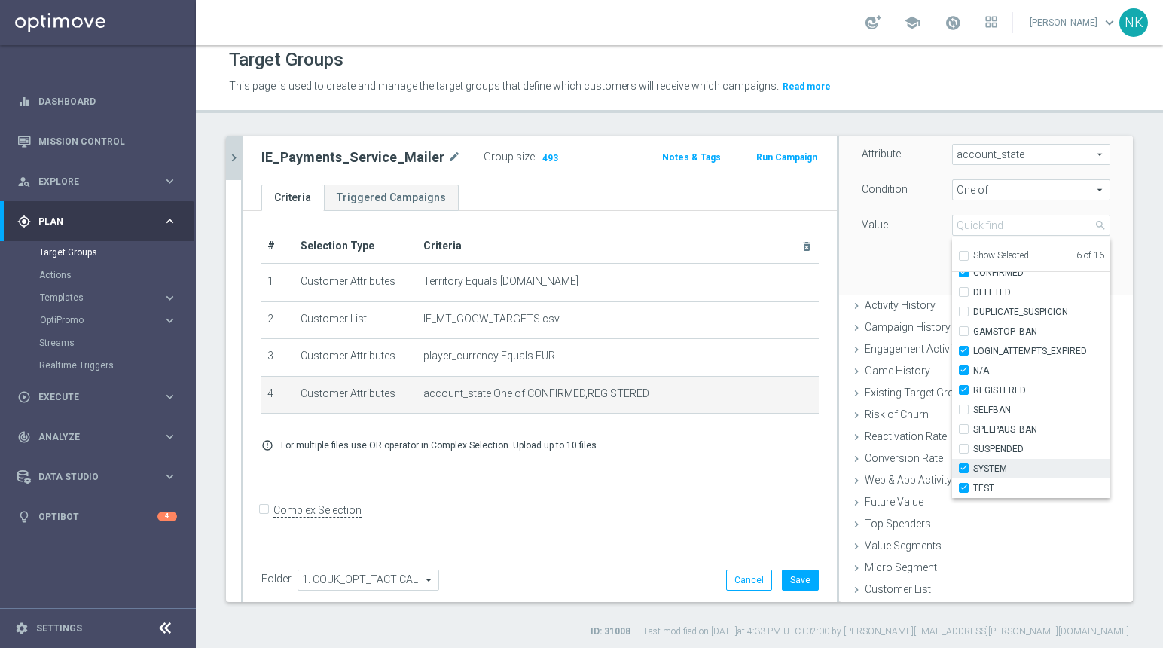
click at [963, 465] on input "SYSTEM" at bounding box center [968, 469] width 10 height 10
checkbox input "false"
type input "Selected 5 of 16"
click at [963, 488] on input "TEST" at bounding box center [968, 489] width 10 height 10
checkbox input "false"
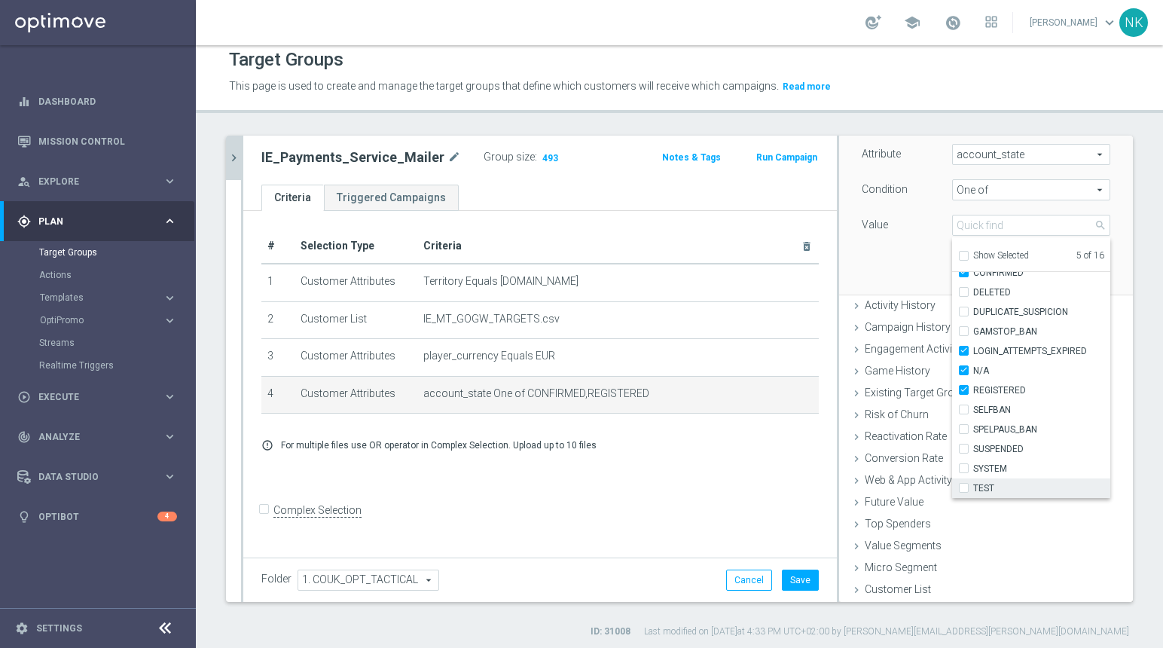
type input "Selected 4 of 16"
click at [894, 265] on div "Attribute account_state account_state arrow_drop_down search Condition One of O…" at bounding box center [985, 209] width 271 height 169
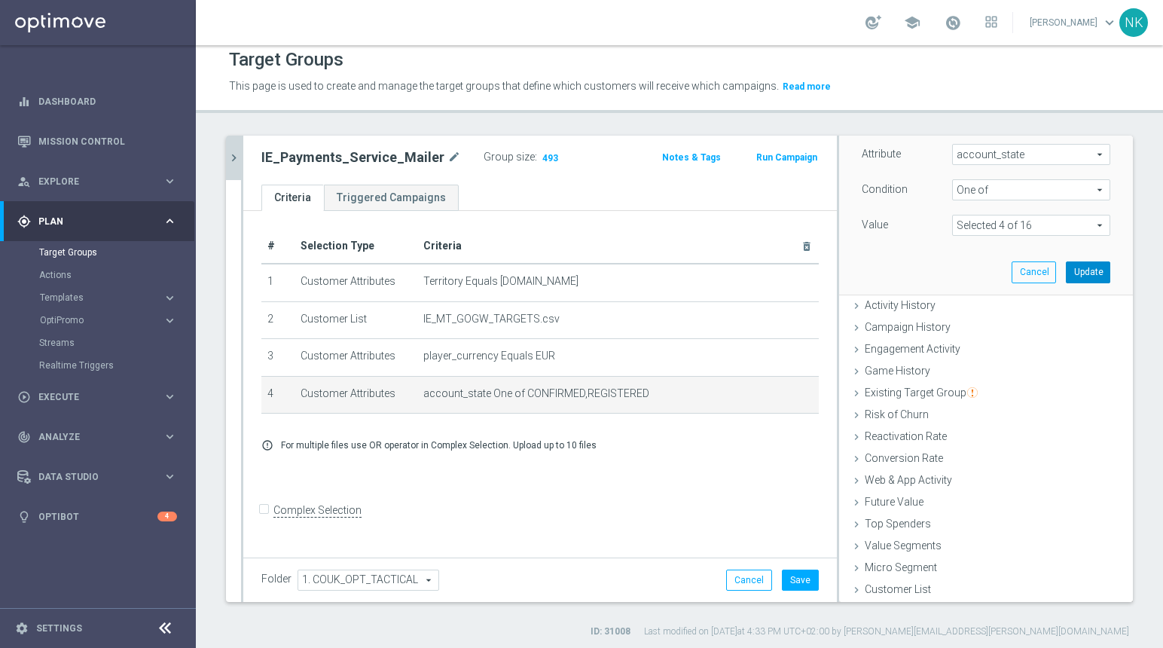
click at [1082, 272] on button "Update" at bounding box center [1088, 271] width 44 height 21
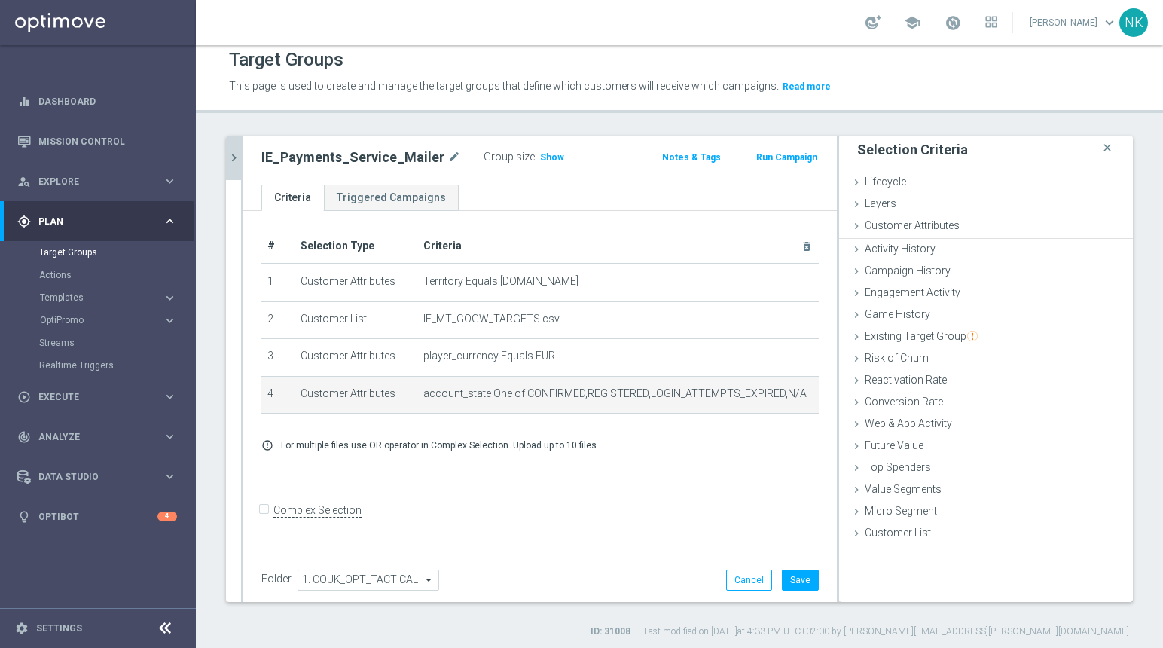
scroll to position [0, 0]
click at [548, 157] on span "Show" at bounding box center [552, 157] width 24 height 11
click at [782, 398] on icon "mode_edit" at bounding box center [788, 394] width 12 height 12
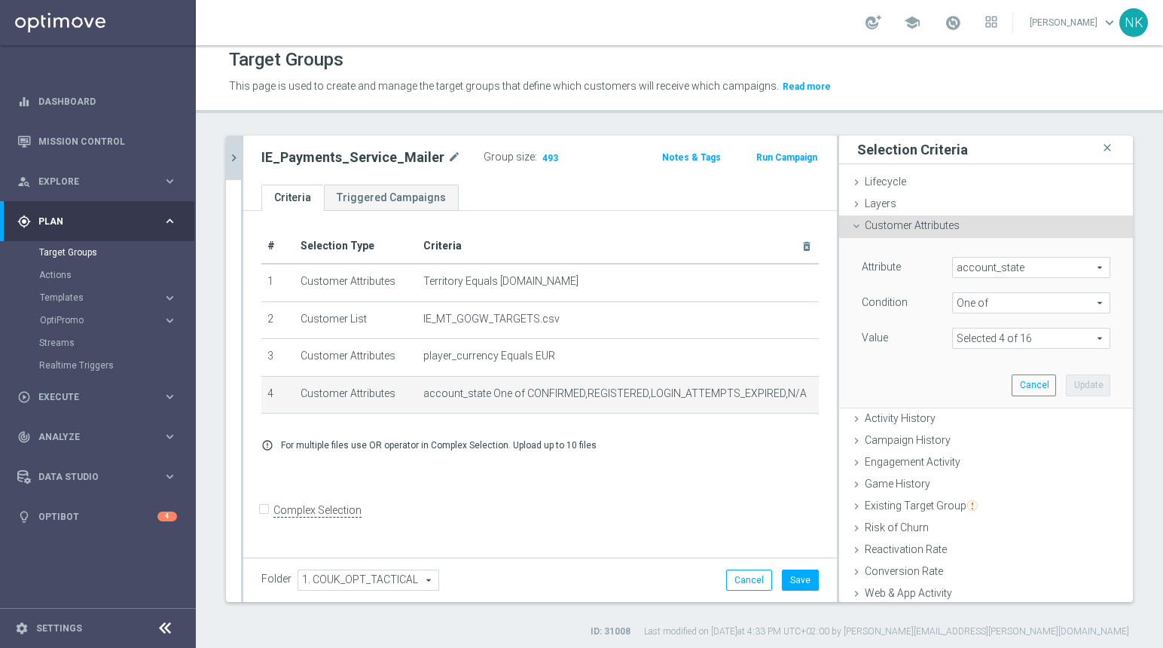
click at [1000, 333] on span at bounding box center [1031, 338] width 157 height 20
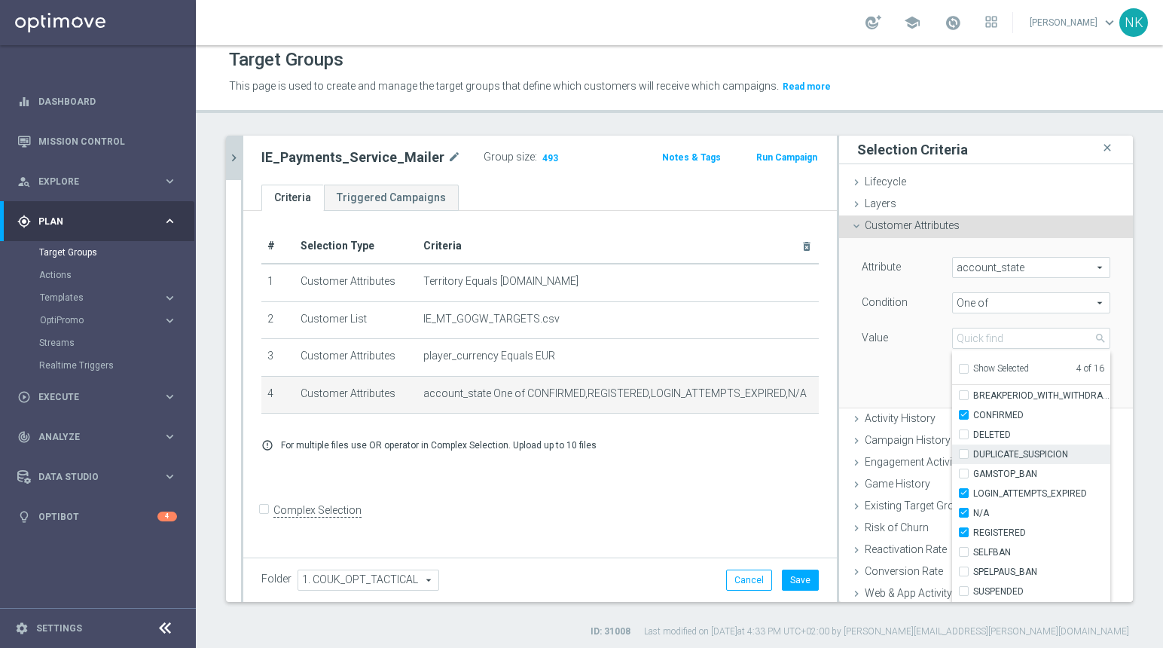
scroll to position [82, 0]
click at [963, 508] on input "N/A" at bounding box center [968, 509] width 10 height 10
checkbox input "false"
type input "Selected 3 of 16"
click at [963, 486] on input "LOGIN_ATTEMPTS_EXPIRED" at bounding box center [968, 489] width 10 height 10
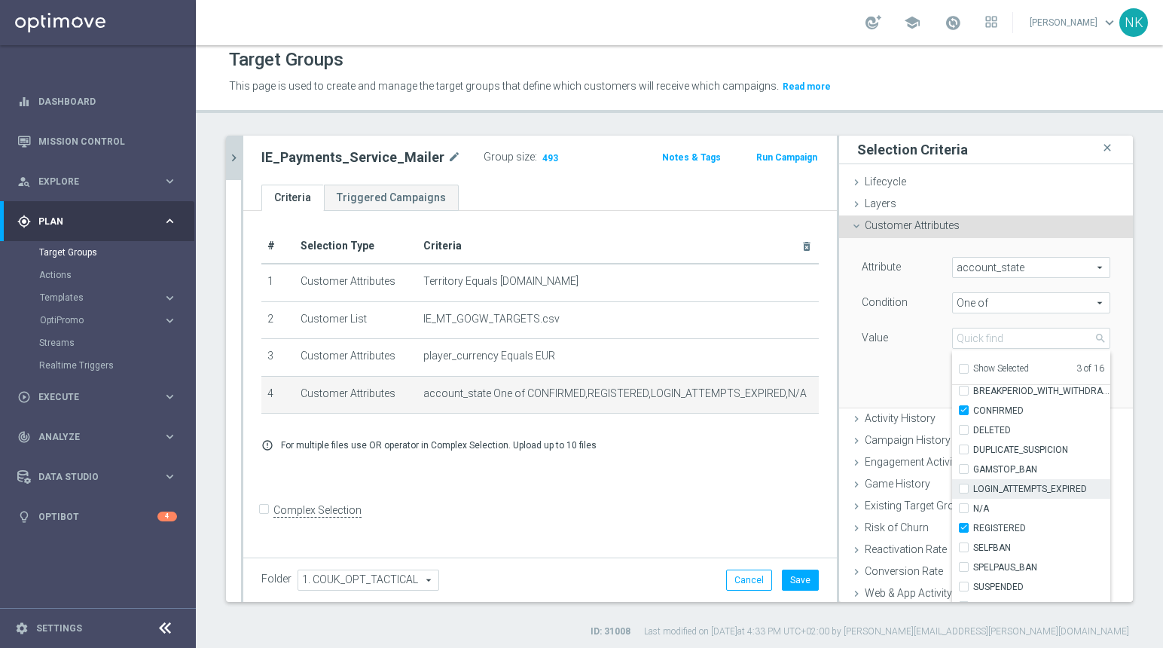
checkbox input "false"
type input "Selected 2 of 16"
click at [901, 384] on div "Attribute account_state account_state arrow_drop_down search Condition One of O…" at bounding box center [985, 322] width 271 height 169
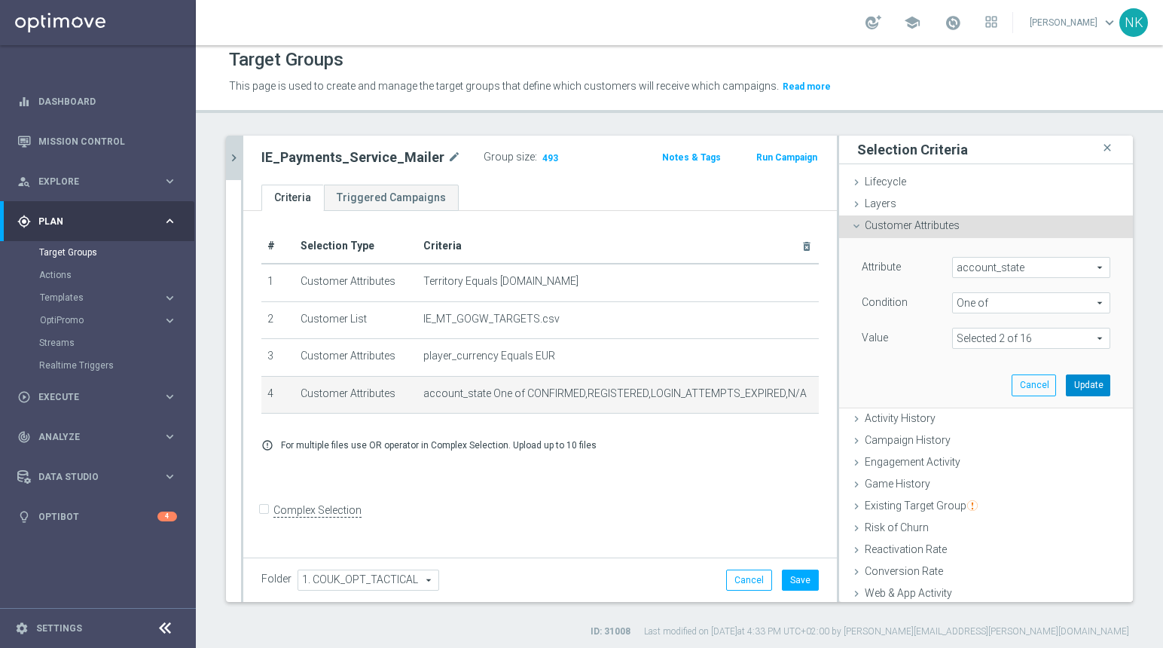
click at [1073, 384] on button "Update" at bounding box center [1088, 384] width 44 height 21
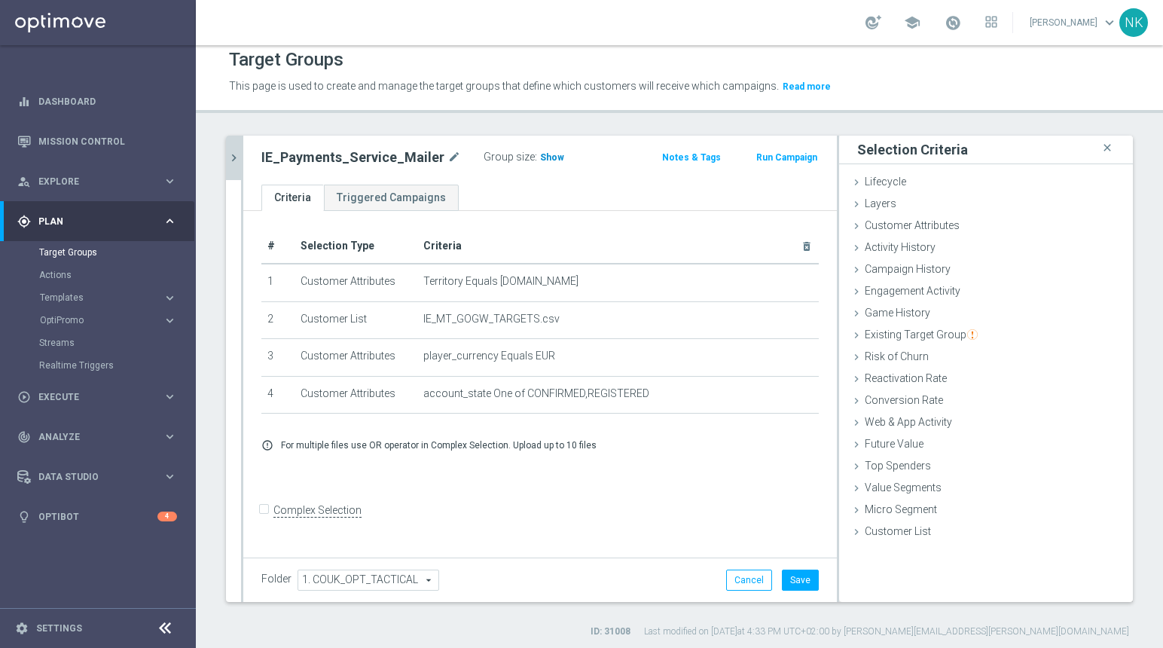
click at [548, 157] on span "Show" at bounding box center [552, 157] width 24 height 11
click at [792, 575] on button "Save" at bounding box center [800, 579] width 37 height 21
click at [1100, 145] on icon "close" at bounding box center [1107, 148] width 15 height 20
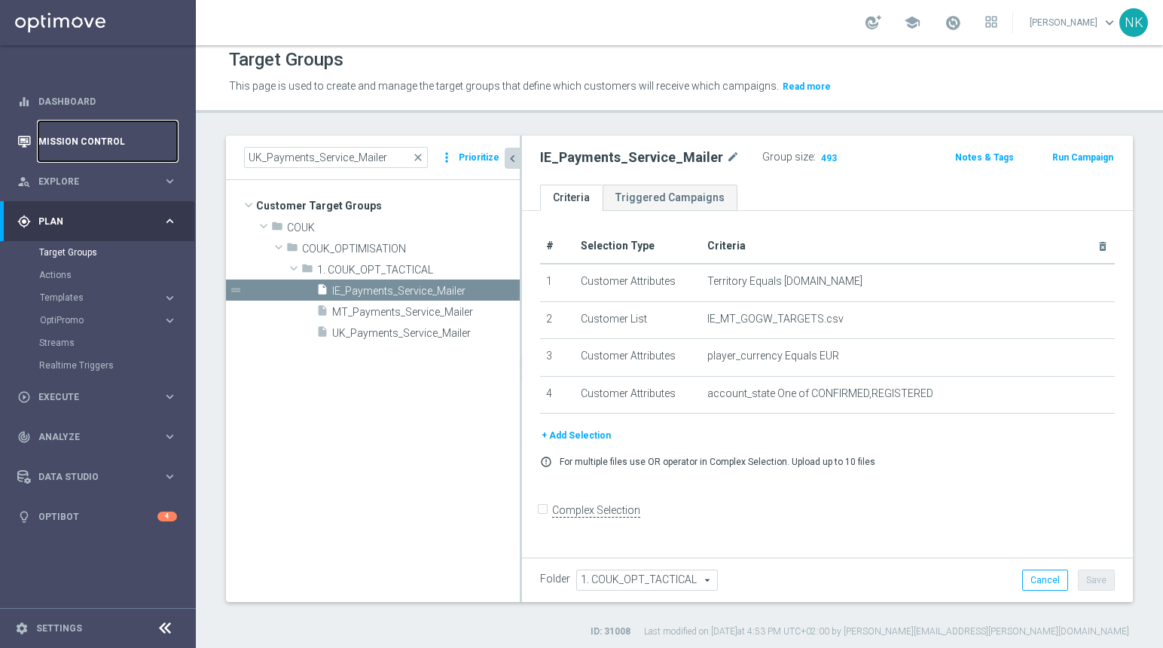
click at [90, 140] on link "Mission Control" at bounding box center [107, 141] width 139 height 40
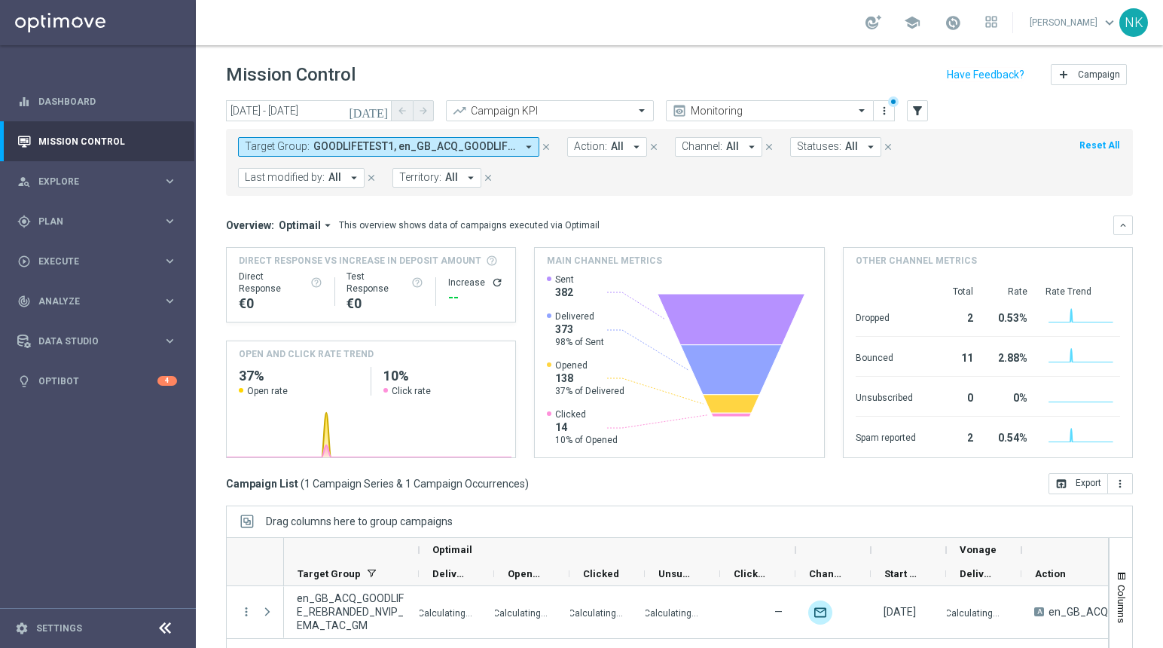
click at [530, 148] on icon "arrow_drop_down" at bounding box center [529, 147] width 14 height 14
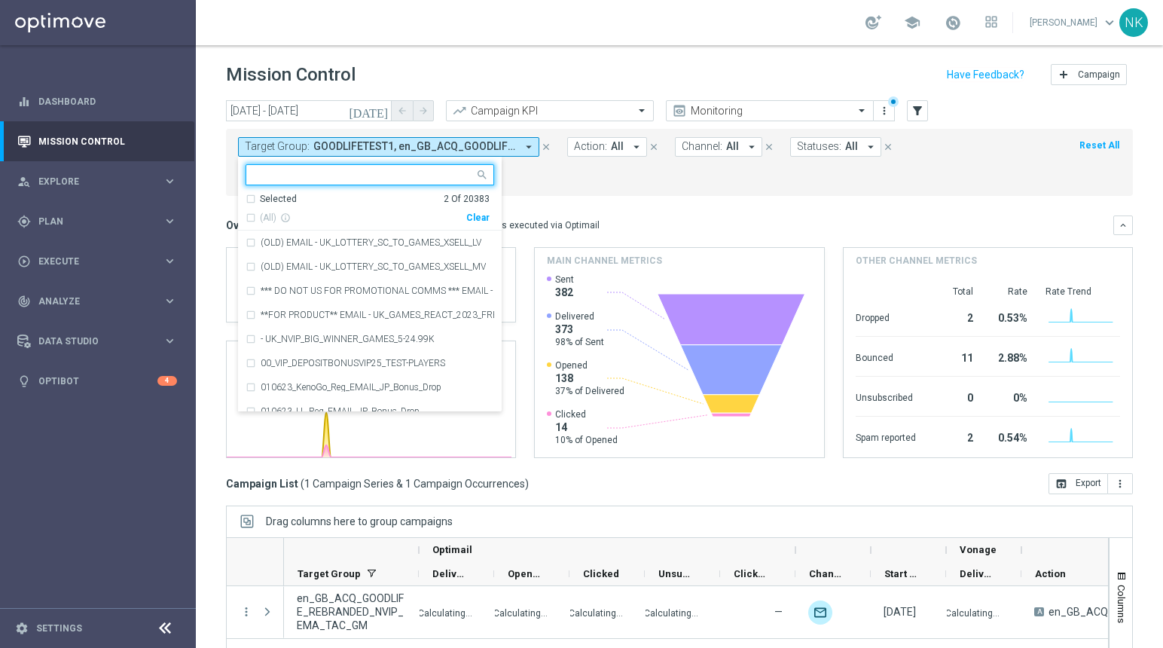
type input "UK_Payments_Service_Mailer"
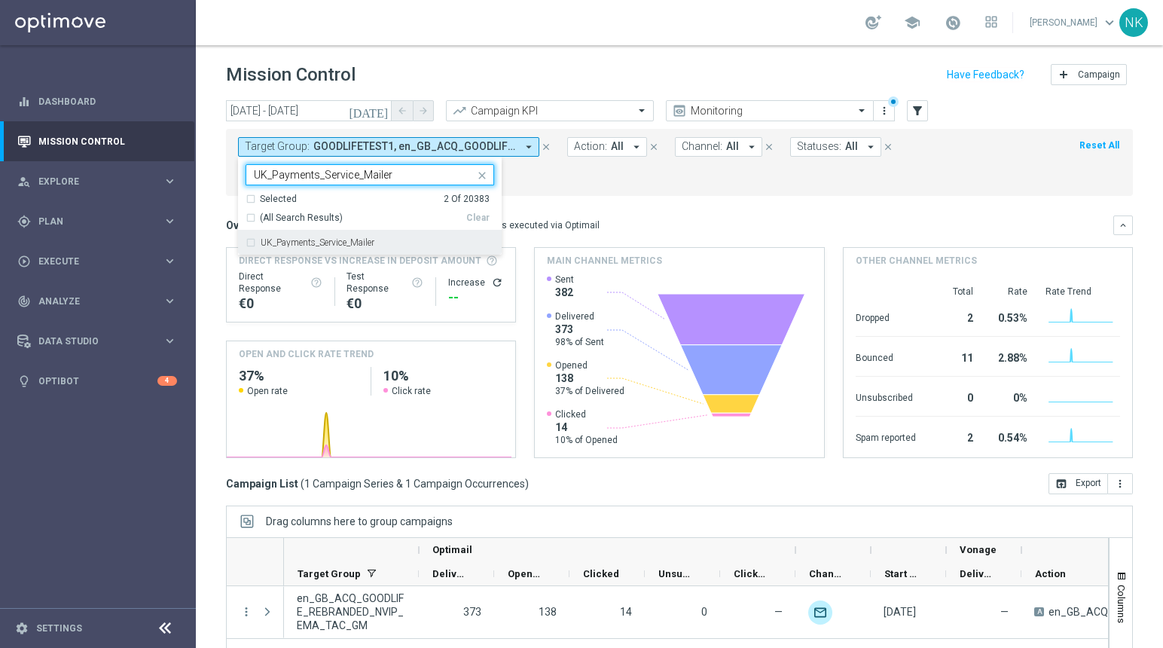
click at [371, 177] on input "UK_Payments_Service_Mailer" at bounding box center [364, 175] width 221 height 13
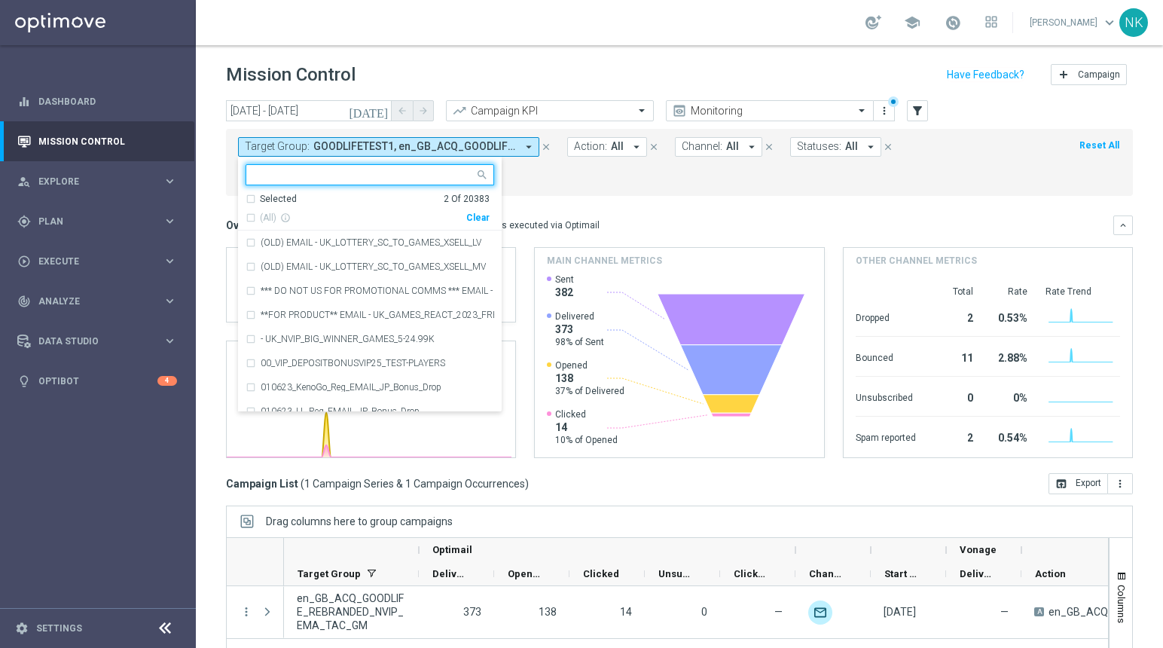
click at [633, 152] on icon "arrow_drop_down" at bounding box center [637, 147] width 14 height 14
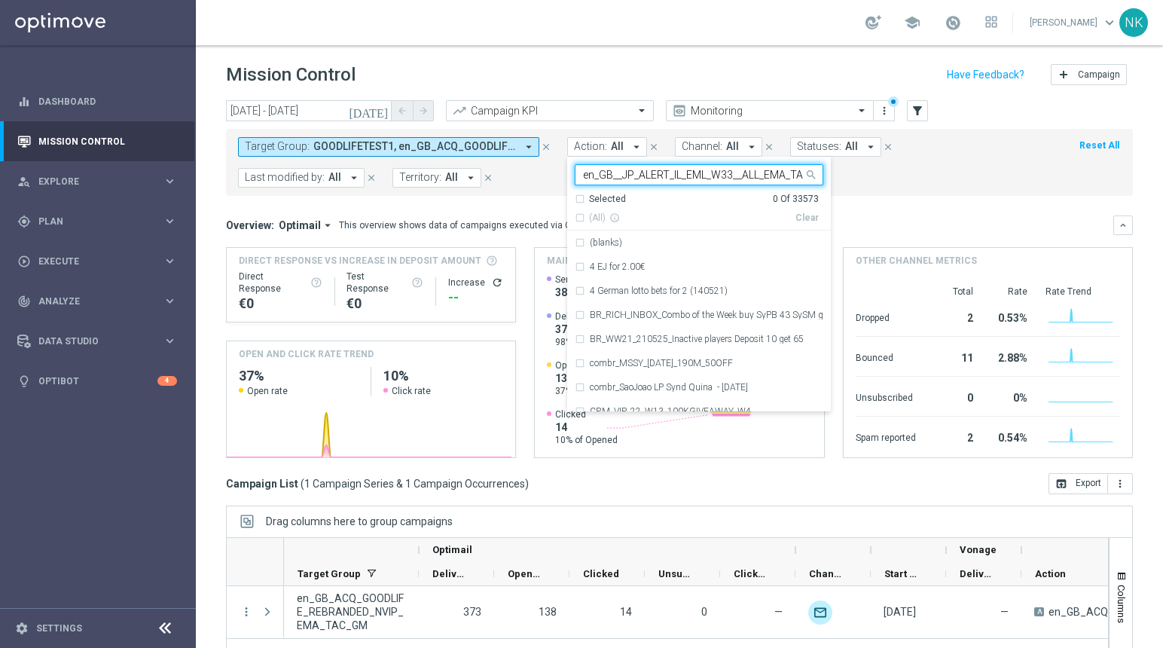
scroll to position [0, 21]
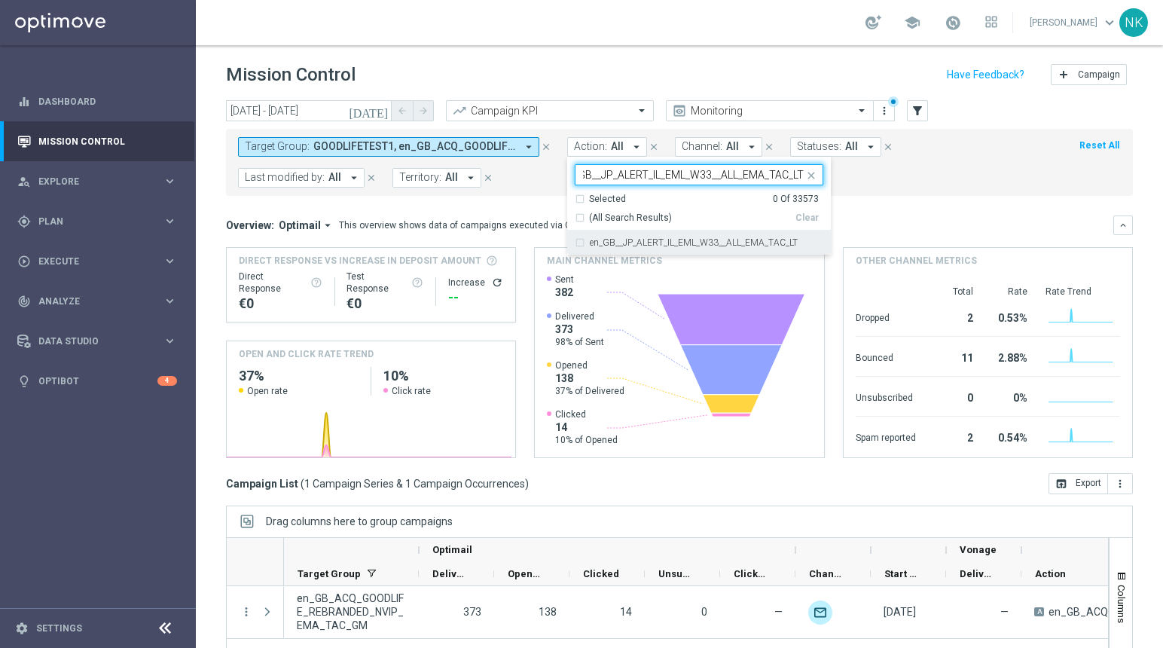
click at [581, 246] on div "en_GB__JP_ALERT_IL_EML_W33__ALL_EMA_TAC_LT" at bounding box center [699, 242] width 249 height 24
type input "en_GB__JP_ALERT_IL_EML_W33__ALL_EMA_TAC_LT"
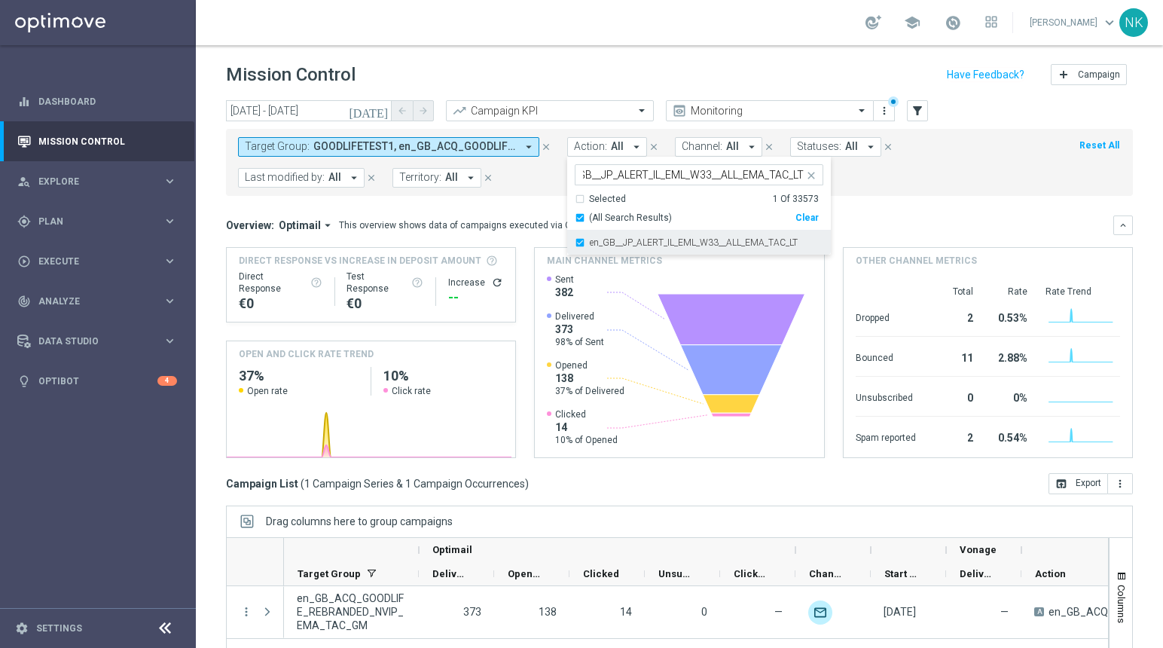
scroll to position [0, 0]
click at [531, 146] on icon "arrow_drop_down" at bounding box center [529, 147] width 14 height 14
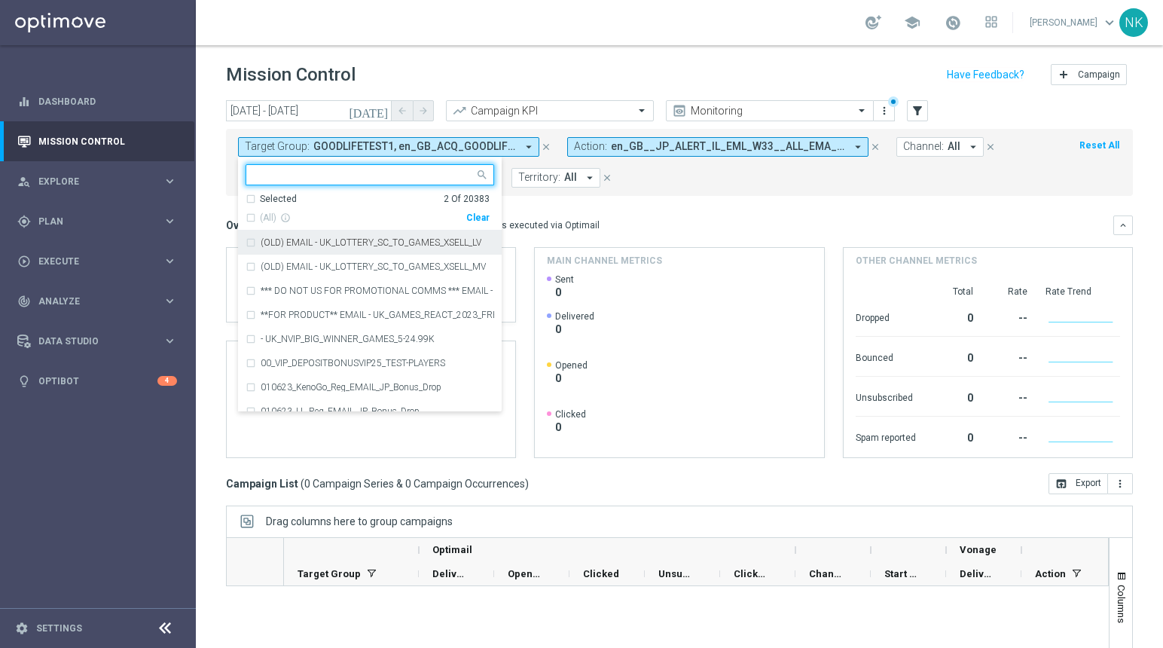
click at [548, 147] on icon "close" at bounding box center [546, 147] width 11 height 11
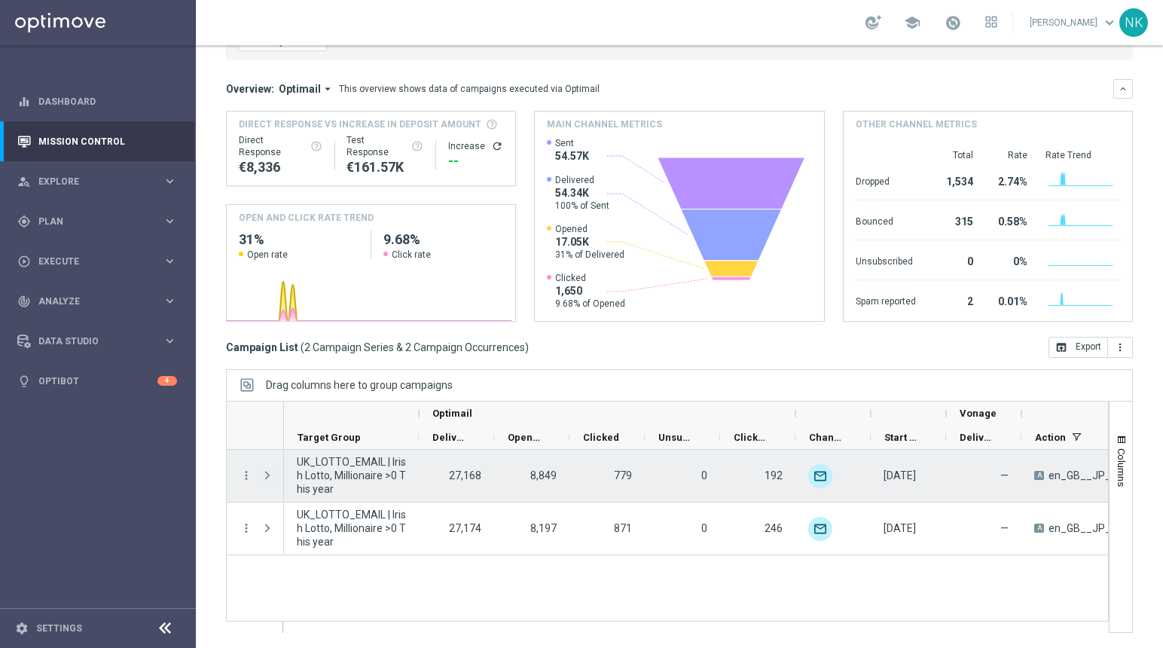
click at [267, 478] on span "Press SPACE to select this row." at bounding box center [268, 475] width 14 height 12
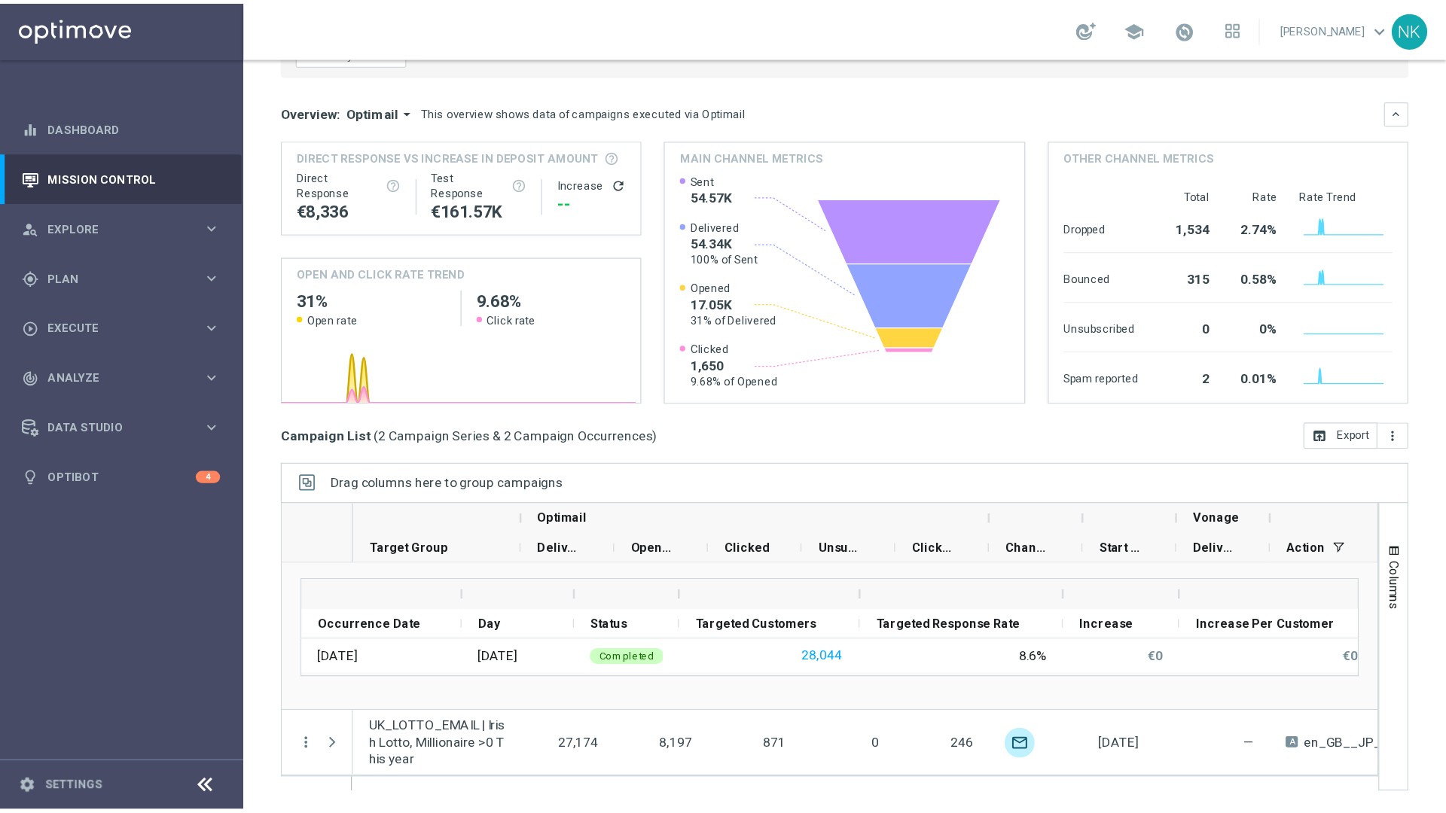
scroll to position [9, 0]
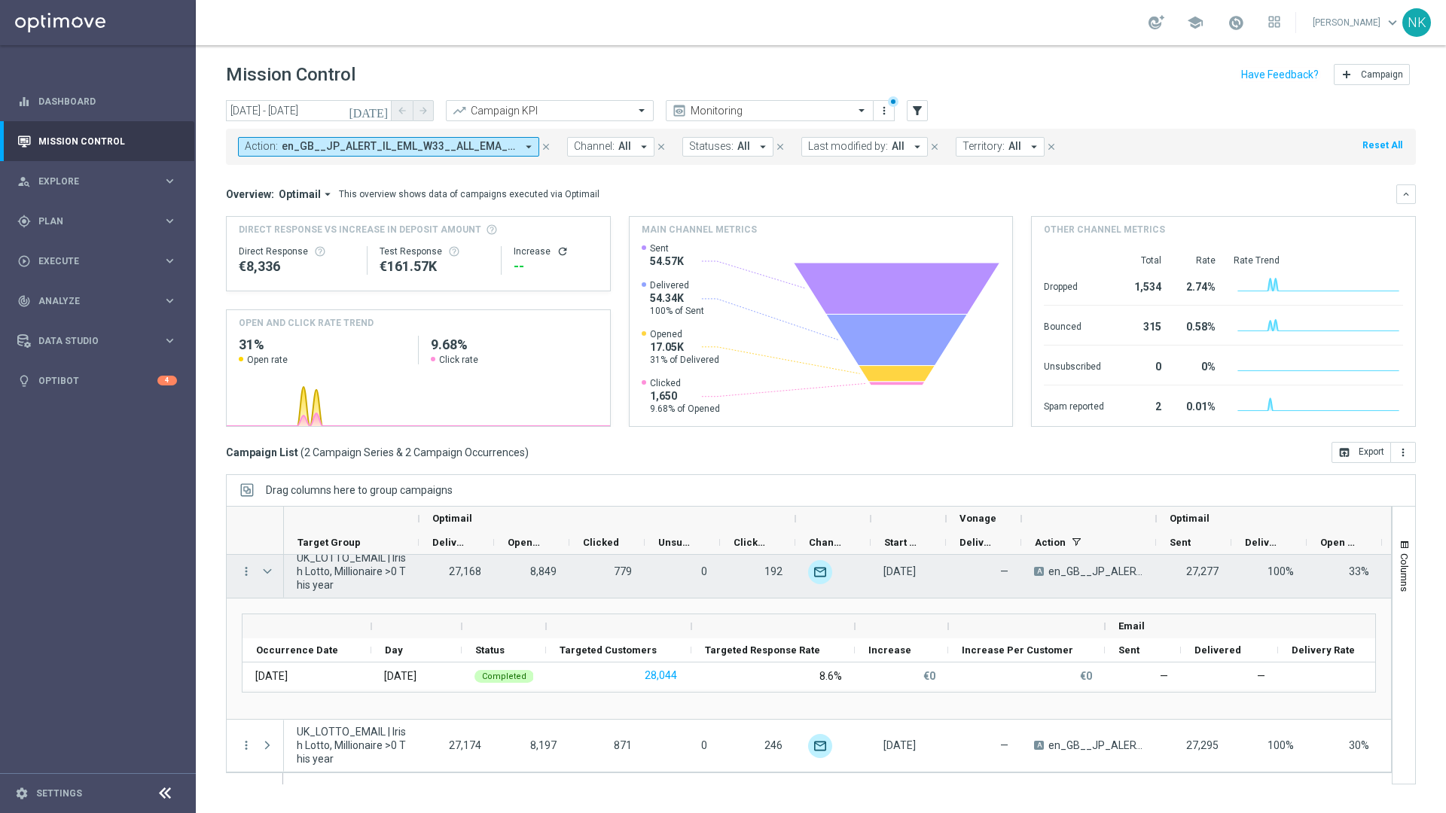
click at [270, 569] on span "Press SPACE to select this row." at bounding box center [268, 572] width 14 height 12
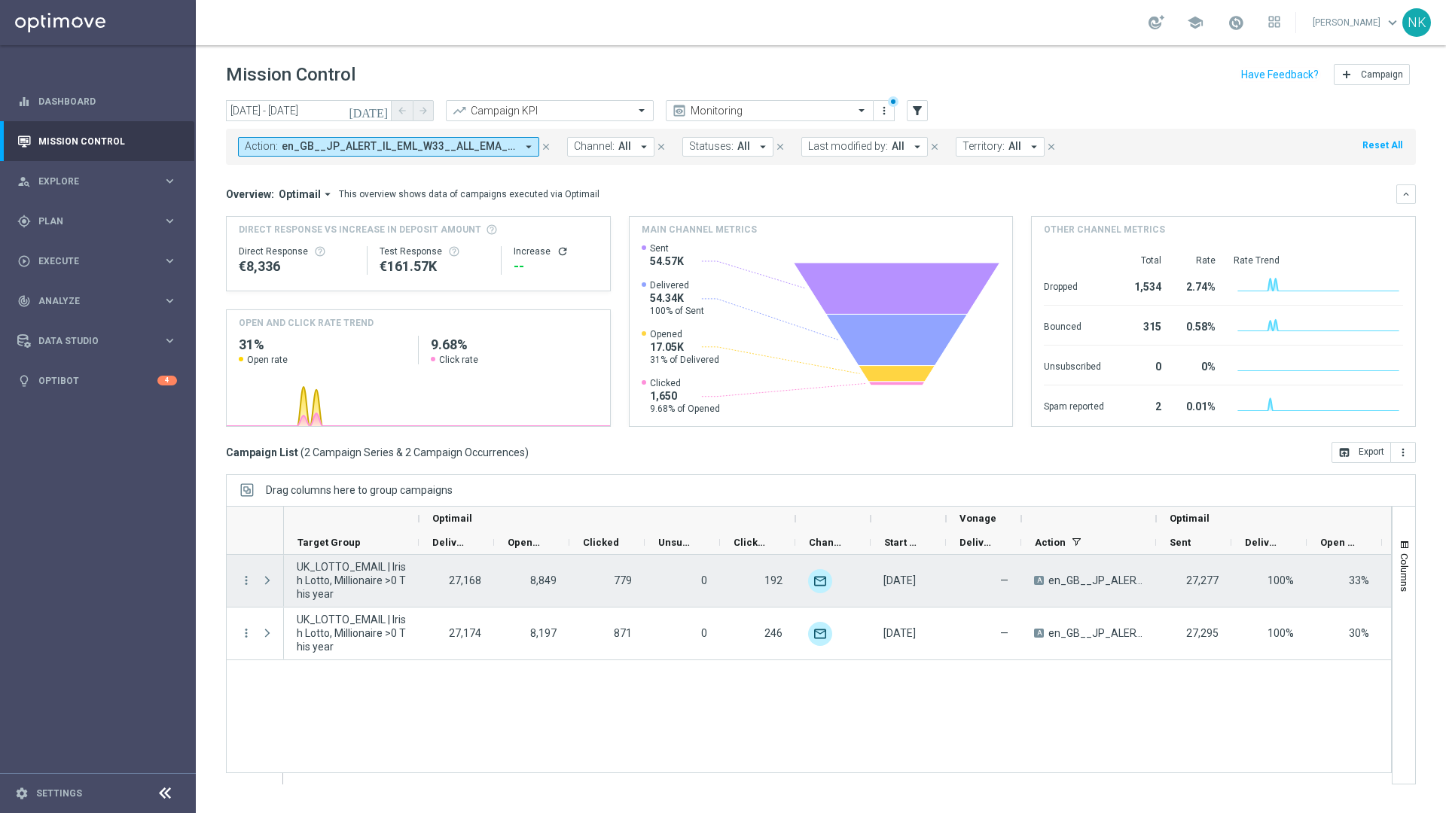
scroll to position [0, 0]
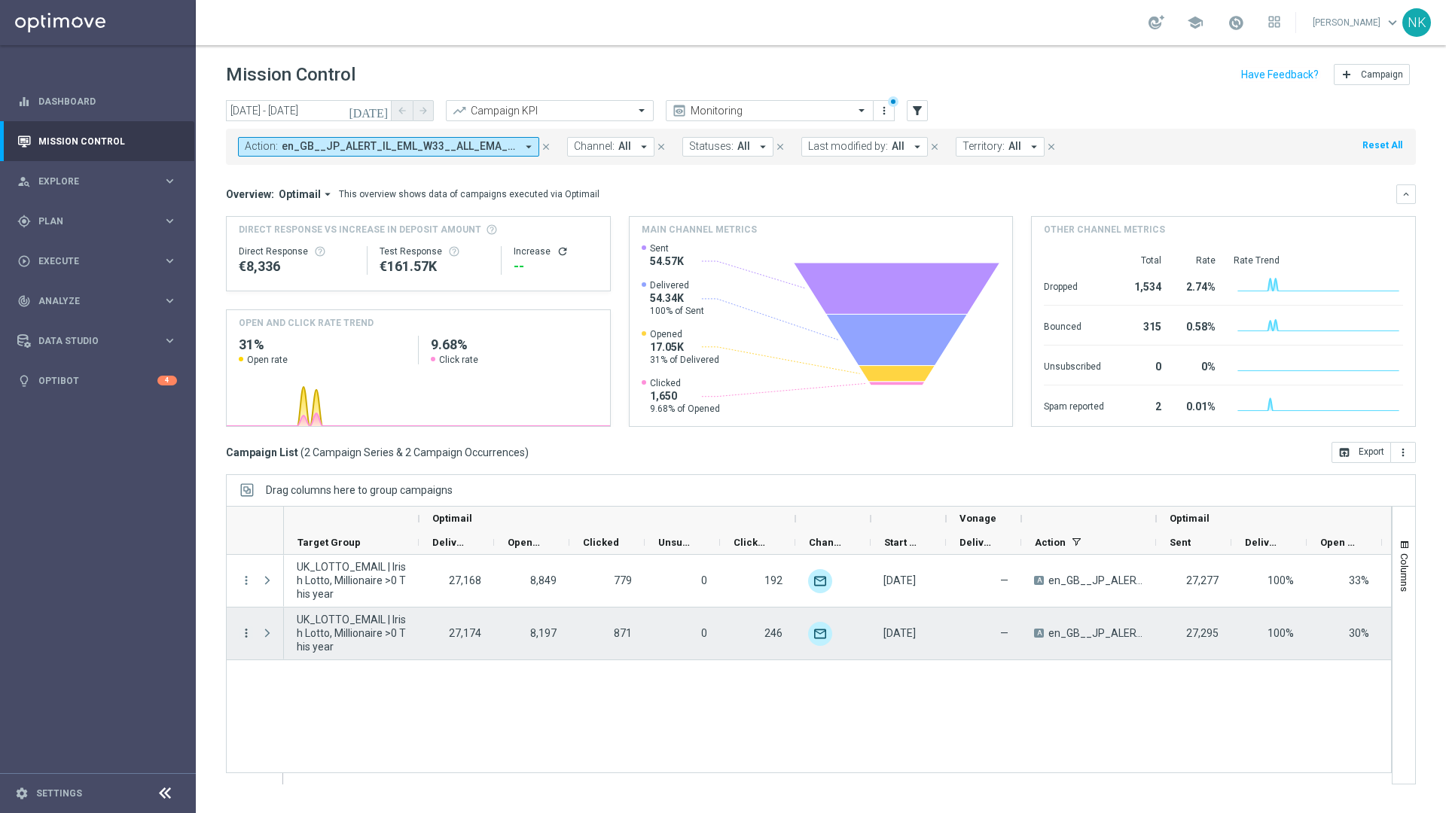
click at [247, 636] on icon "more_vert" at bounding box center [247, 634] width 14 height 14
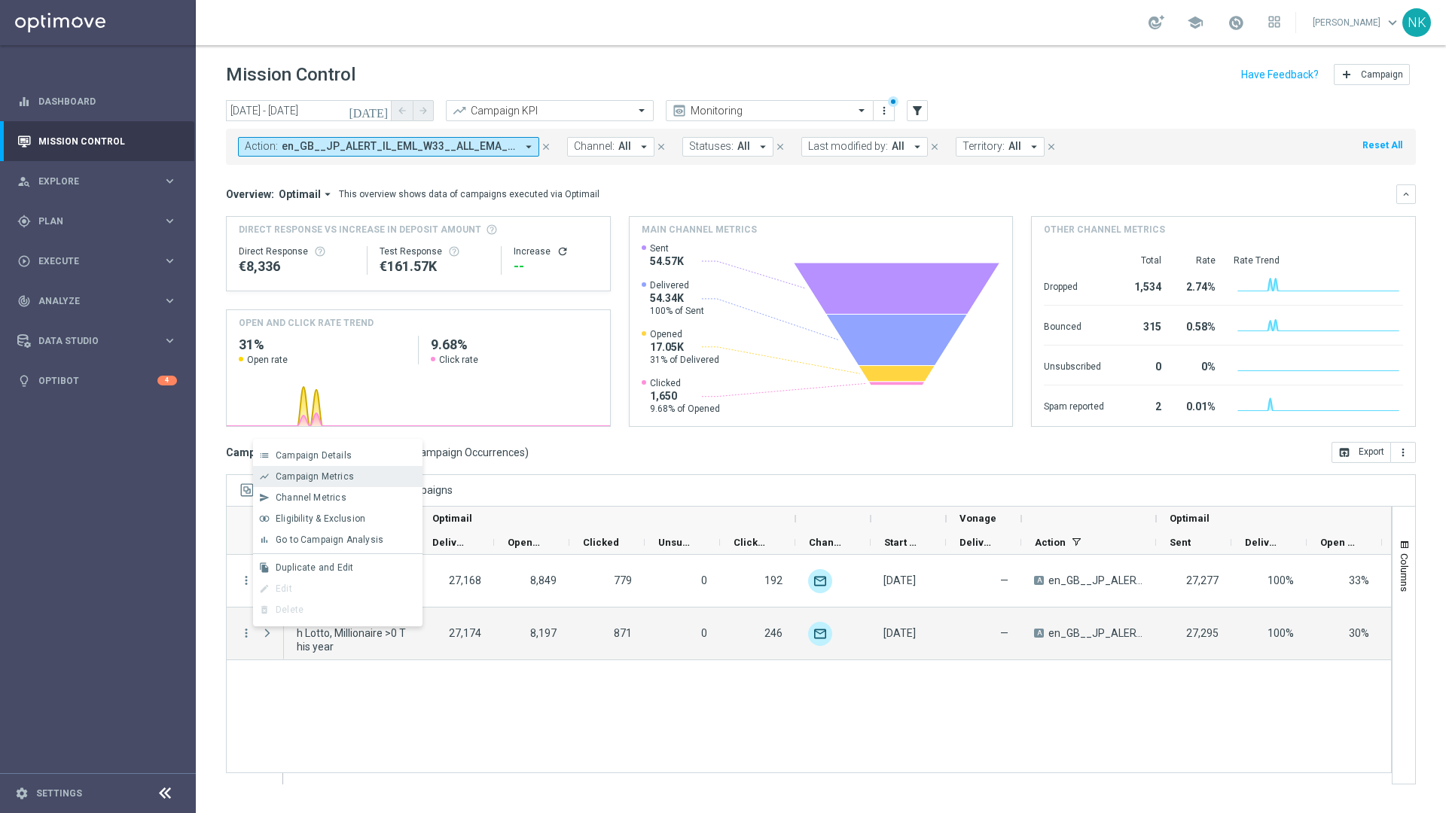
click at [319, 476] on span "Campaign Metrics" at bounding box center [315, 476] width 78 height 11
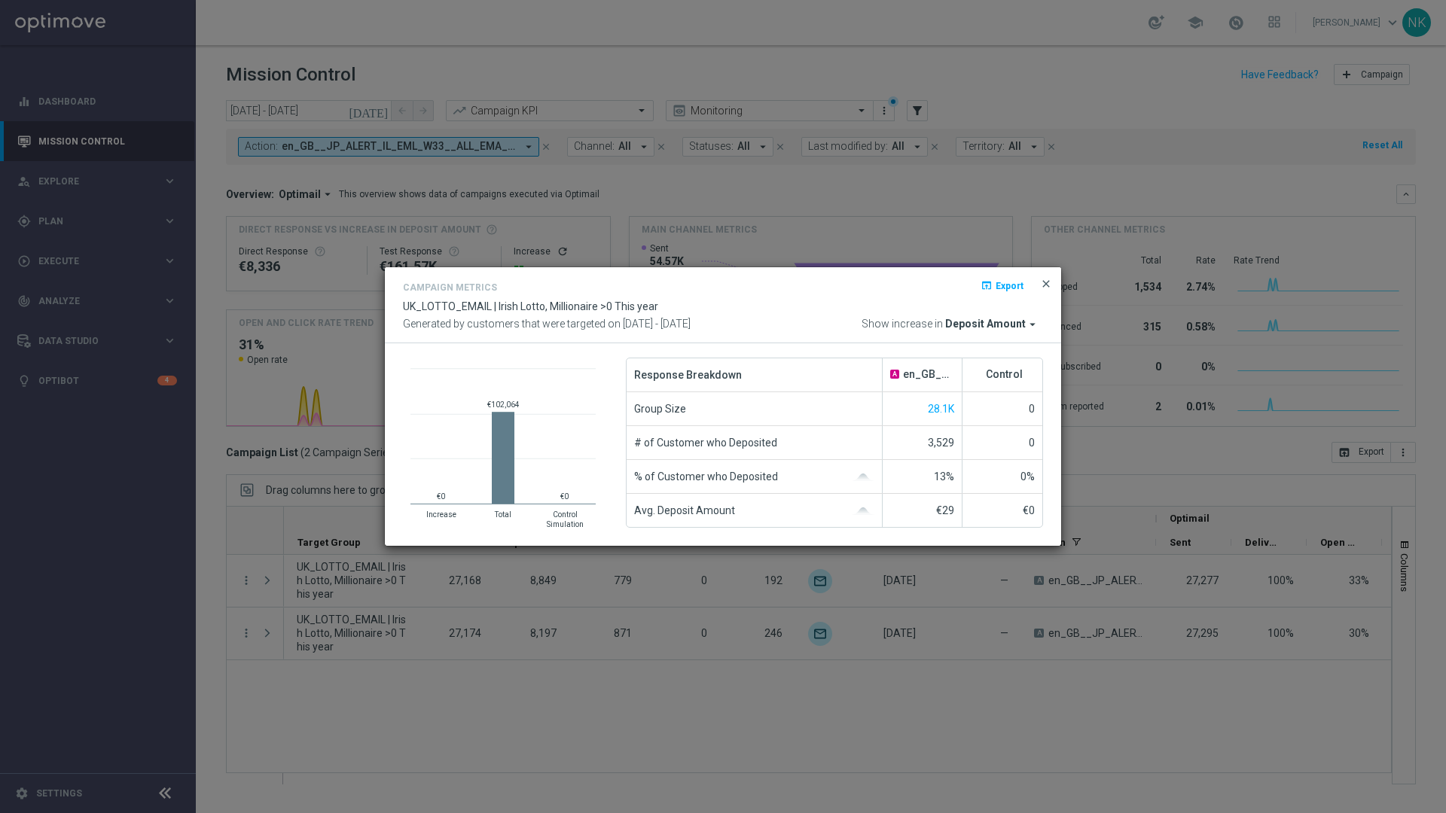
click at [1047, 283] on span "close" at bounding box center [1046, 284] width 12 height 12
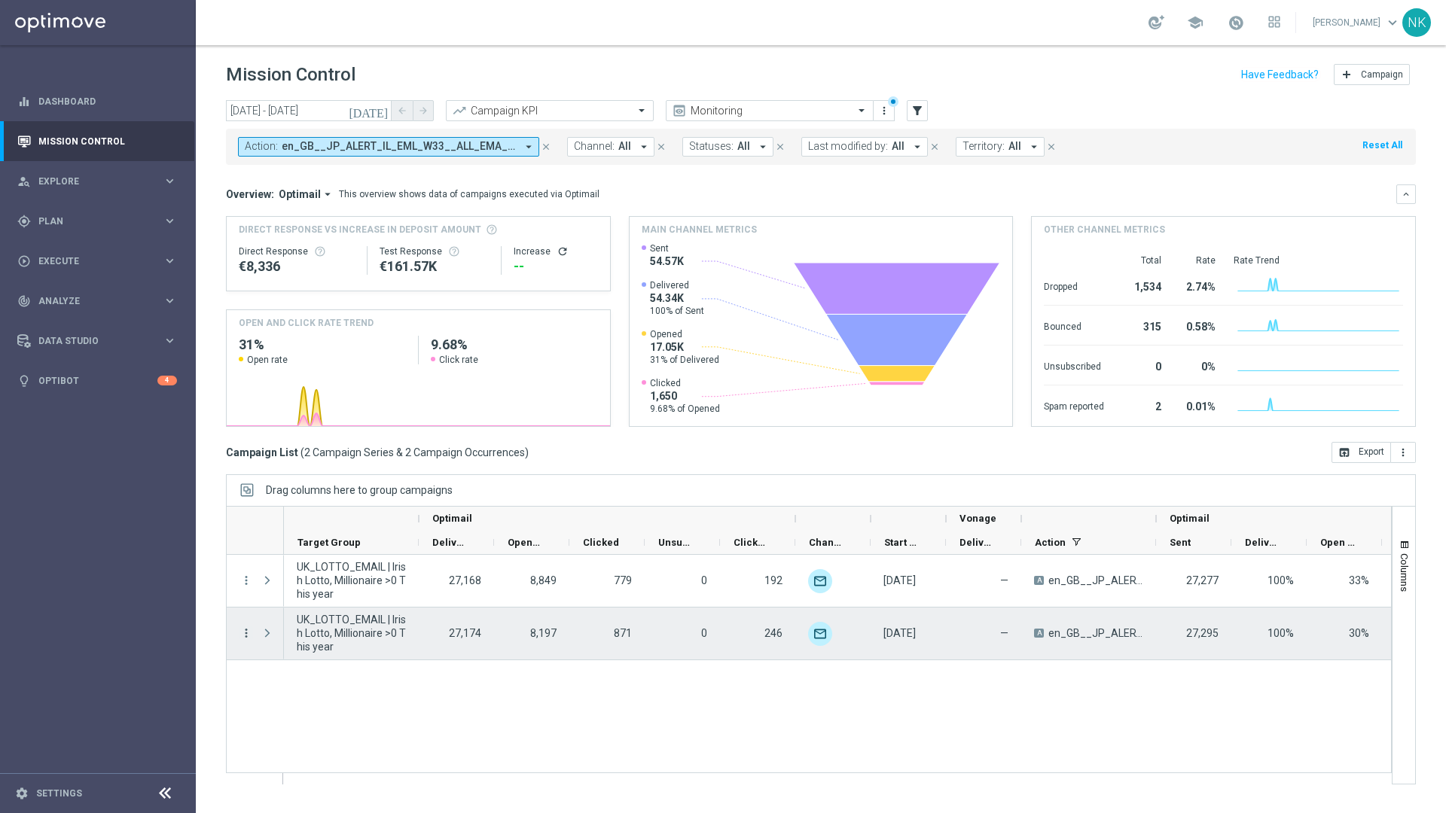
click at [248, 633] on icon "more_vert" at bounding box center [247, 634] width 14 height 14
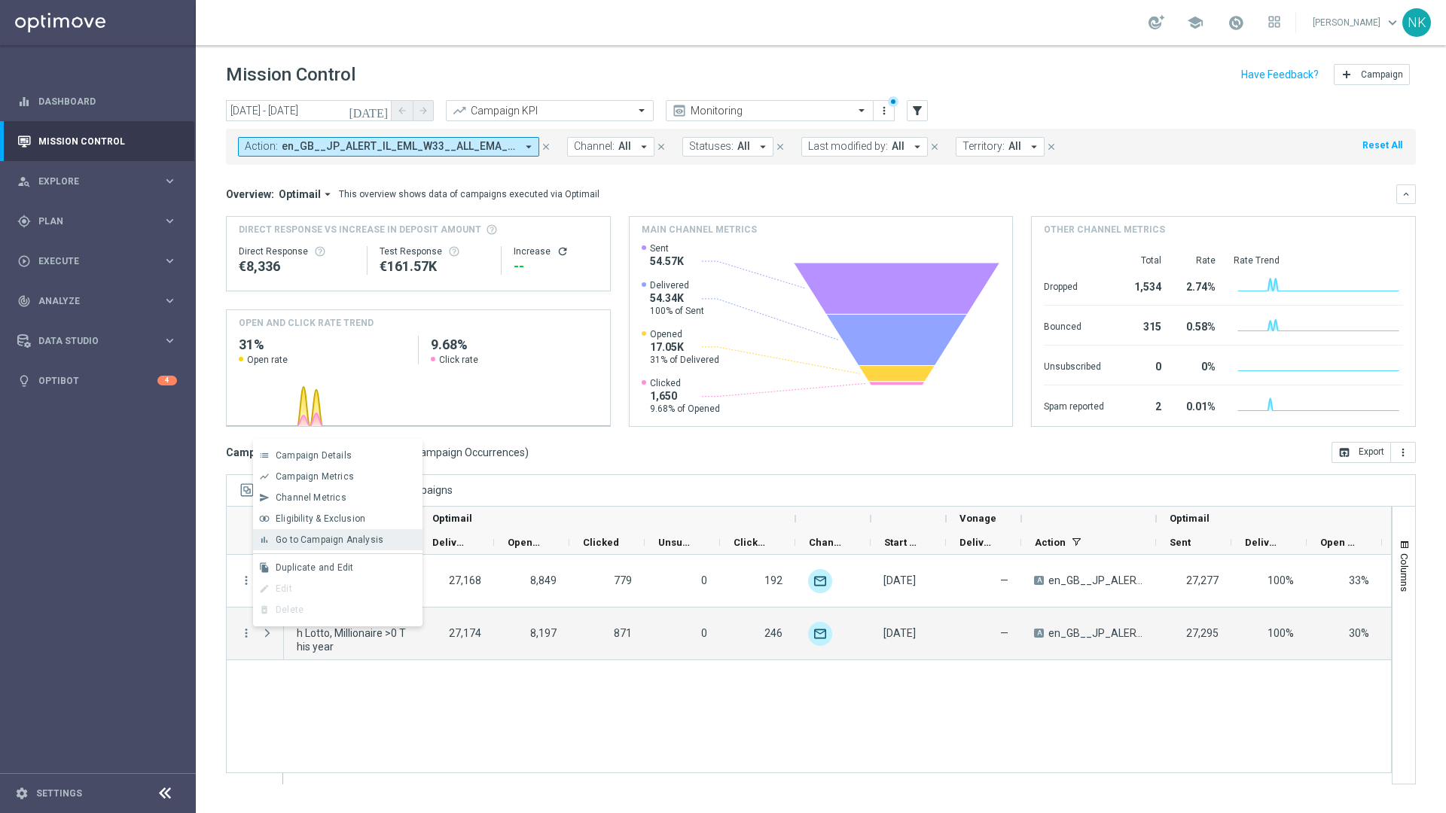
click at [314, 546] on div "bar_chart Go to Campaign Analysis" at bounding box center [337, 539] width 169 height 21
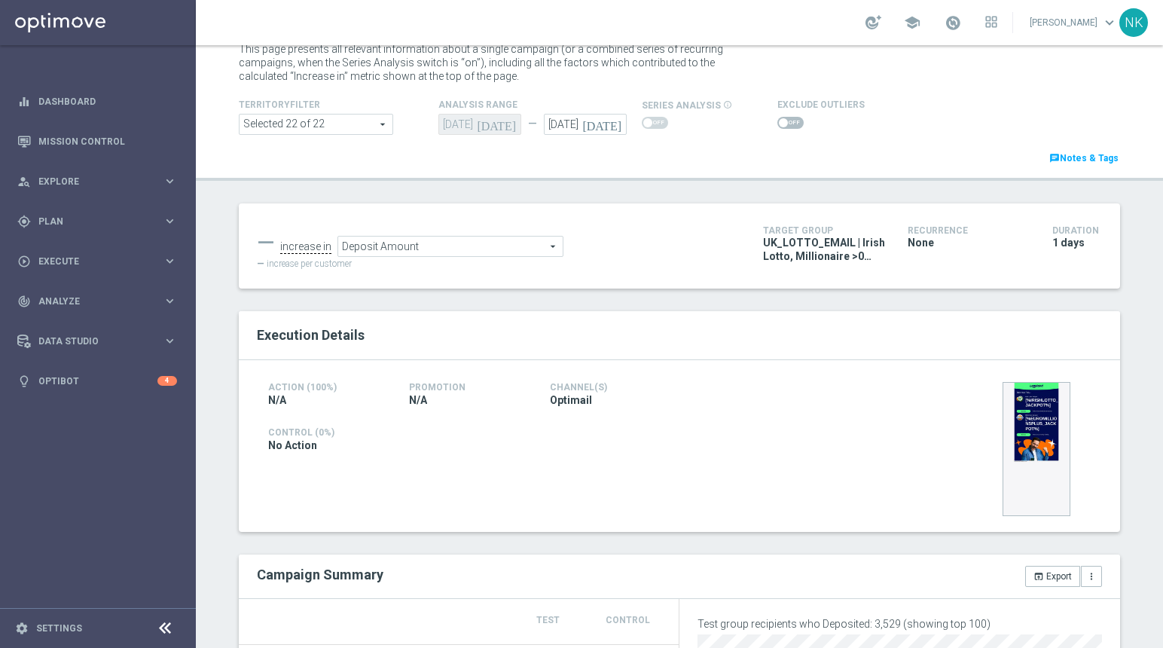
scroll to position [49, 0]
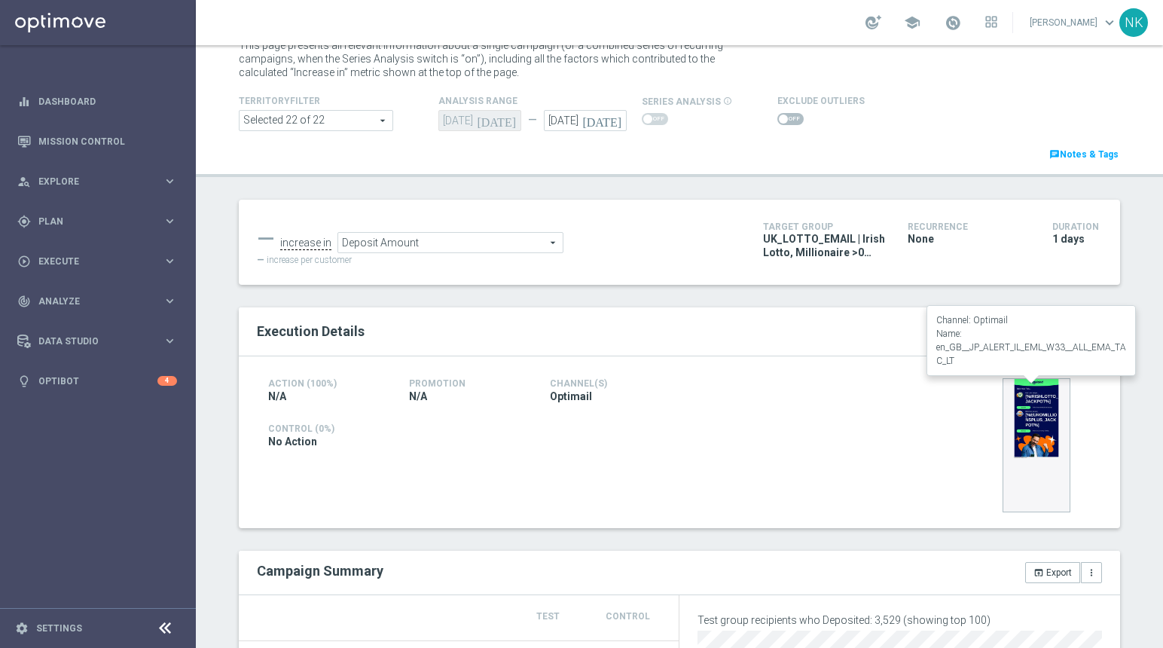
click at [1045, 438] on img at bounding box center [1036, 445] width 68 height 134
click at [1031, 420] on img at bounding box center [1036, 445] width 68 height 134
click at [1037, 423] on img at bounding box center [1036, 445] width 68 height 134
click at [1045, 426] on img at bounding box center [1036, 445] width 68 height 134
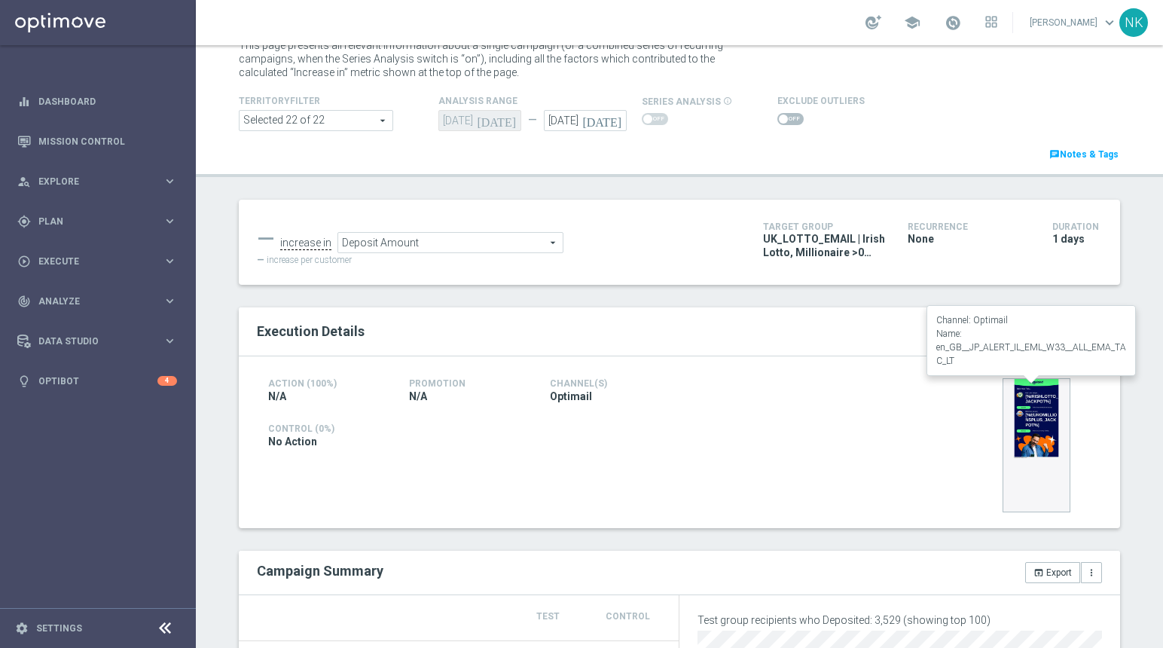
click at [1045, 426] on img at bounding box center [1036, 445] width 68 height 134
click at [1036, 440] on img at bounding box center [1036, 445] width 68 height 134
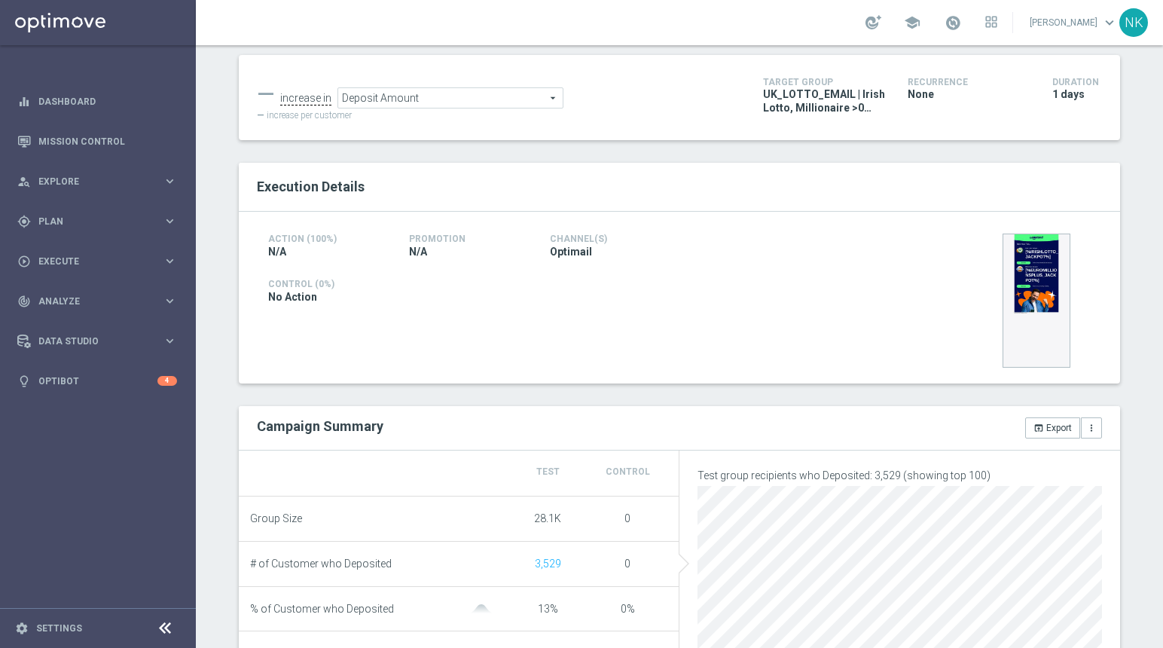
scroll to position [145, 0]
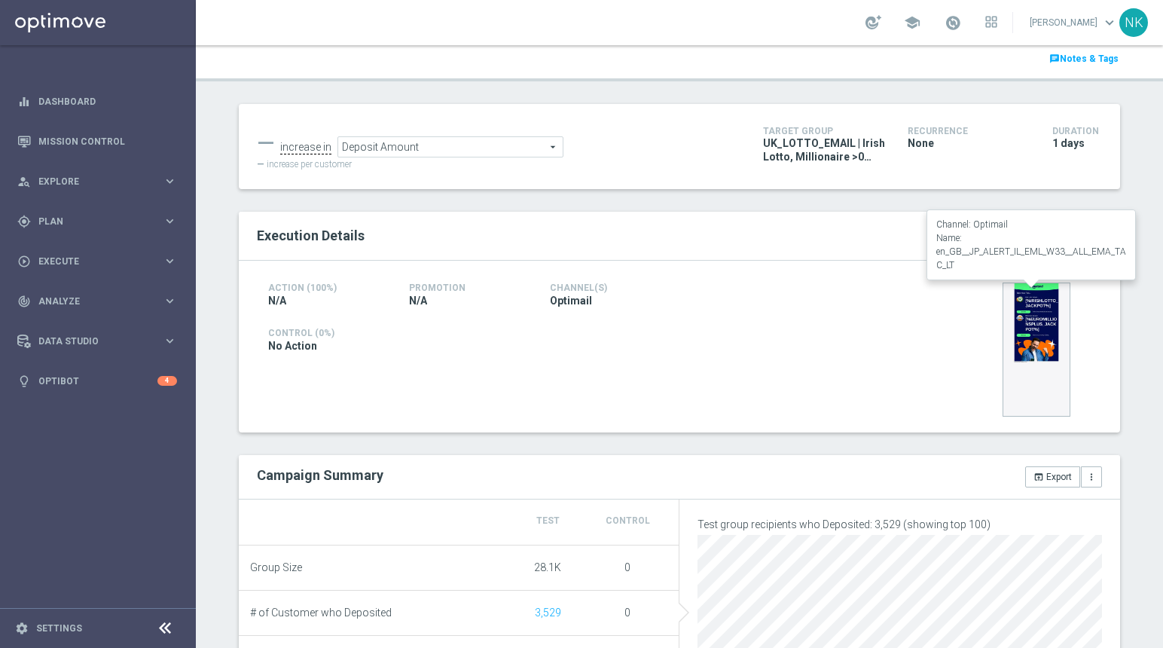
click at [1033, 321] on img at bounding box center [1036, 349] width 68 height 134
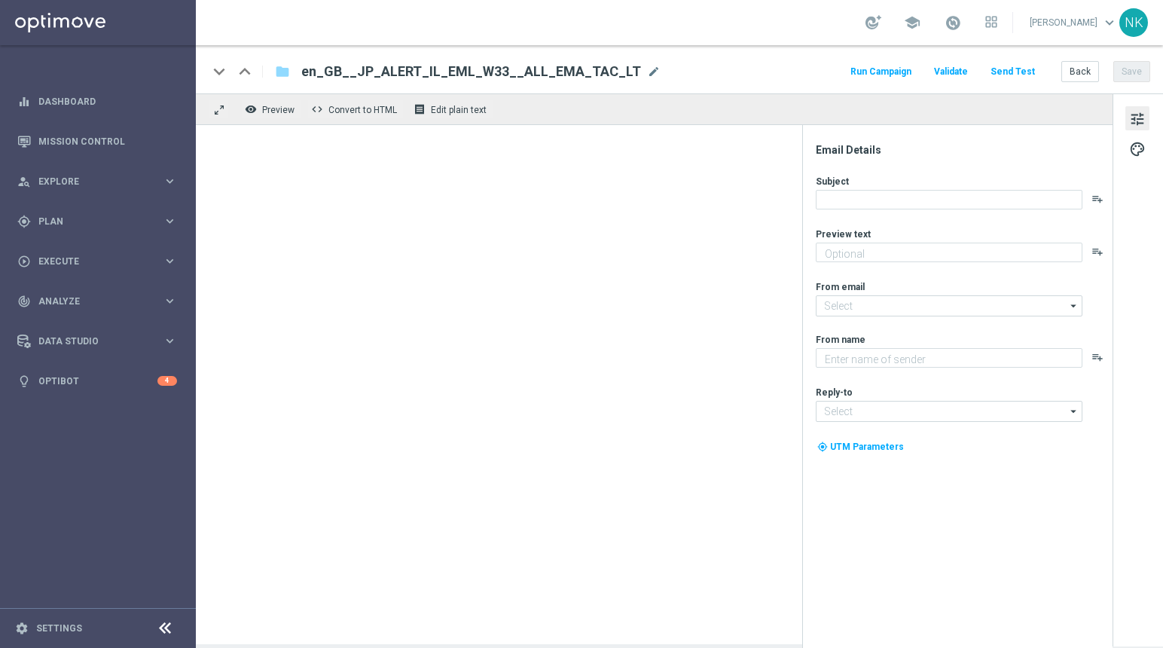
type textarea "Pick your numbers on these 2 giant jackpots!"
type input "[EMAIL_ADDRESS][DOMAIN_NAME]"
type textarea "Lottoland"
type input "support@lottoland.co.uk"
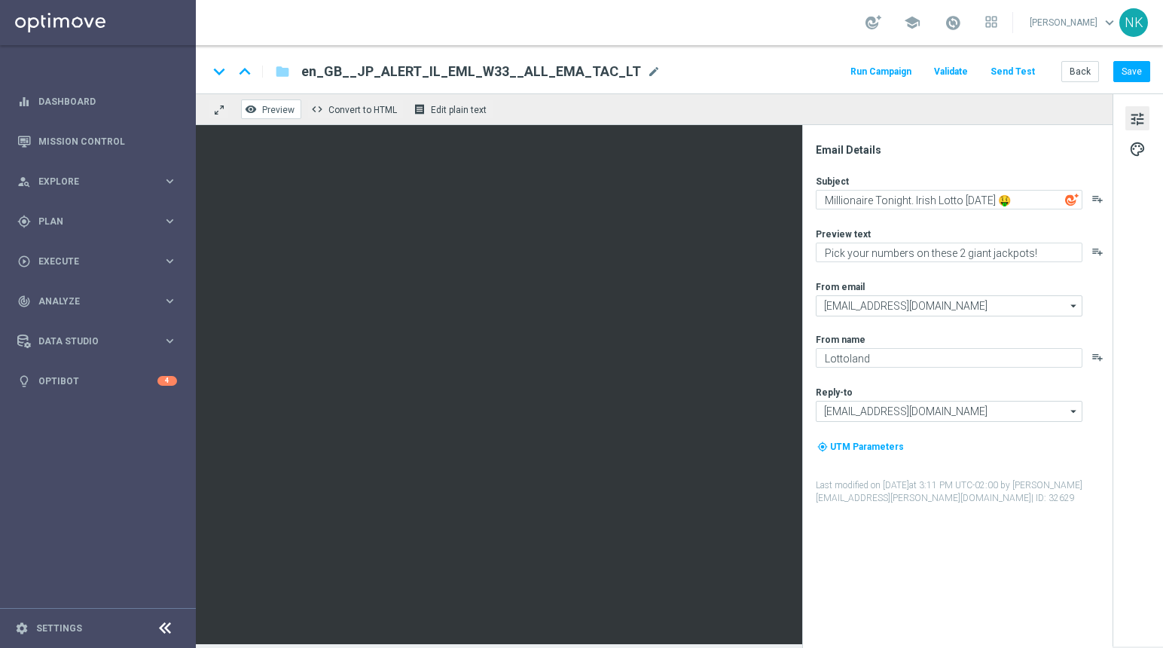
click at [268, 114] on span "Preview" at bounding box center [278, 110] width 32 height 11
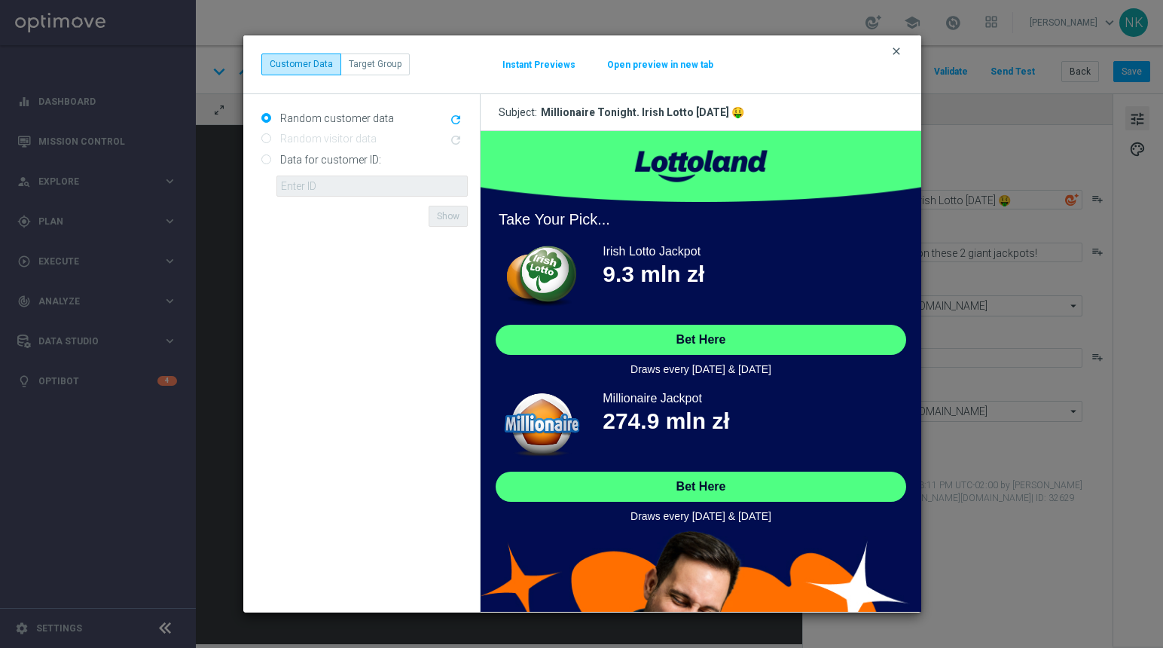
click at [899, 49] on icon "clear" at bounding box center [896, 51] width 12 height 12
